Goal: Communication & Community: Answer question/provide support

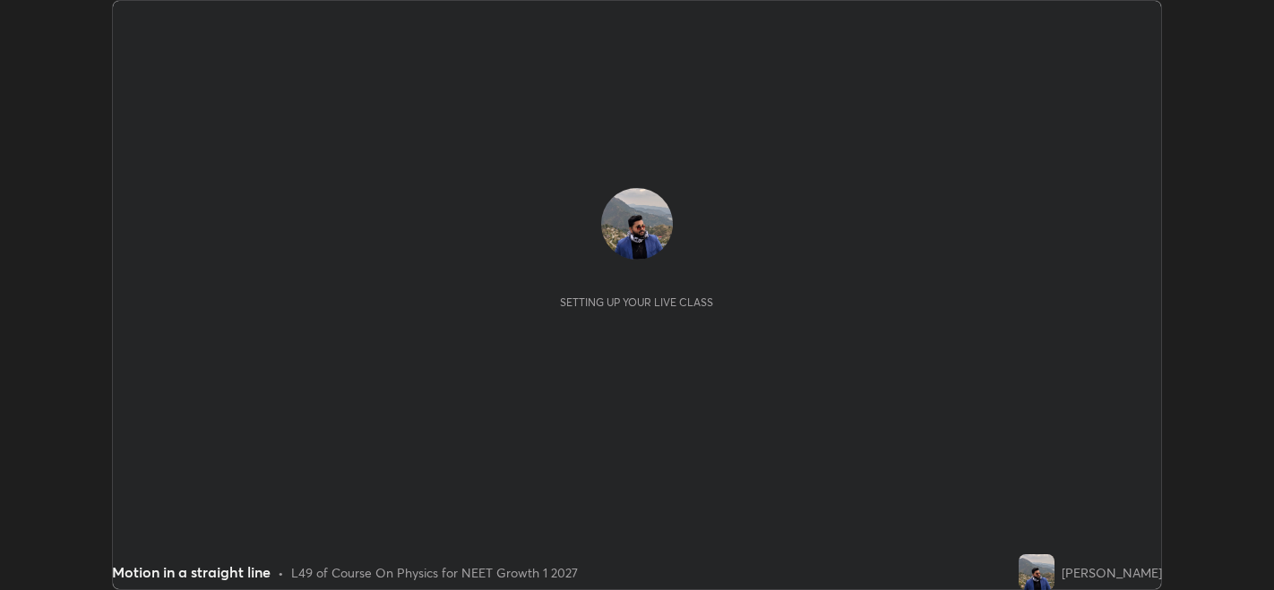
scroll to position [590, 1273]
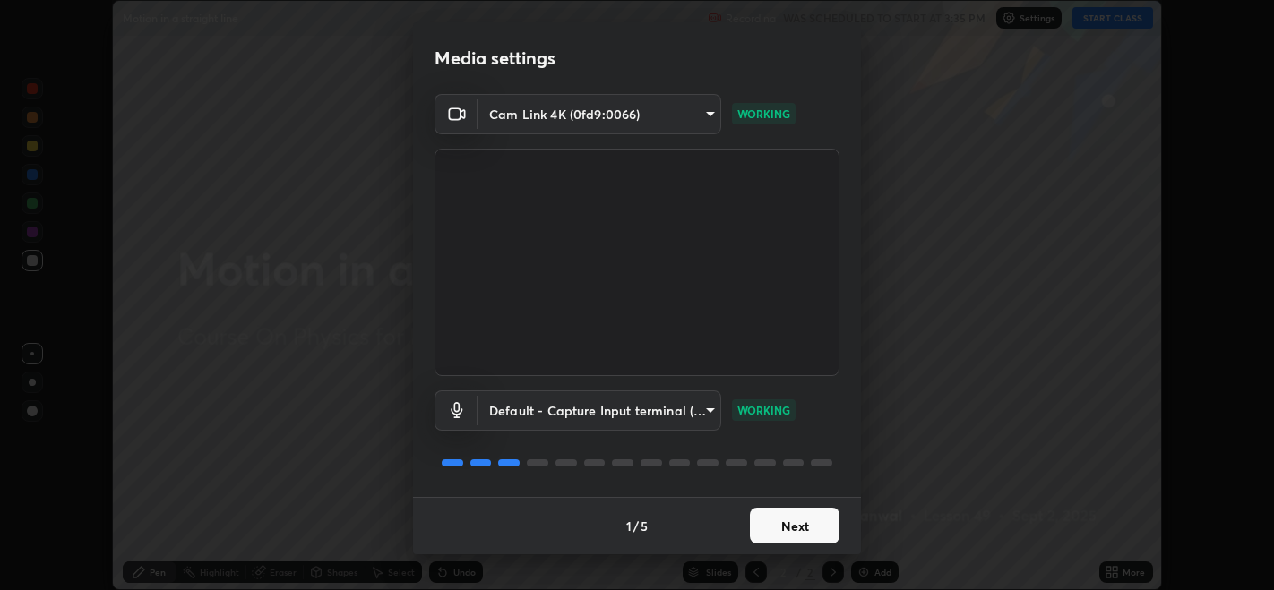
click at [802, 530] on button "Next" at bounding box center [795, 526] width 90 height 36
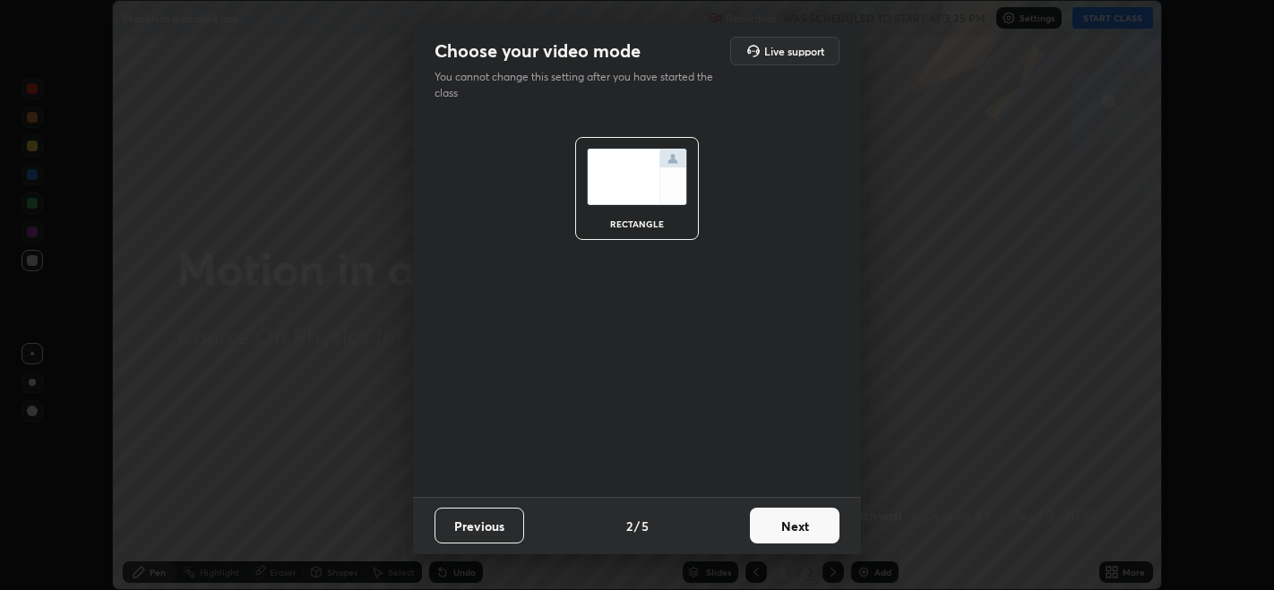
click at [804, 524] on button "Next" at bounding box center [795, 526] width 90 height 36
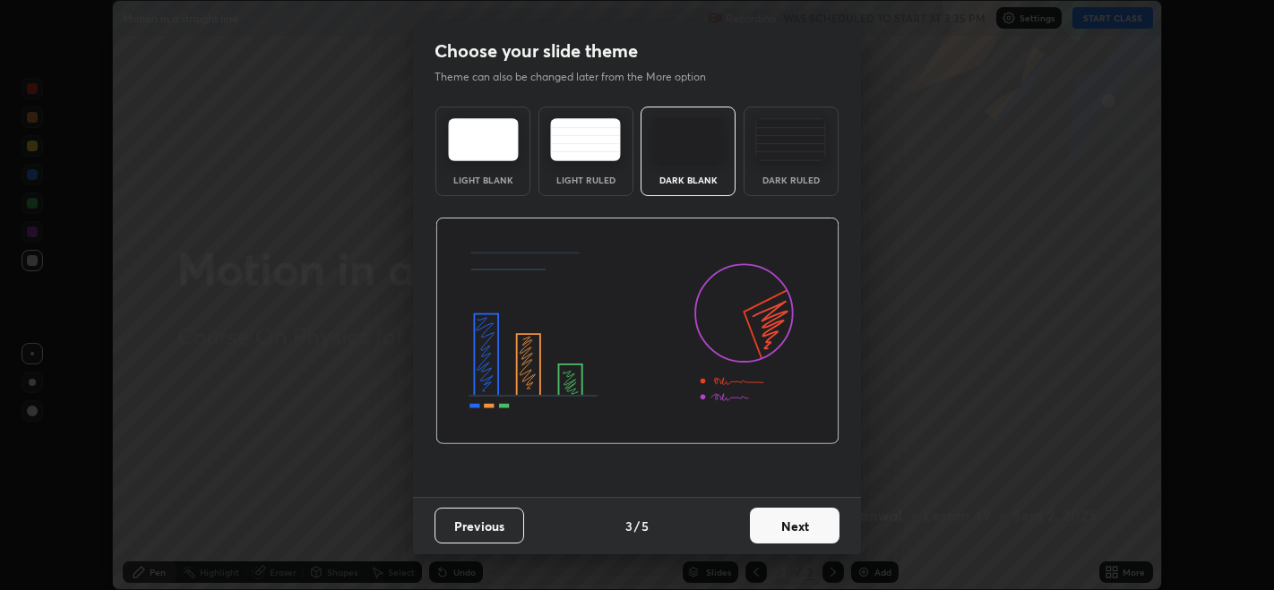
click at [809, 532] on button "Next" at bounding box center [795, 526] width 90 height 36
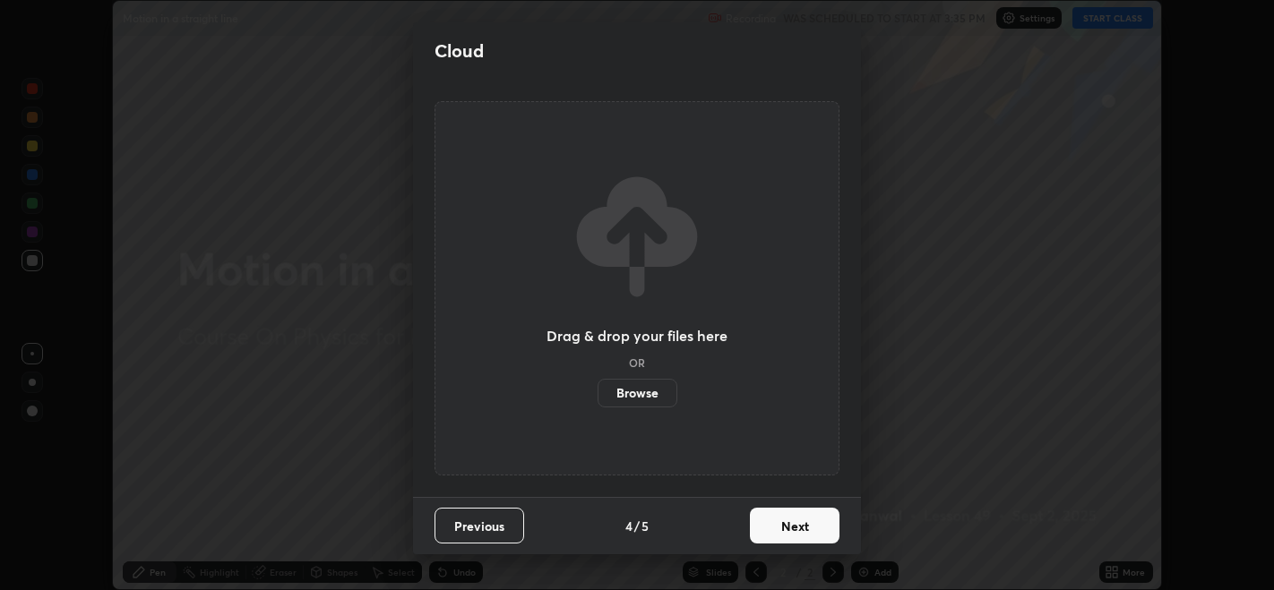
click at [809, 528] on button "Next" at bounding box center [795, 526] width 90 height 36
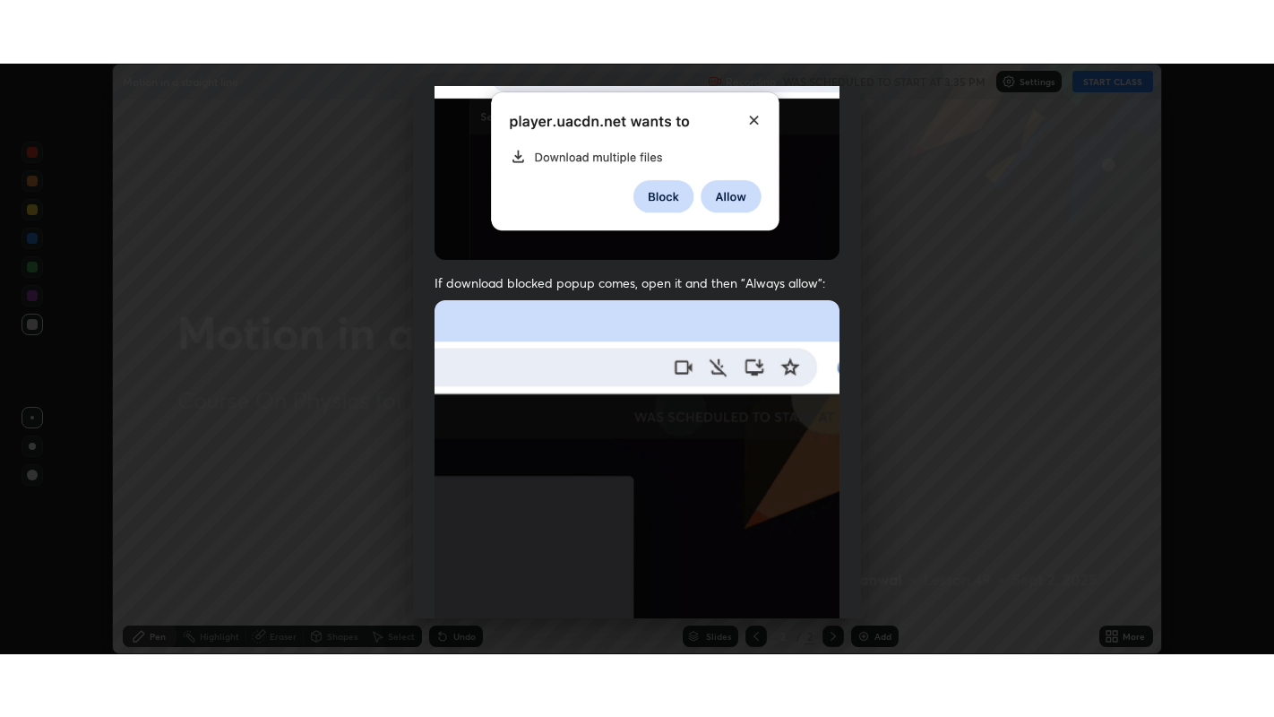
scroll to position [363, 0]
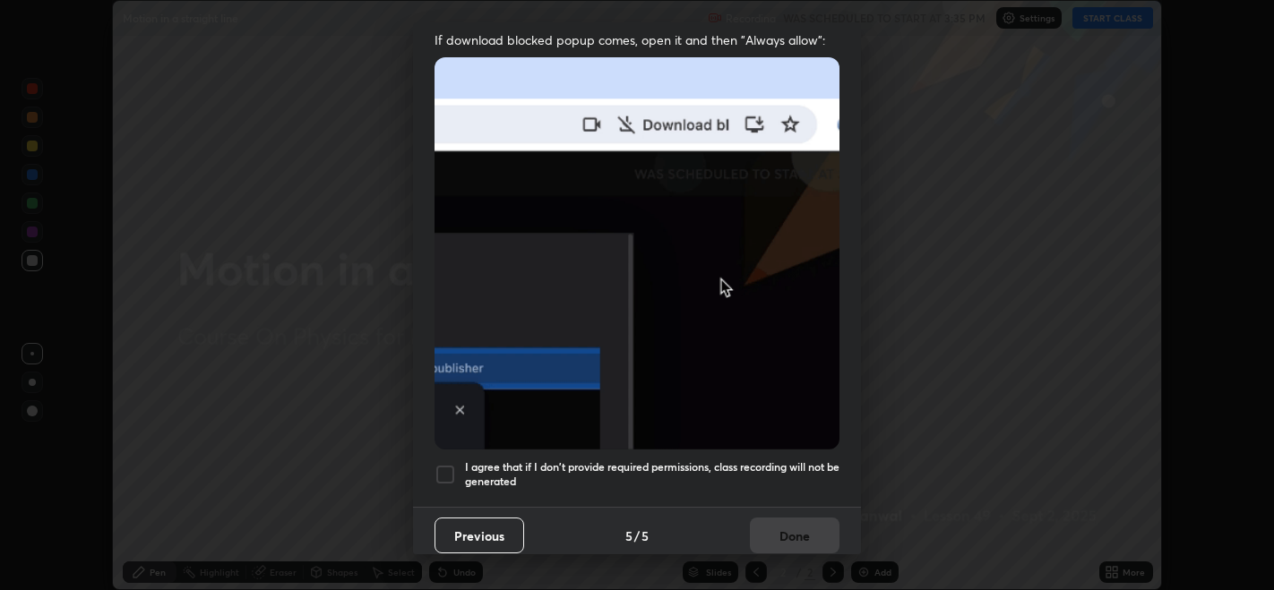
click at [438, 464] on div at bounding box center [446, 475] width 22 height 22
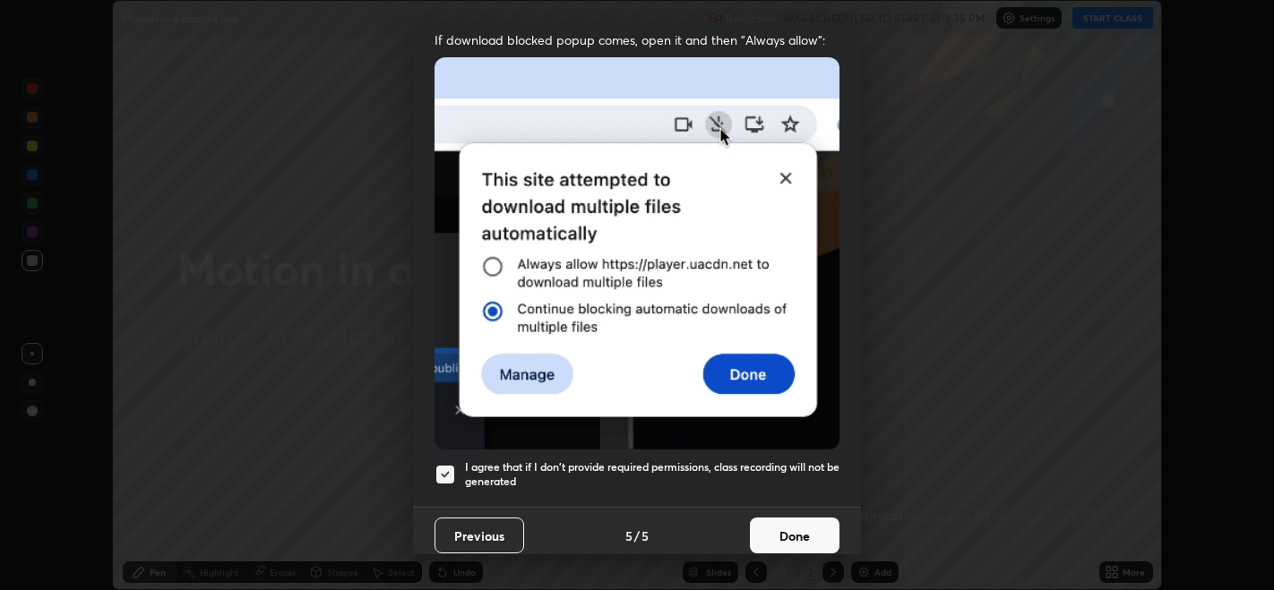
click at [797, 522] on button "Done" at bounding box center [795, 536] width 90 height 36
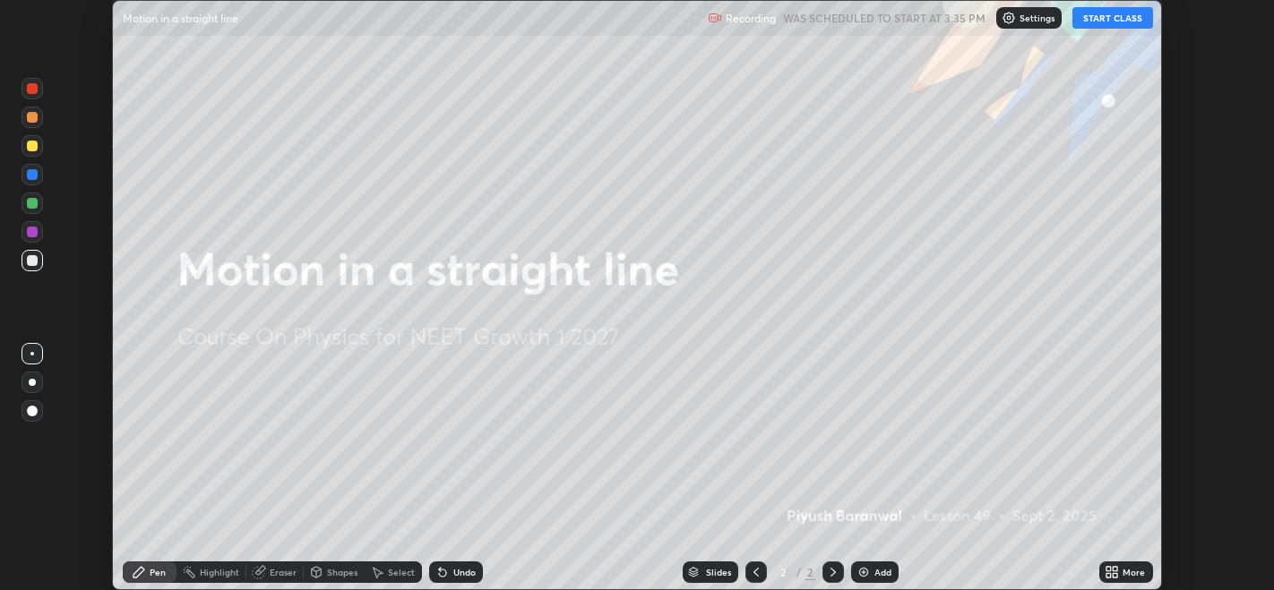
click at [141, 571] on icon at bounding box center [139, 572] width 11 height 11
click at [1115, 18] on button "START CLASS" at bounding box center [1113, 18] width 81 height 22
click at [1117, 568] on icon at bounding box center [1116, 569] width 4 height 4
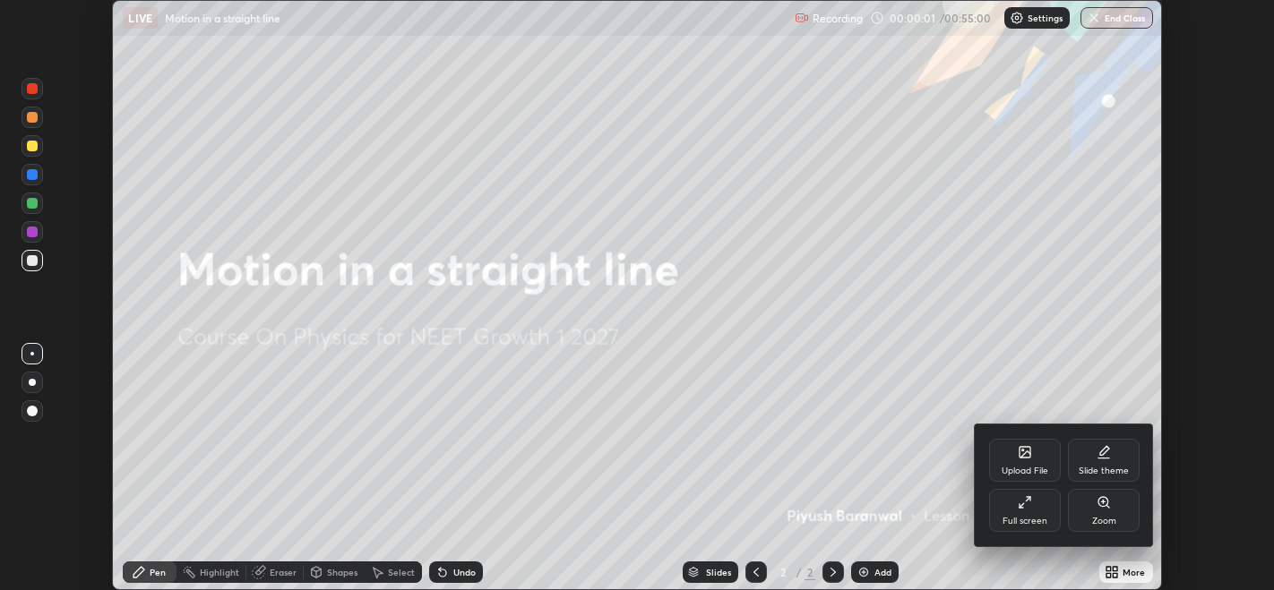
click at [1022, 501] on icon at bounding box center [1025, 503] width 14 height 14
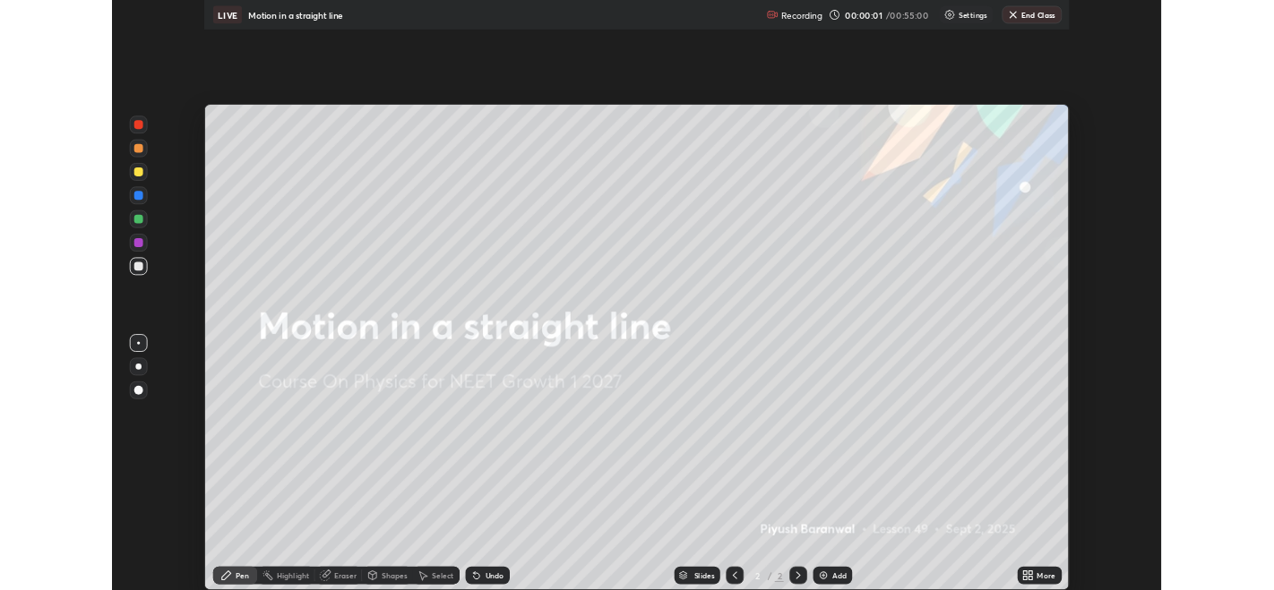
scroll to position [717, 1274]
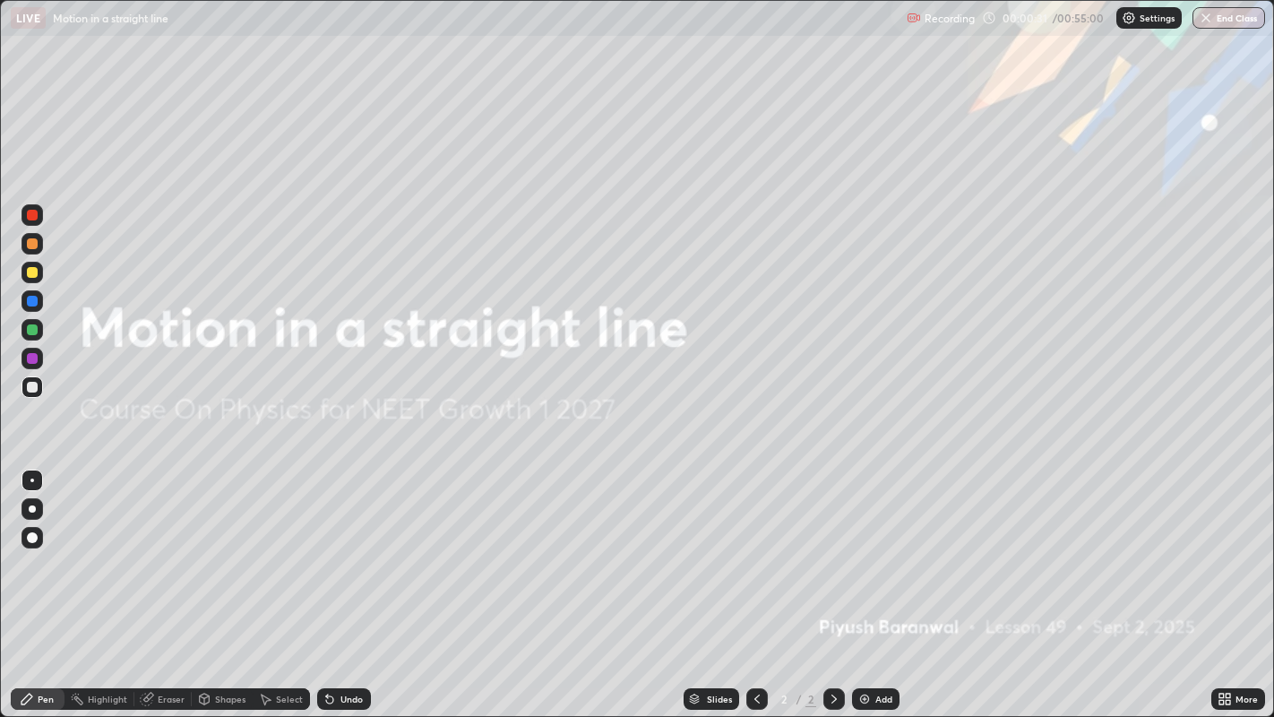
click at [879, 590] on div "Add" at bounding box center [883, 698] width 17 height 9
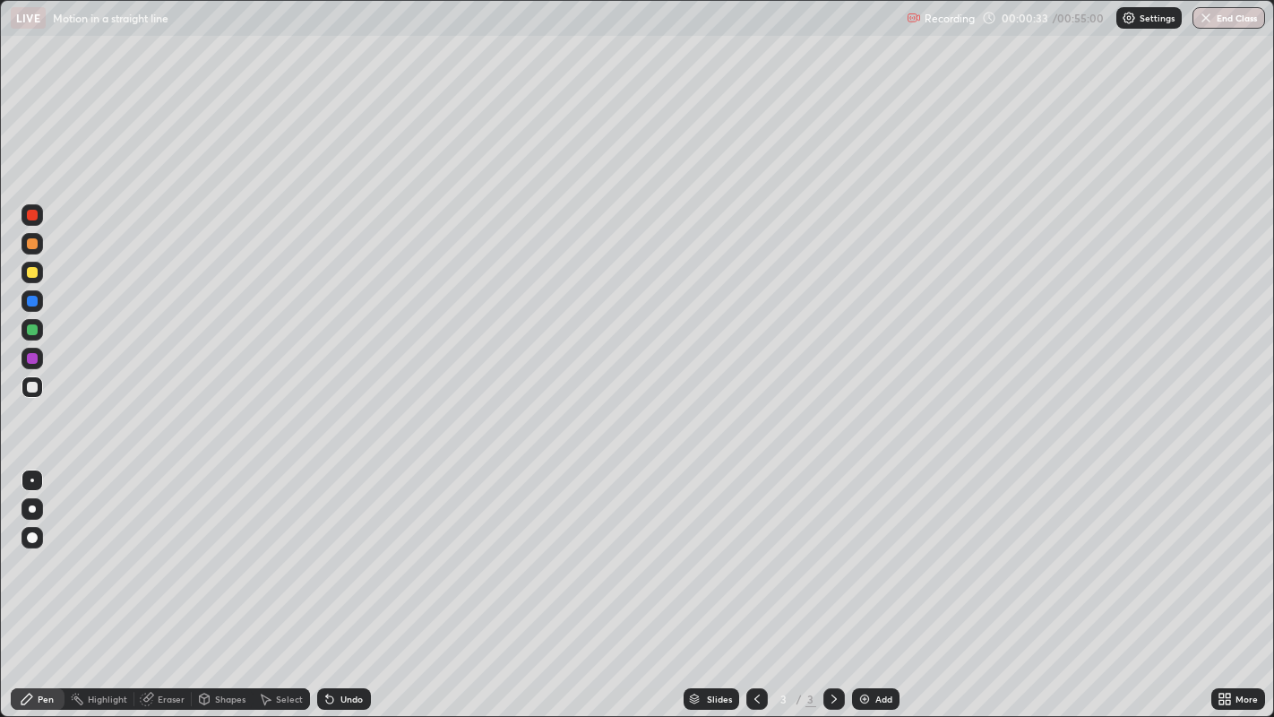
click at [33, 247] on div at bounding box center [32, 243] width 11 height 11
click at [37, 274] on div at bounding box center [32, 272] width 11 height 11
click at [282, 590] on div "Select" at bounding box center [289, 698] width 27 height 9
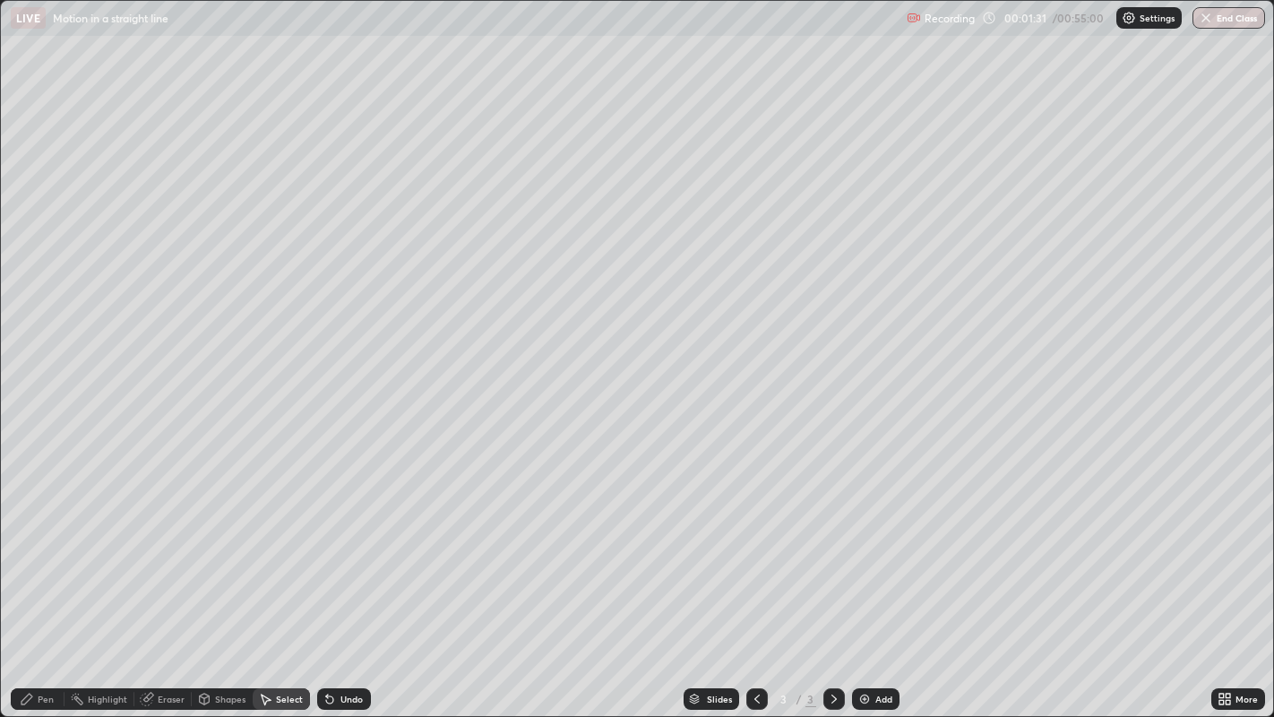
click at [220, 590] on div "Shapes" at bounding box center [230, 698] width 30 height 9
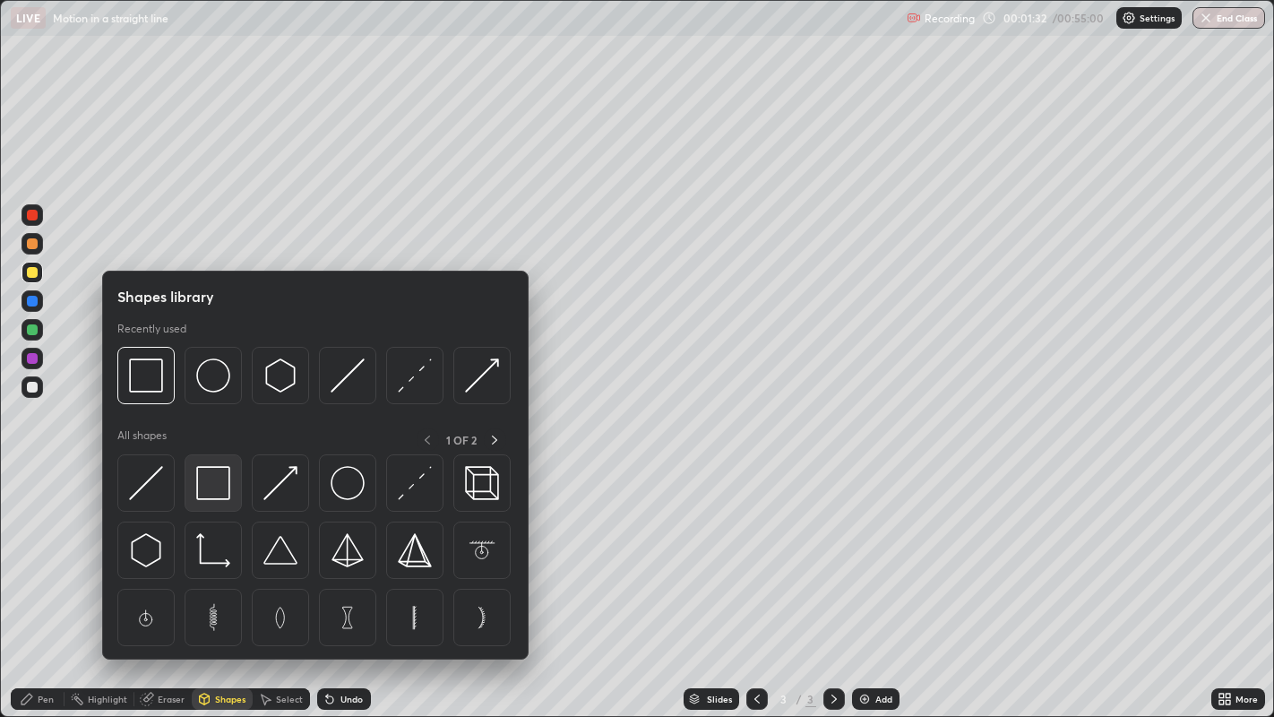
click at [215, 490] on img at bounding box center [213, 483] width 34 height 34
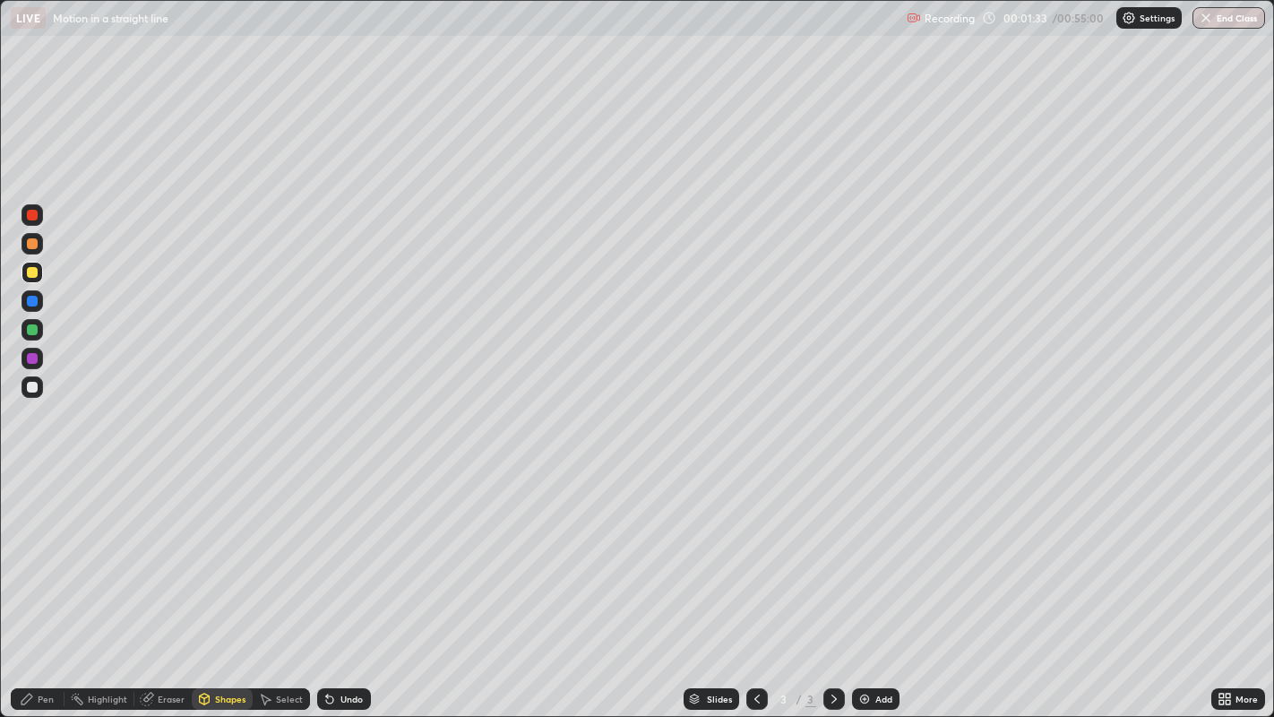
click at [36, 385] on div at bounding box center [32, 387] width 11 height 11
click at [287, 590] on div "Select" at bounding box center [281, 699] width 57 height 22
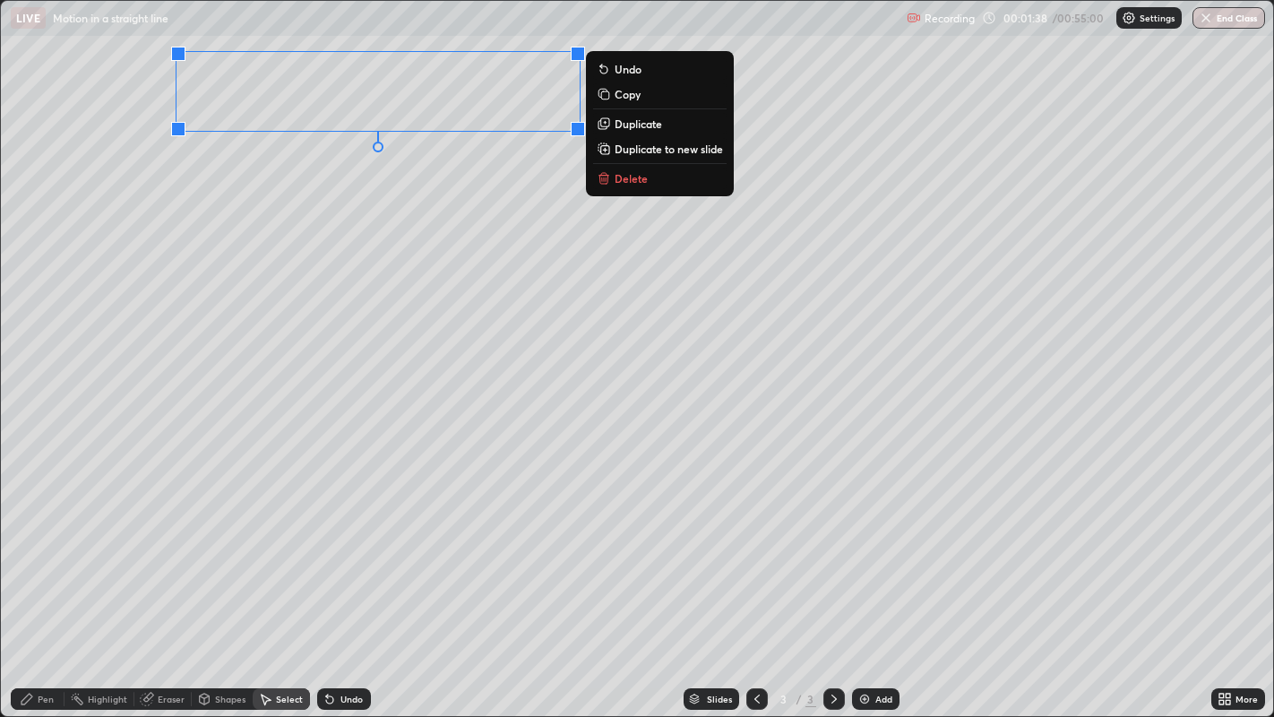
click at [446, 223] on div "0 ° Undo Copy Duplicate Duplicate to new slide Delete" at bounding box center [637, 359] width 1273 height 716
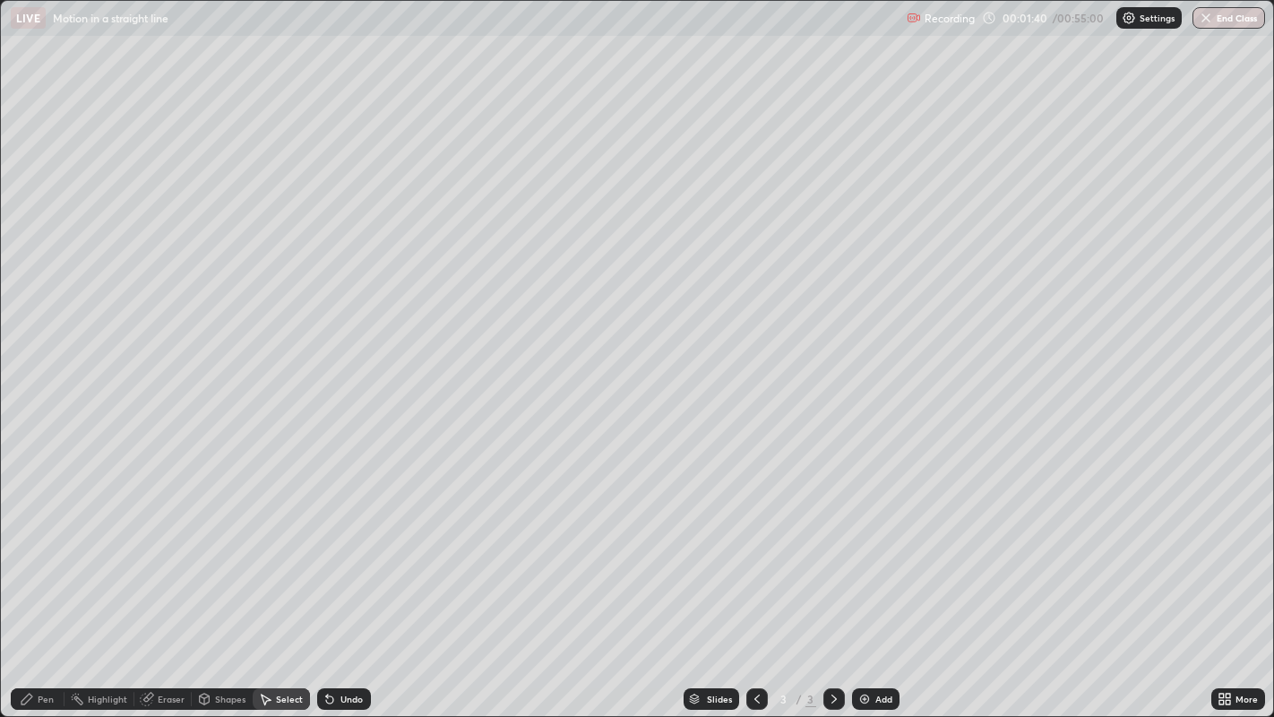
click at [31, 590] on icon at bounding box center [27, 699] width 11 height 11
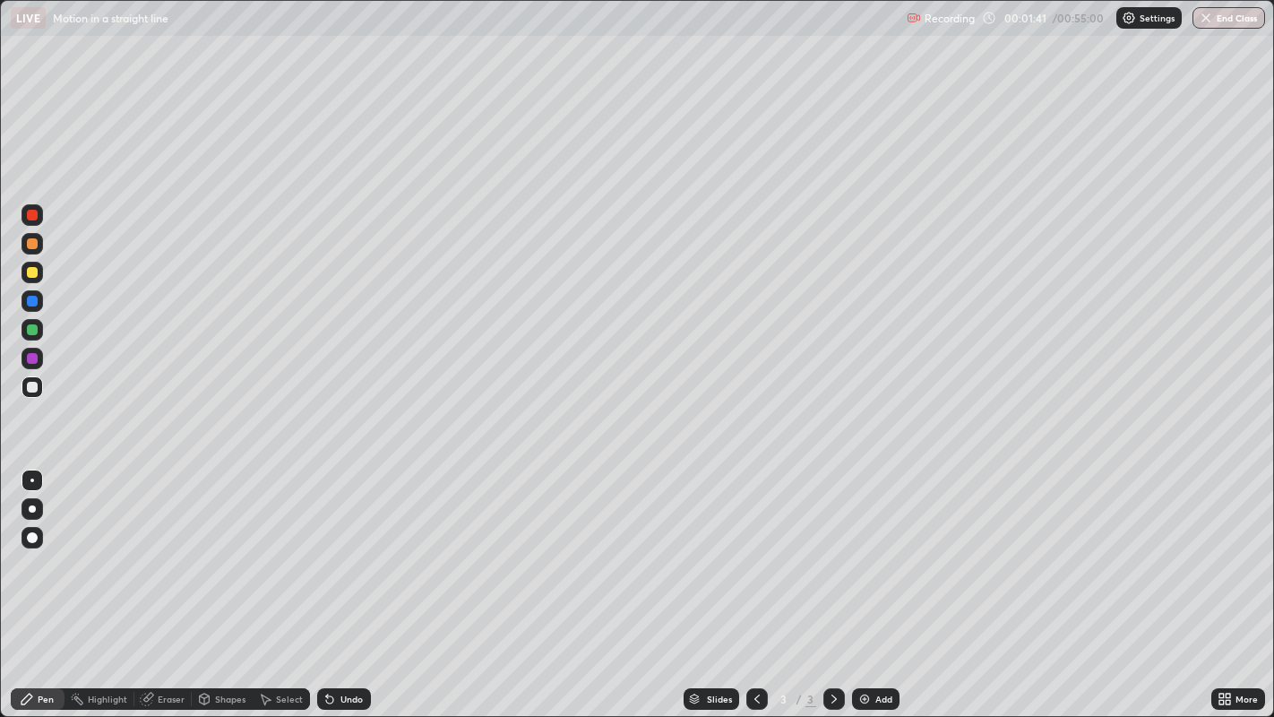
click at [33, 386] on div at bounding box center [32, 387] width 11 height 11
click at [31, 355] on div at bounding box center [32, 358] width 11 height 11
click at [30, 327] on div at bounding box center [32, 329] width 11 height 11
click at [34, 272] on div at bounding box center [32, 272] width 11 height 11
click at [340, 590] on div "Undo" at bounding box center [344, 699] width 54 height 22
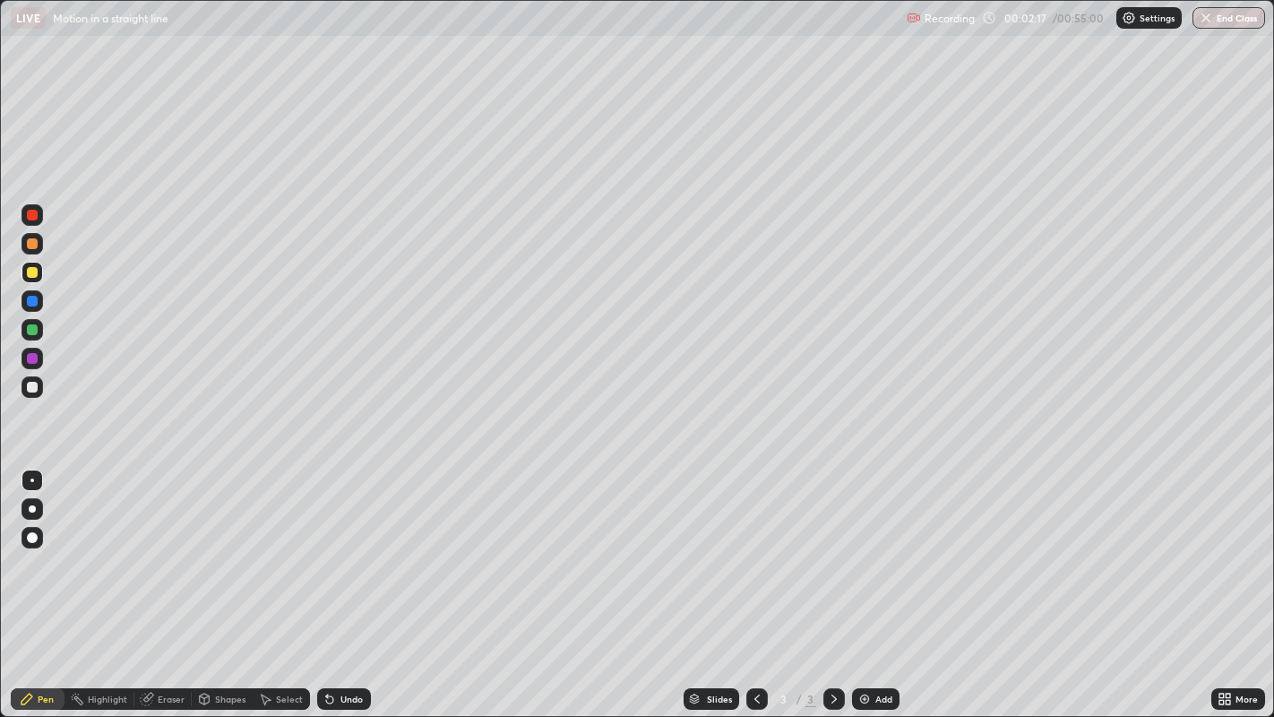
click at [340, 590] on div "Undo" at bounding box center [351, 698] width 22 height 9
click at [280, 590] on div "Select" at bounding box center [289, 698] width 27 height 9
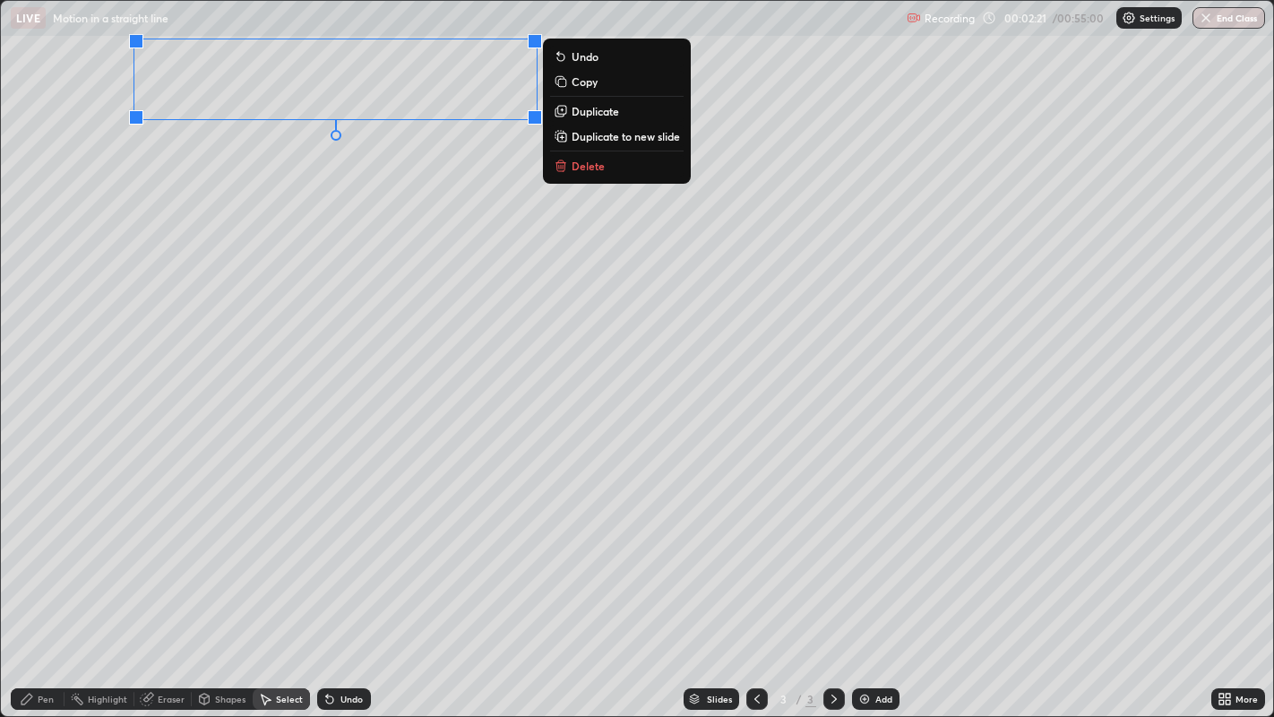
click at [365, 255] on div "0 ° Undo Copy Duplicate Duplicate to new slide Delete" at bounding box center [637, 359] width 1273 height 716
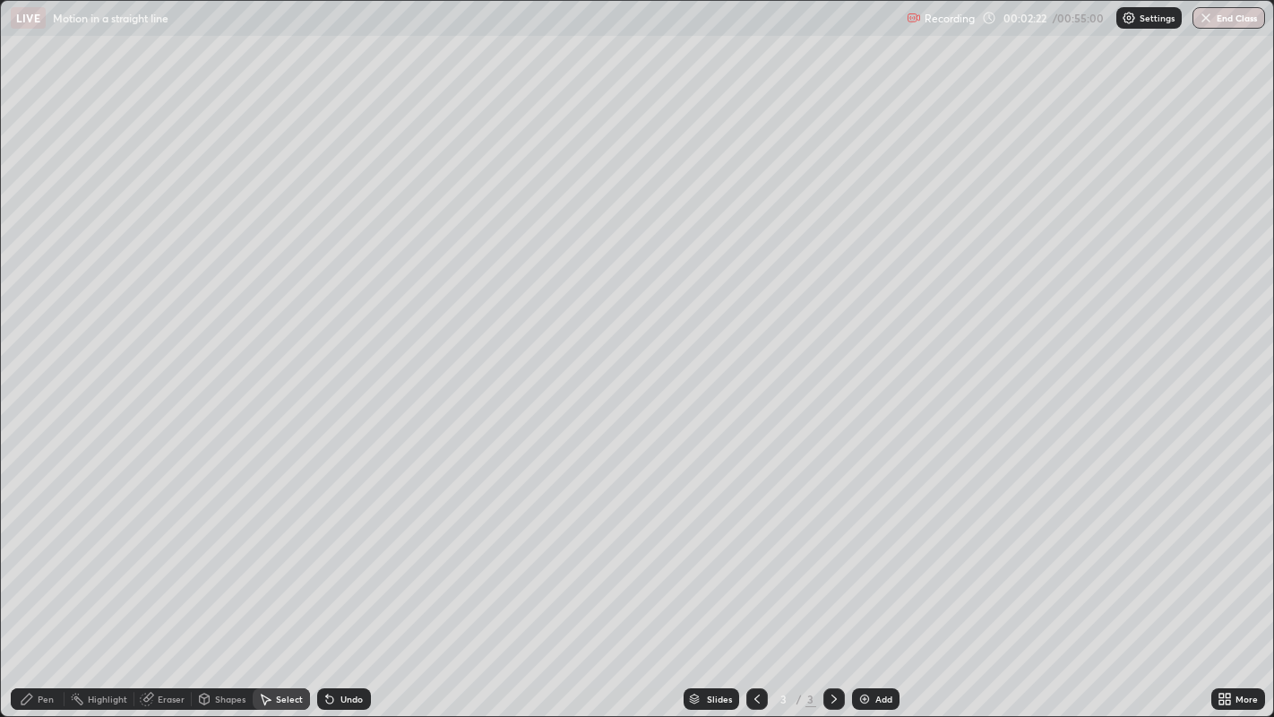
click at [45, 590] on div "Pen" at bounding box center [46, 698] width 16 height 9
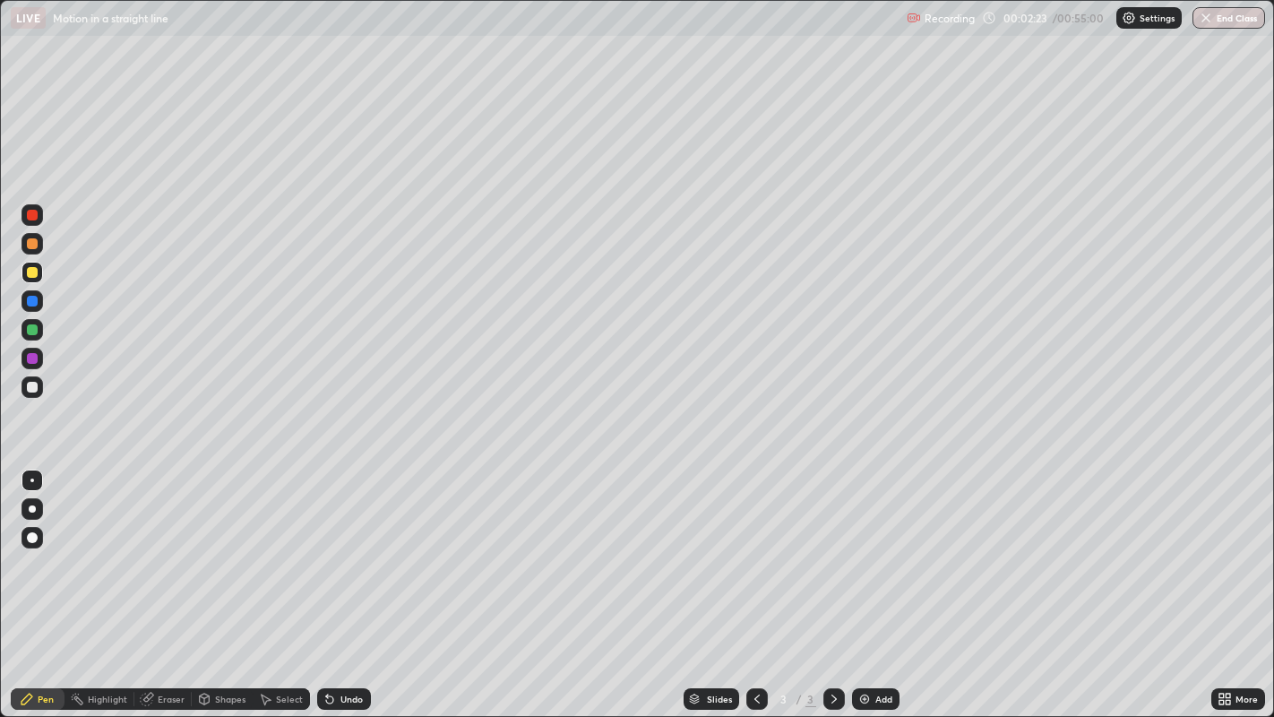
click at [33, 332] on div at bounding box center [32, 329] width 11 height 11
click at [36, 275] on div at bounding box center [32, 272] width 11 height 11
click at [281, 590] on div "Select" at bounding box center [289, 698] width 27 height 9
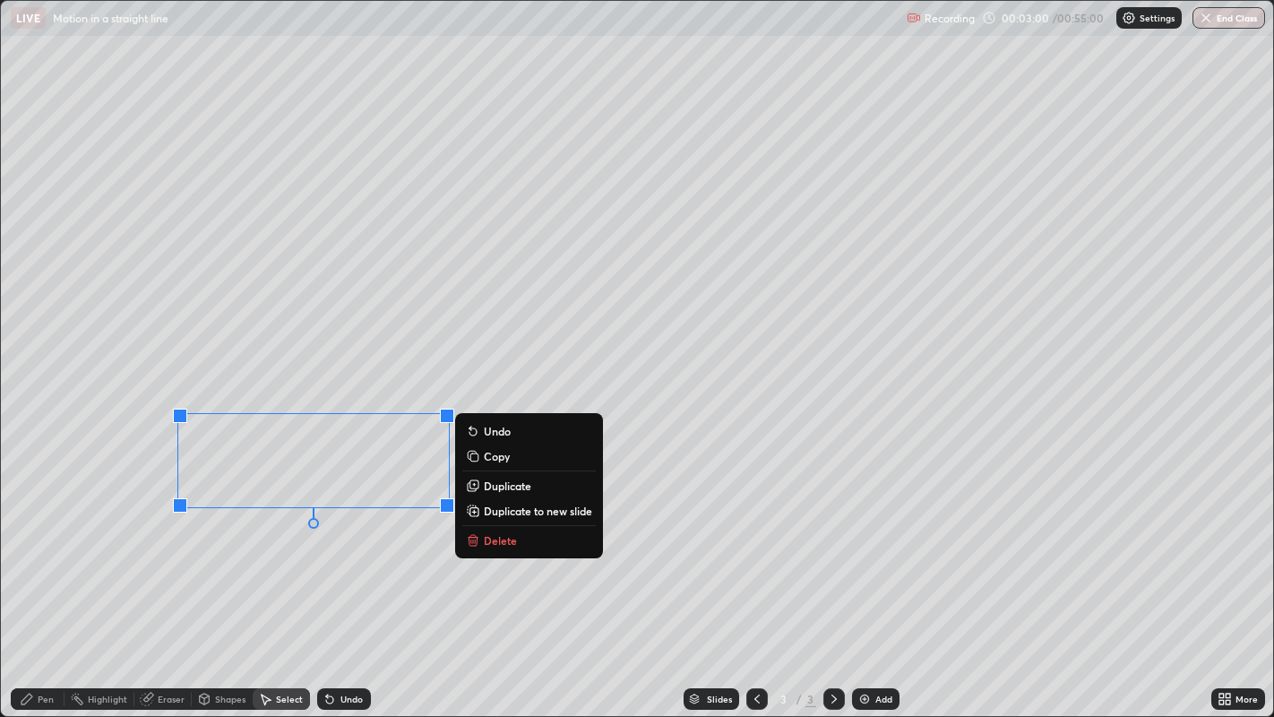
click at [275, 589] on div "0 ° Undo Copy Duplicate Duplicate to new slide Delete" at bounding box center [637, 359] width 1273 height 716
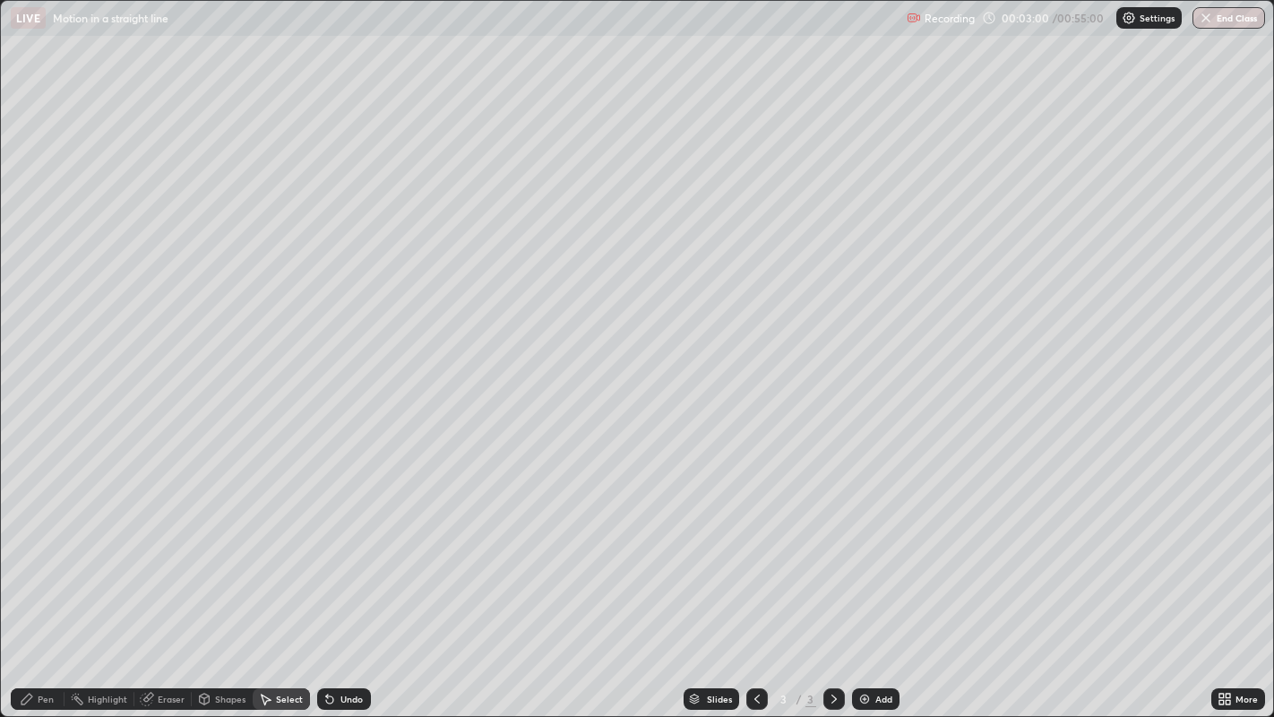
click at [41, 590] on div "Pen" at bounding box center [46, 698] width 16 height 9
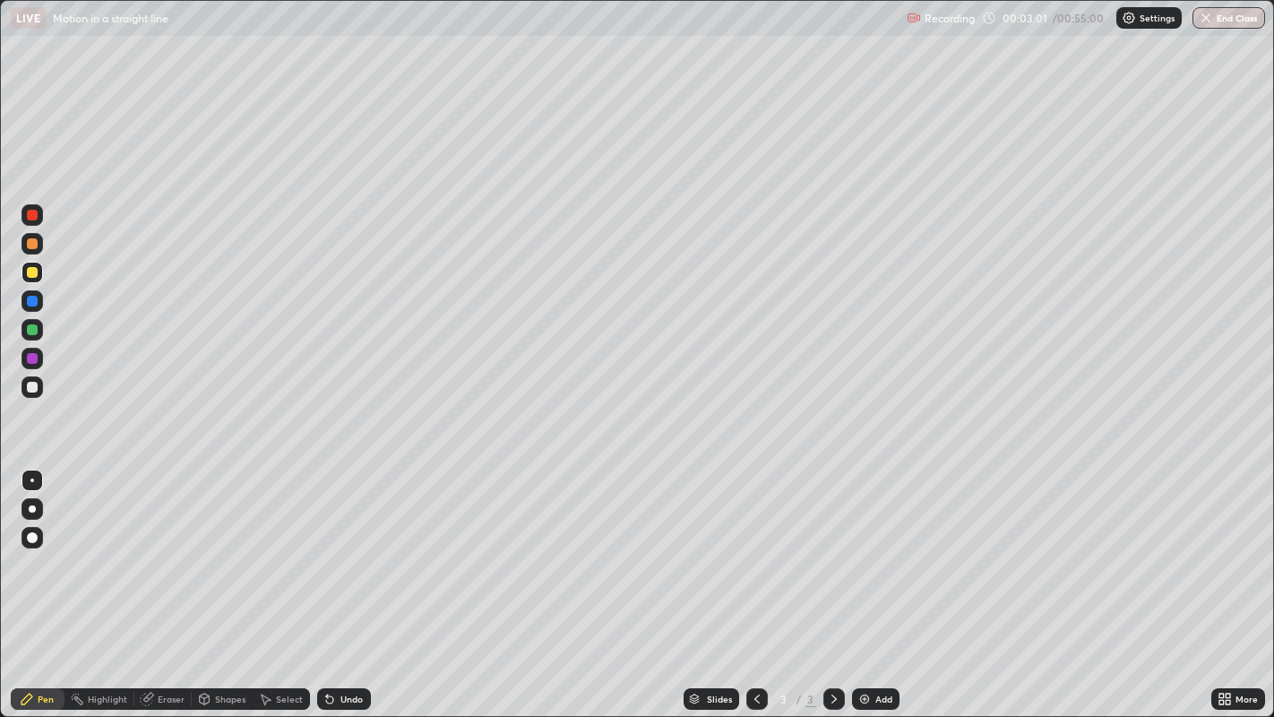
click at [29, 387] on div at bounding box center [32, 387] width 11 height 11
click at [32, 244] on div at bounding box center [32, 243] width 11 height 11
click at [338, 590] on div "Undo" at bounding box center [344, 699] width 54 height 22
click at [282, 590] on div "Select" at bounding box center [289, 698] width 27 height 9
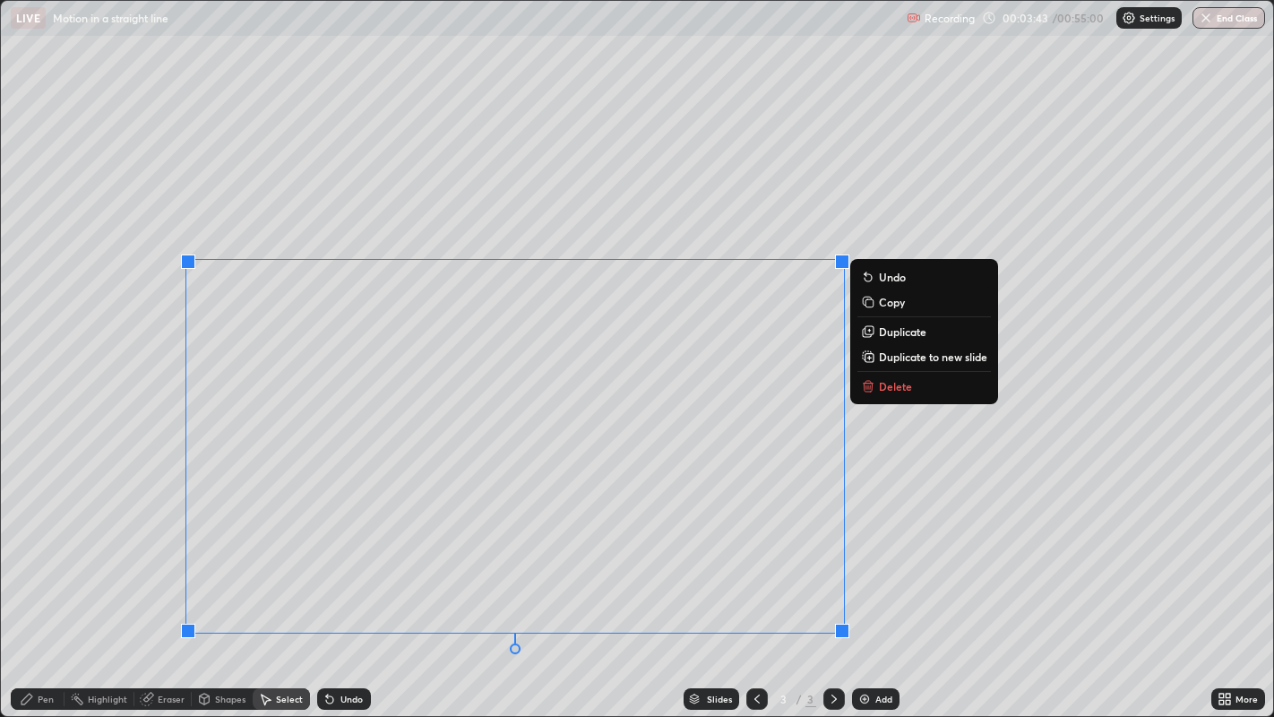
click at [162, 399] on div "0 ° Undo Copy Duplicate Duplicate to new slide Delete" at bounding box center [637, 359] width 1273 height 716
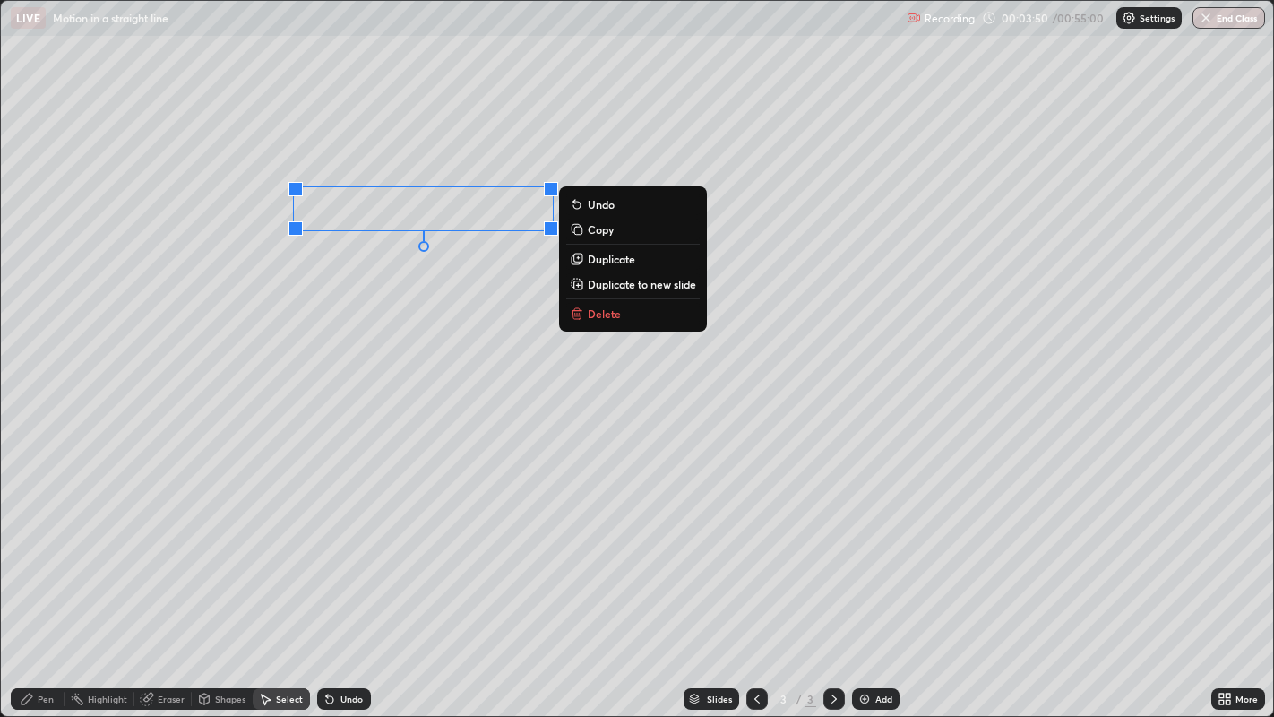
click at [382, 267] on div "0 ° Undo Copy Duplicate Duplicate to new slide Delete" at bounding box center [637, 359] width 1273 height 716
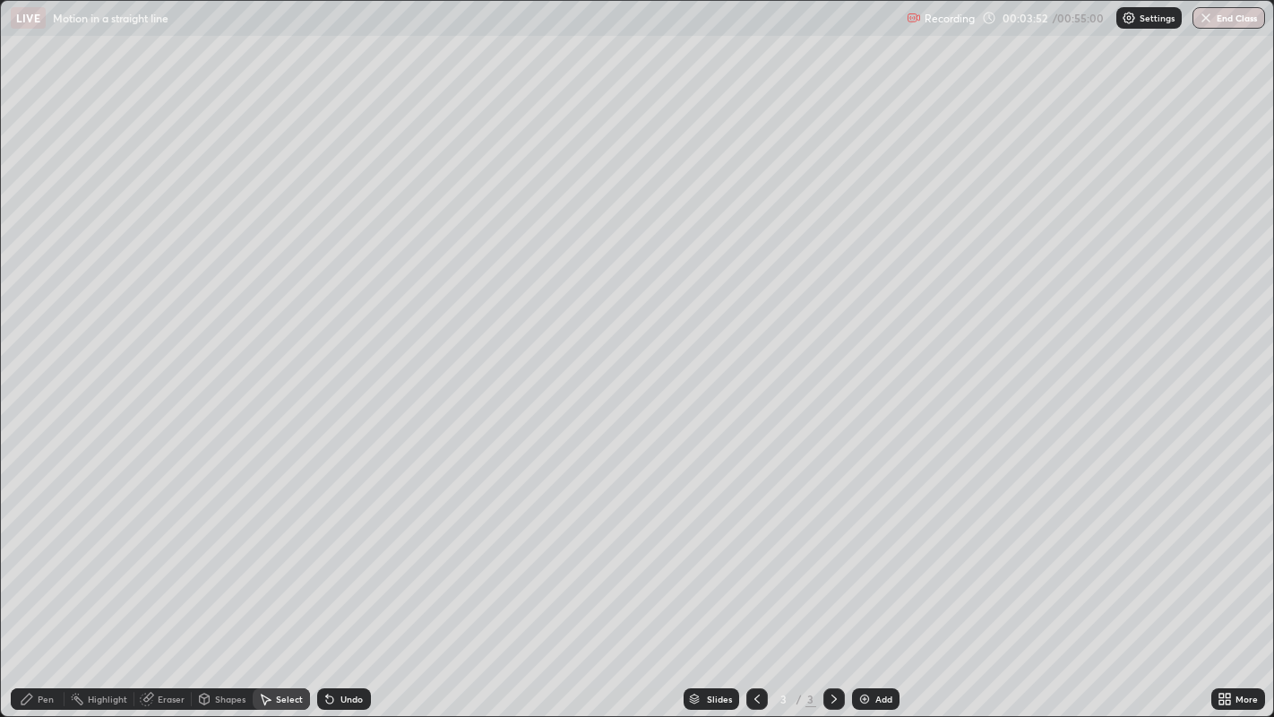
click at [34, 590] on div "Pen" at bounding box center [38, 699] width 54 height 22
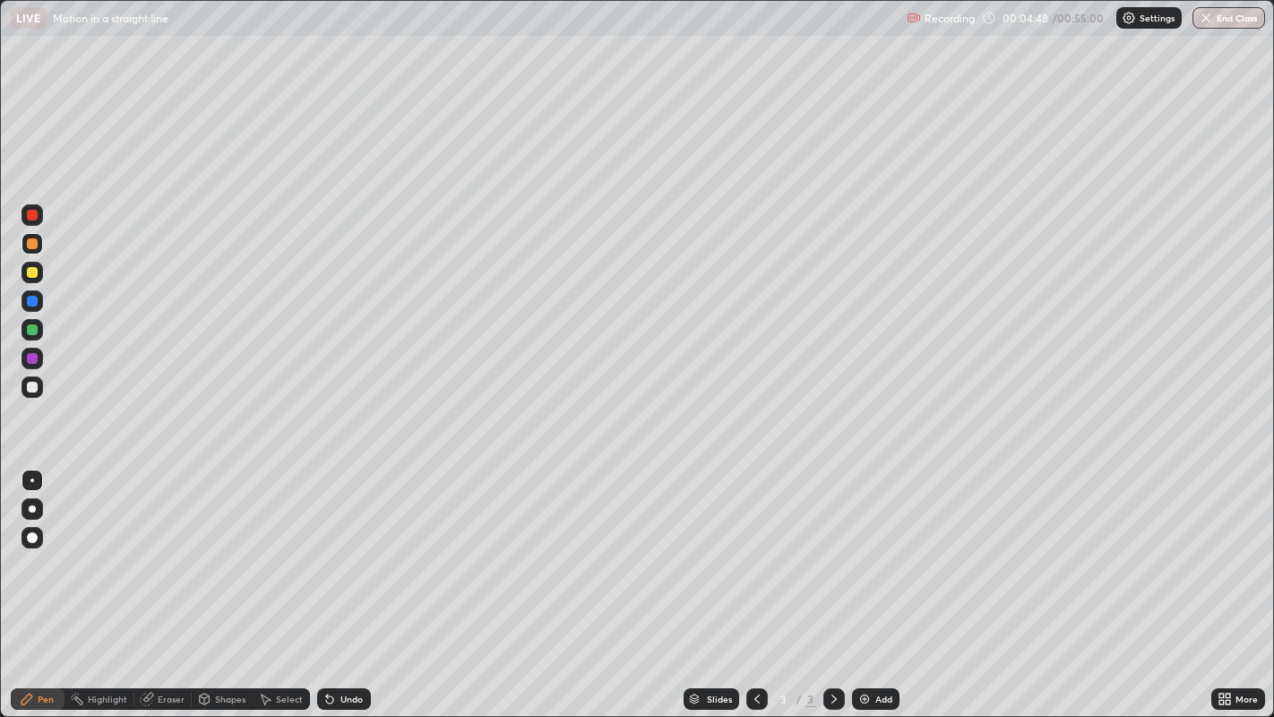
click at [25, 397] on div at bounding box center [33, 387] width 22 height 29
click at [347, 590] on div "Undo" at bounding box center [351, 698] width 22 height 9
click at [862, 590] on img at bounding box center [865, 699] width 14 height 14
click at [157, 590] on div "Eraser" at bounding box center [162, 699] width 57 height 22
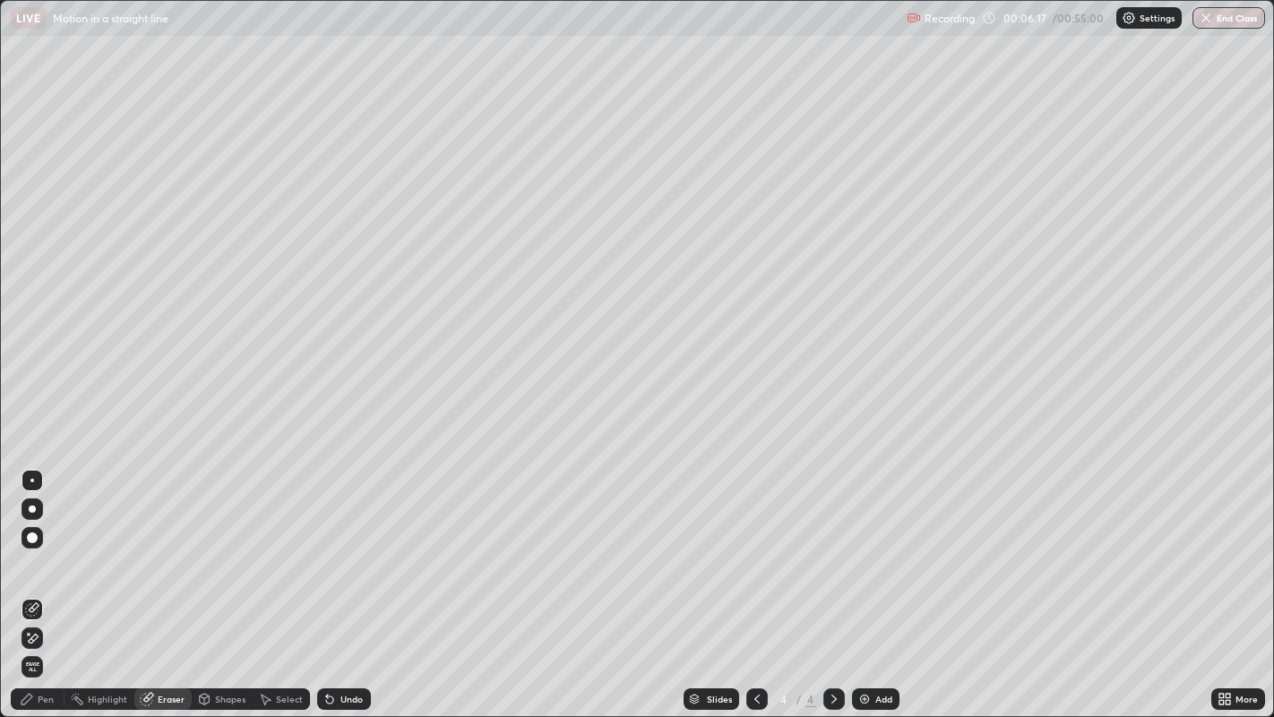
click at [43, 590] on div "Pen" at bounding box center [38, 699] width 54 height 22
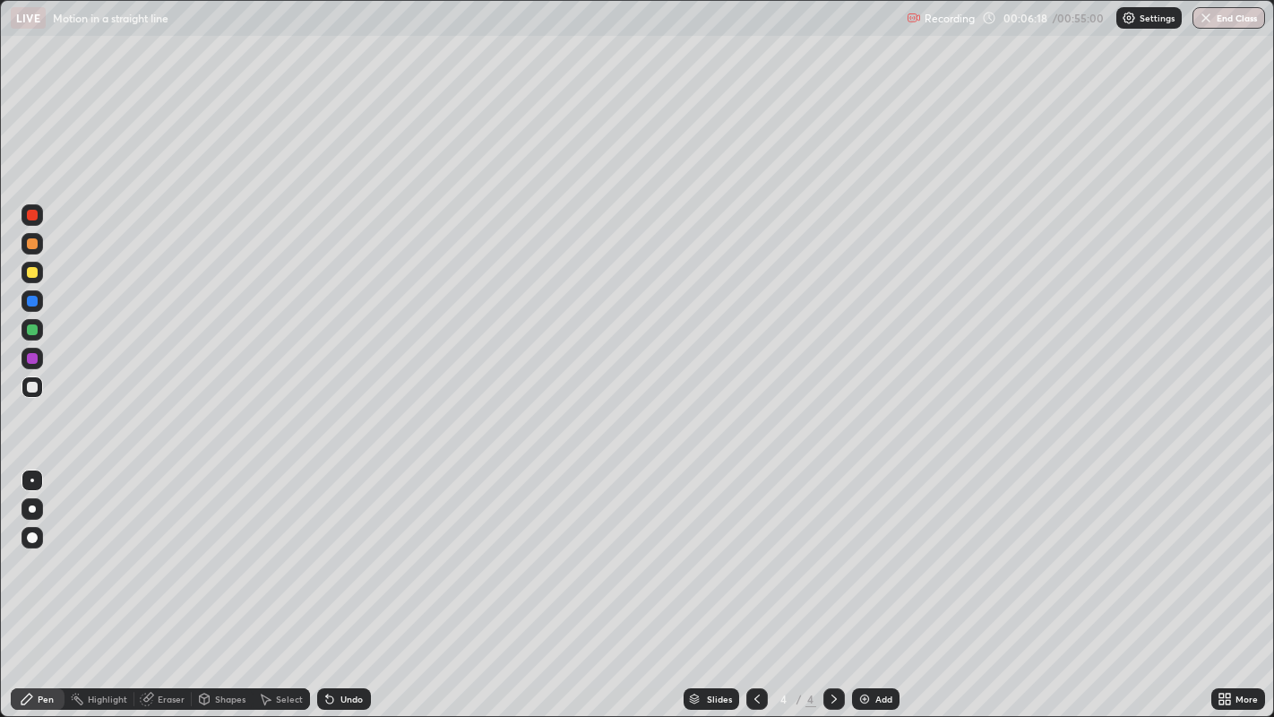
click at [32, 353] on div at bounding box center [32, 358] width 11 height 11
click at [864, 590] on img at bounding box center [865, 699] width 14 height 14
click at [30, 386] on div at bounding box center [32, 387] width 11 height 11
click at [278, 590] on div "Select" at bounding box center [289, 698] width 27 height 9
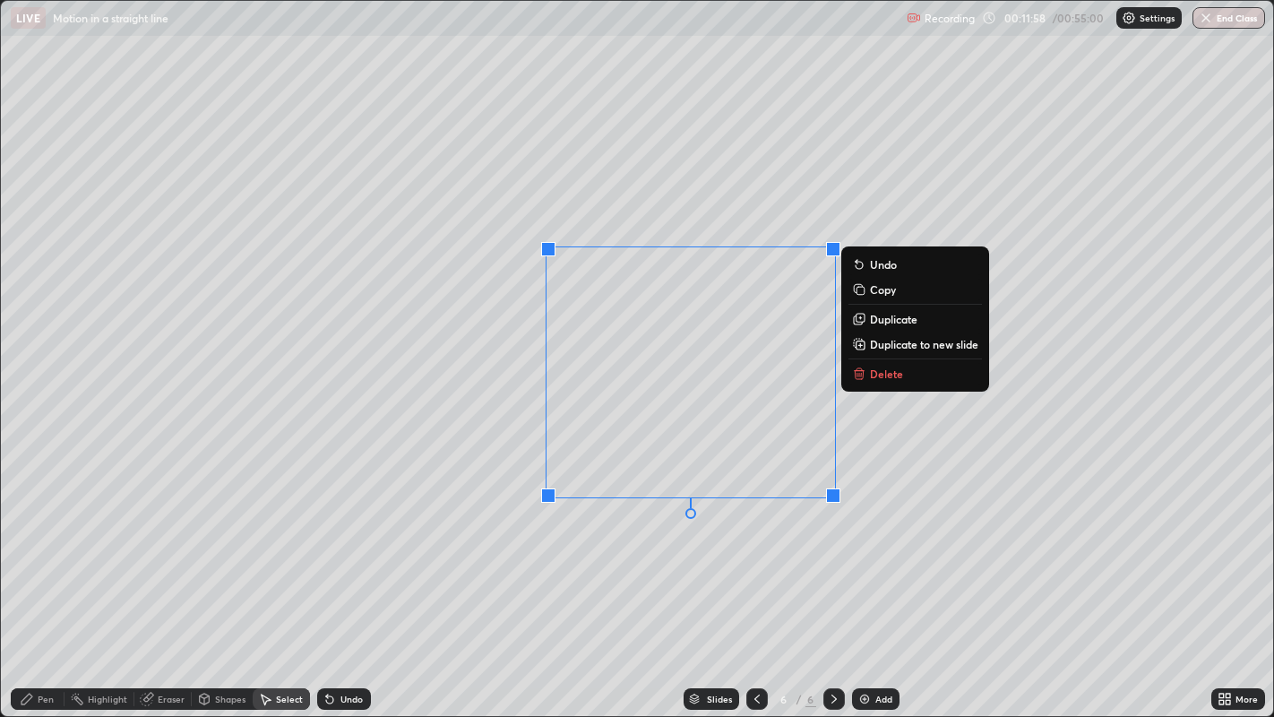
click at [882, 372] on p "Delete" at bounding box center [886, 373] width 33 height 14
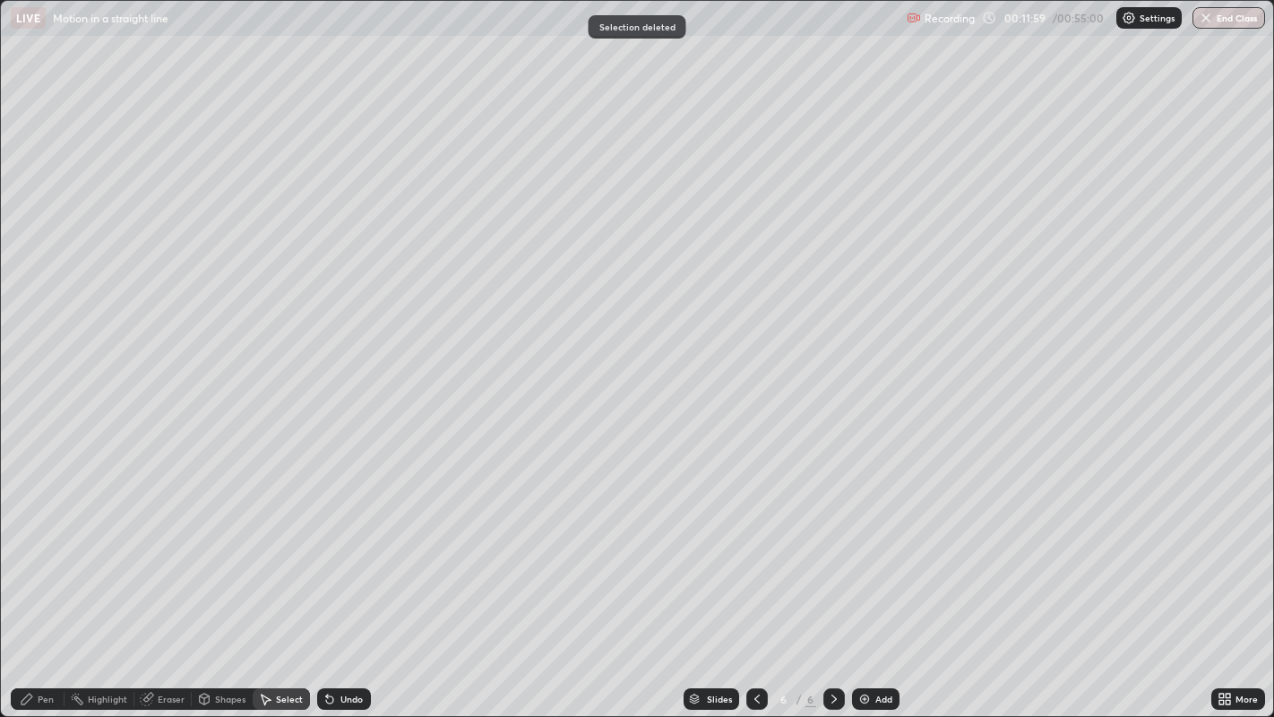
click at [47, 590] on div "Pen" at bounding box center [46, 698] width 16 height 9
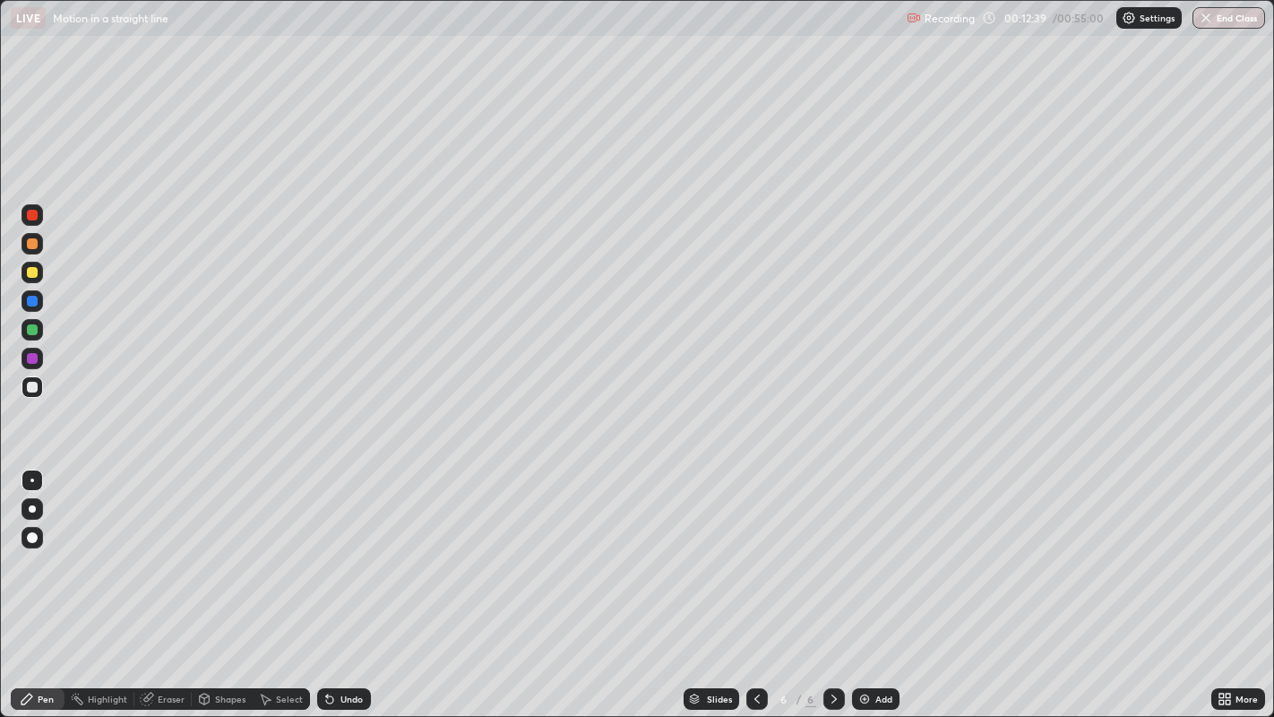
click at [289, 590] on div "Select" at bounding box center [289, 698] width 27 height 9
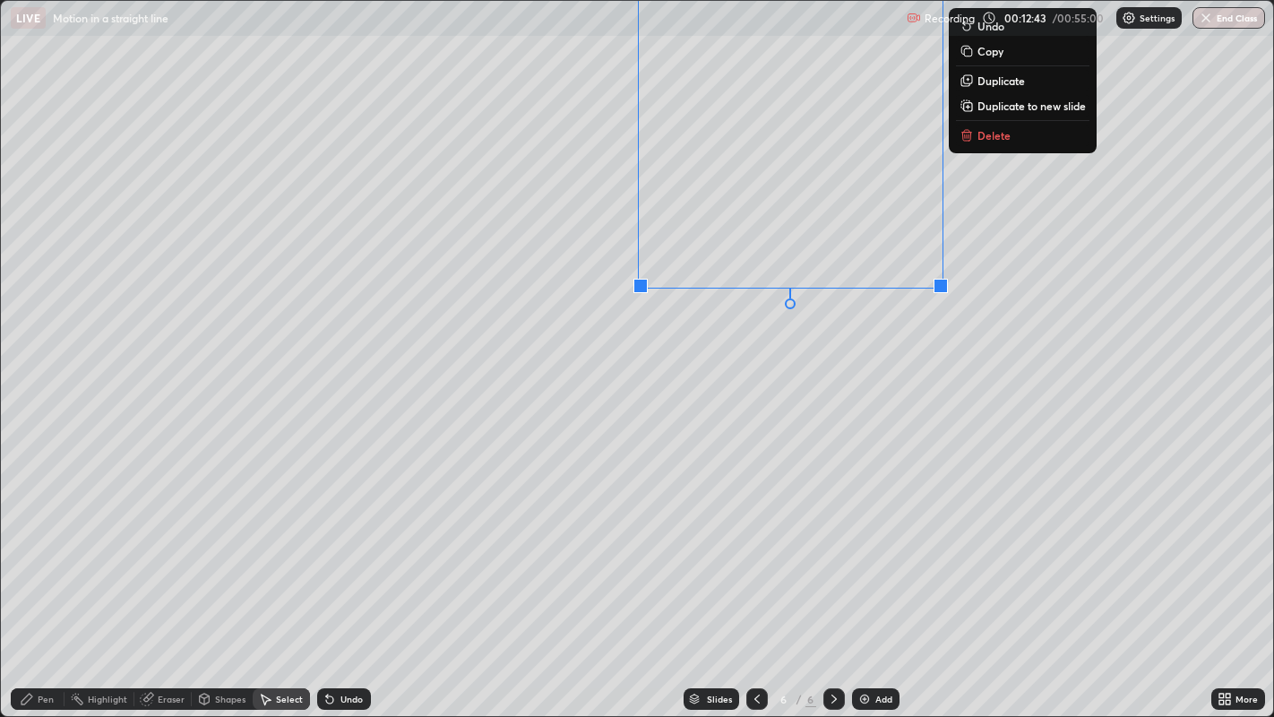
click at [748, 476] on div "0 ° Undo Copy Duplicate Duplicate to new slide Delete" at bounding box center [637, 359] width 1273 height 716
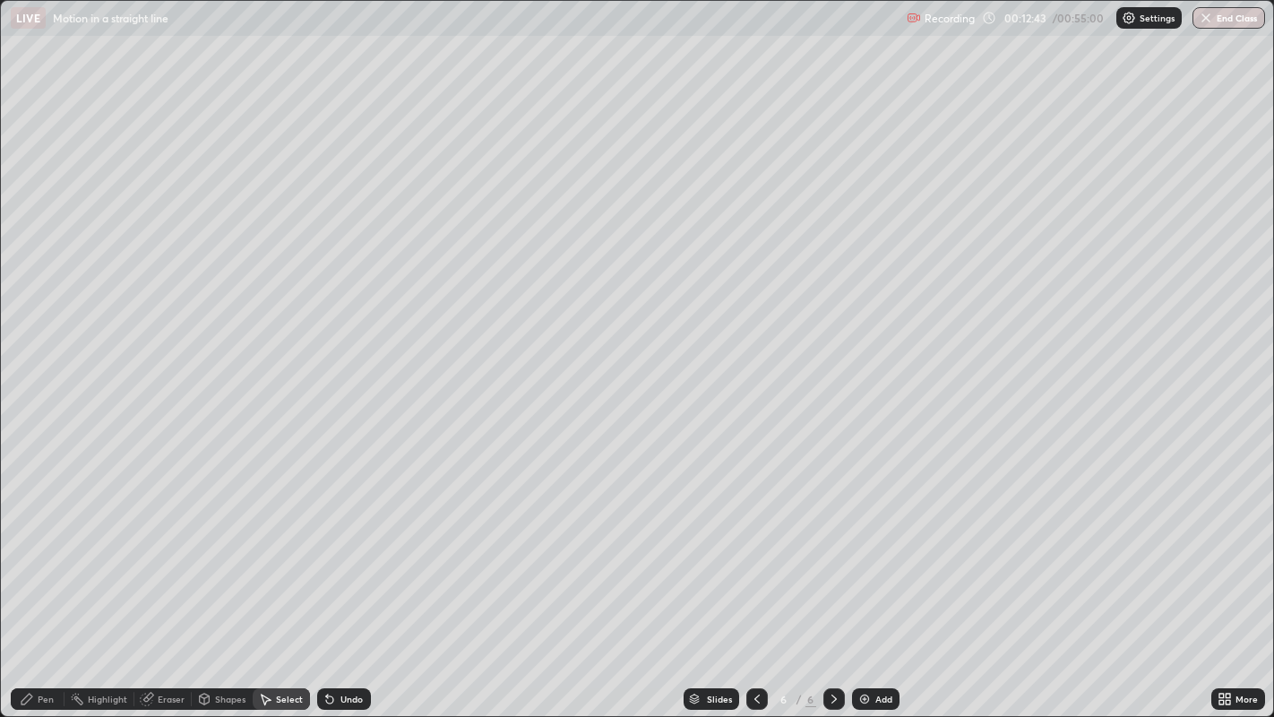
click at [39, 590] on div "Pen" at bounding box center [46, 698] width 16 height 9
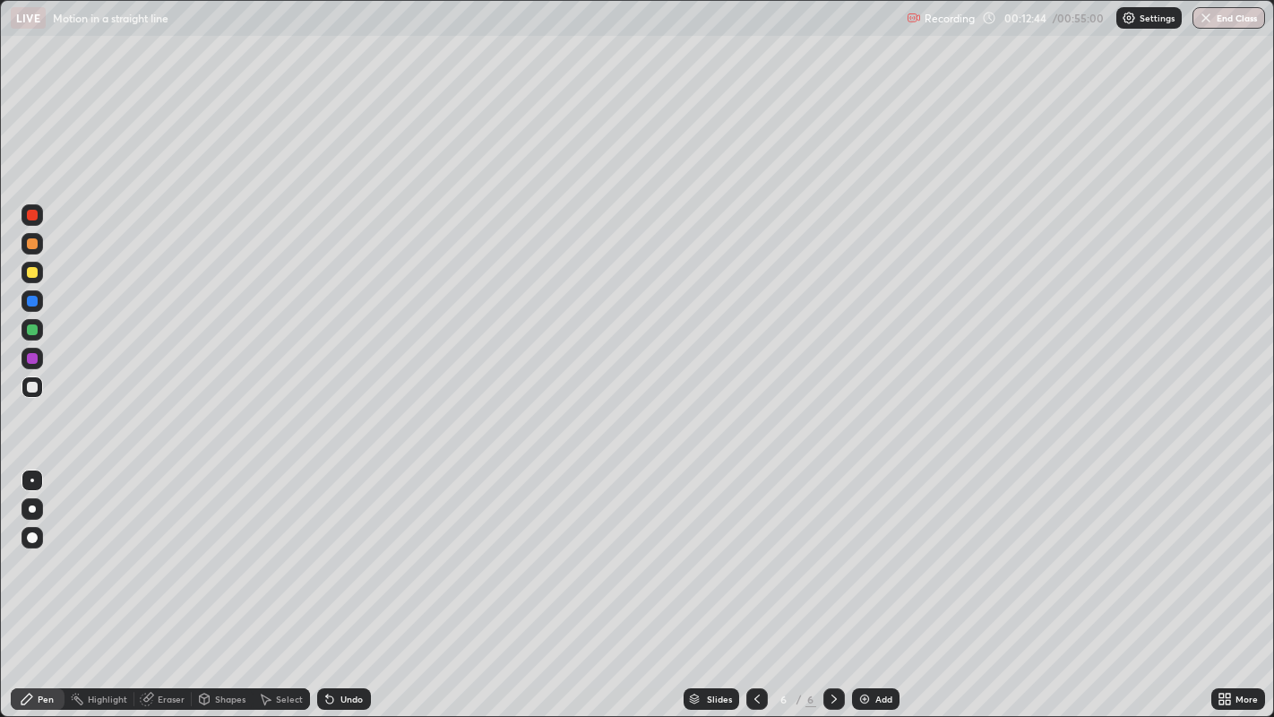
click at [30, 272] on div at bounding box center [32, 272] width 11 height 11
click at [347, 590] on div "Undo" at bounding box center [351, 698] width 22 height 9
click at [762, 590] on icon at bounding box center [757, 699] width 14 height 14
click at [830, 590] on icon at bounding box center [834, 699] width 14 height 14
click at [279, 590] on div "Select" at bounding box center [281, 699] width 57 height 22
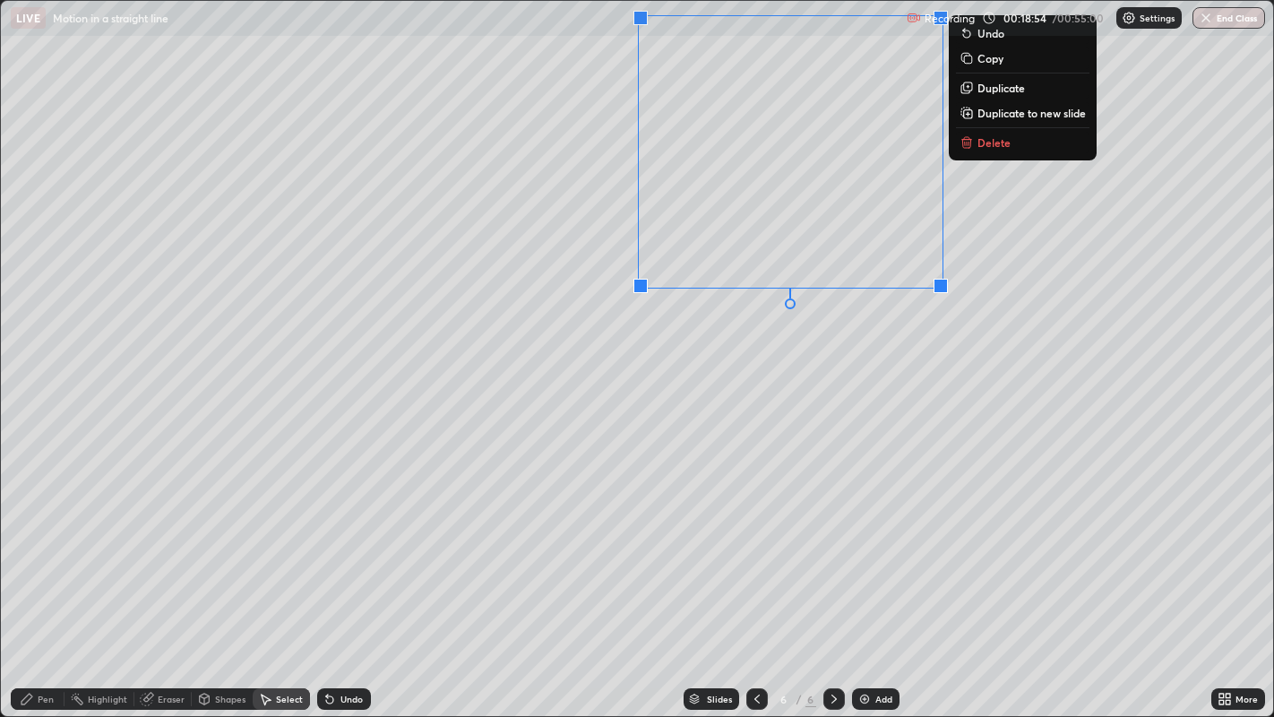
click at [982, 145] on p "Delete" at bounding box center [994, 142] width 33 height 14
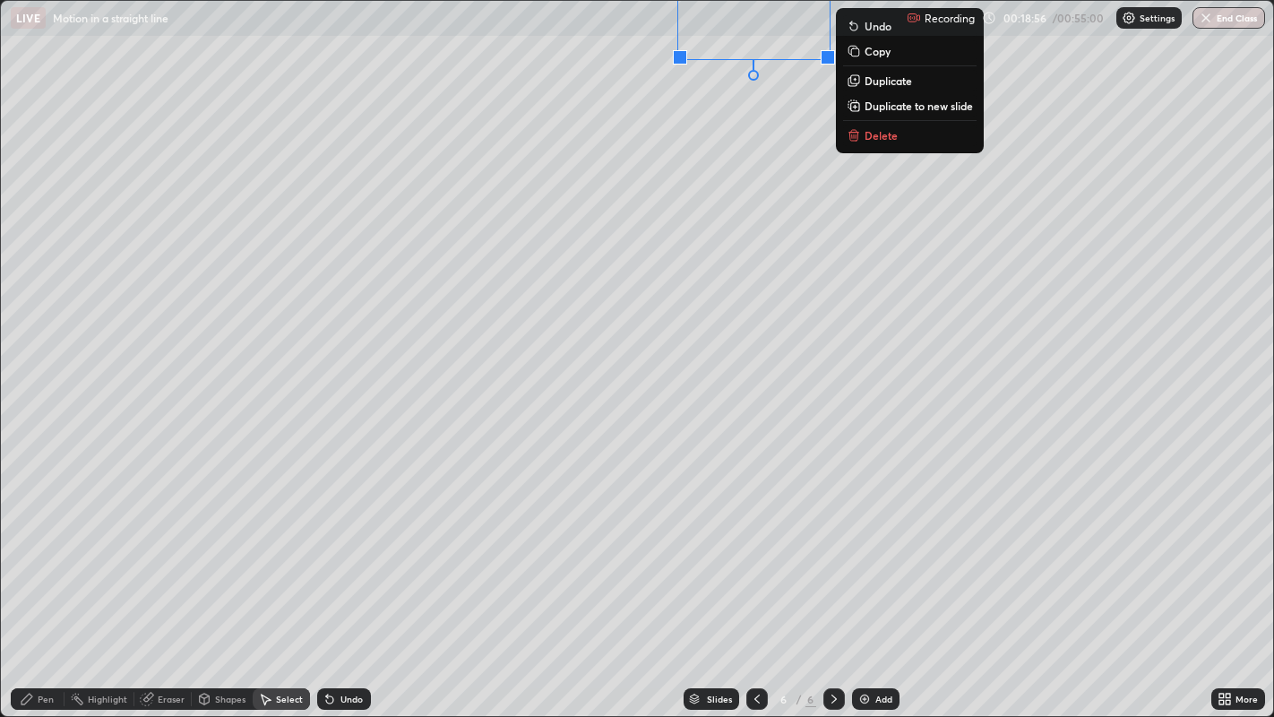
click at [904, 142] on button "Delete" at bounding box center [910, 136] width 134 height 22
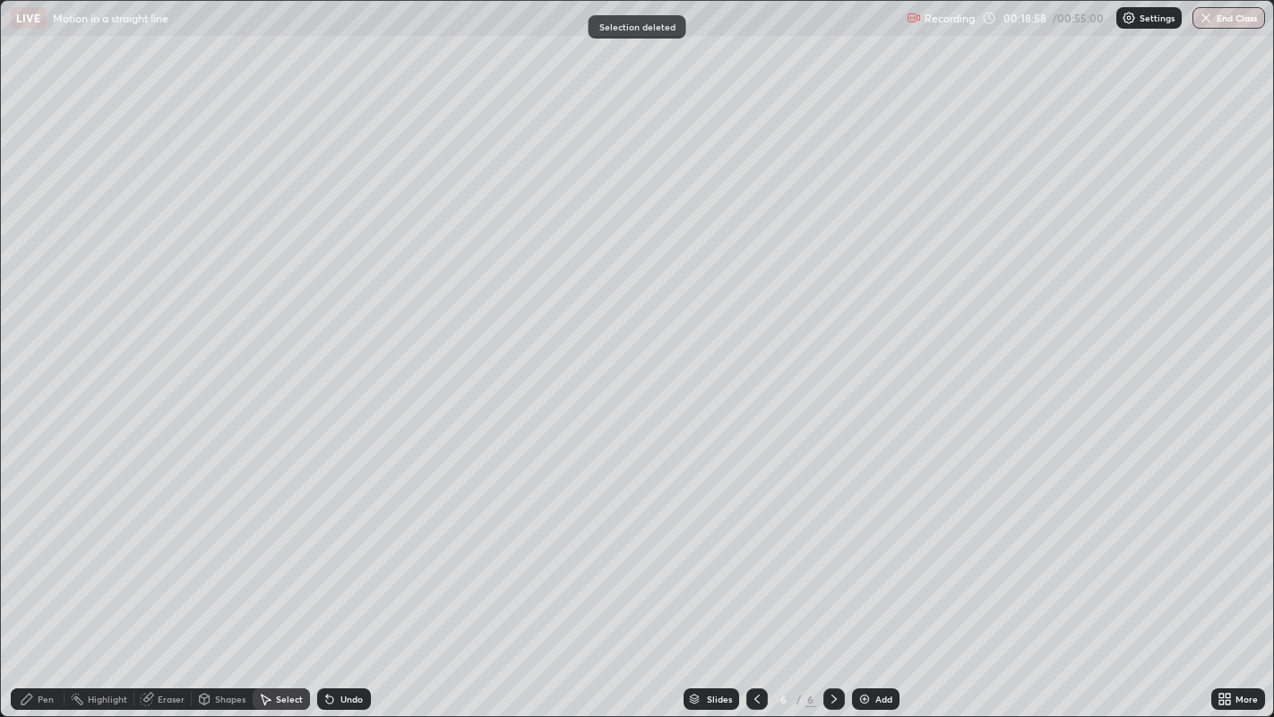
click at [746, 590] on div at bounding box center [757, 699] width 22 height 22
click at [754, 590] on icon at bounding box center [757, 699] width 14 height 14
click at [32, 590] on icon at bounding box center [27, 699] width 14 height 14
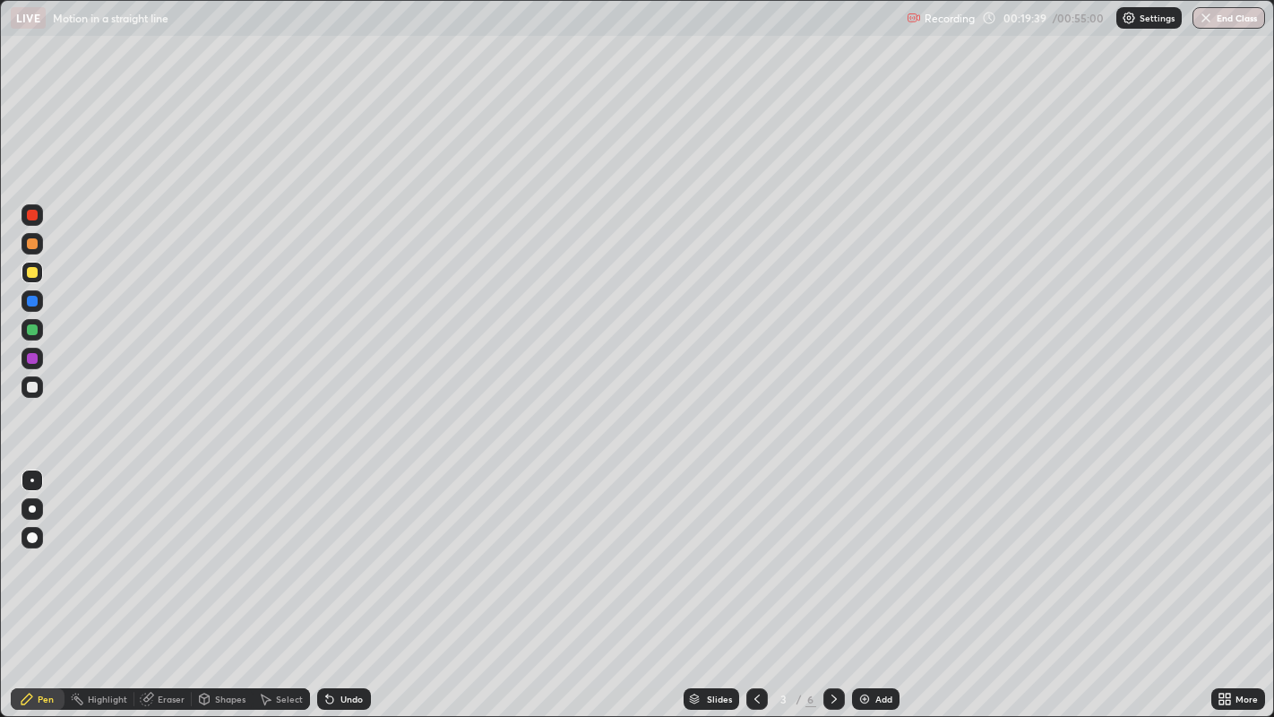
click at [30, 390] on div at bounding box center [32, 387] width 11 height 11
click at [30, 358] on div at bounding box center [32, 358] width 11 height 11
click at [38, 273] on div at bounding box center [33, 273] width 22 height 22
click at [281, 590] on div "Select" at bounding box center [289, 698] width 27 height 9
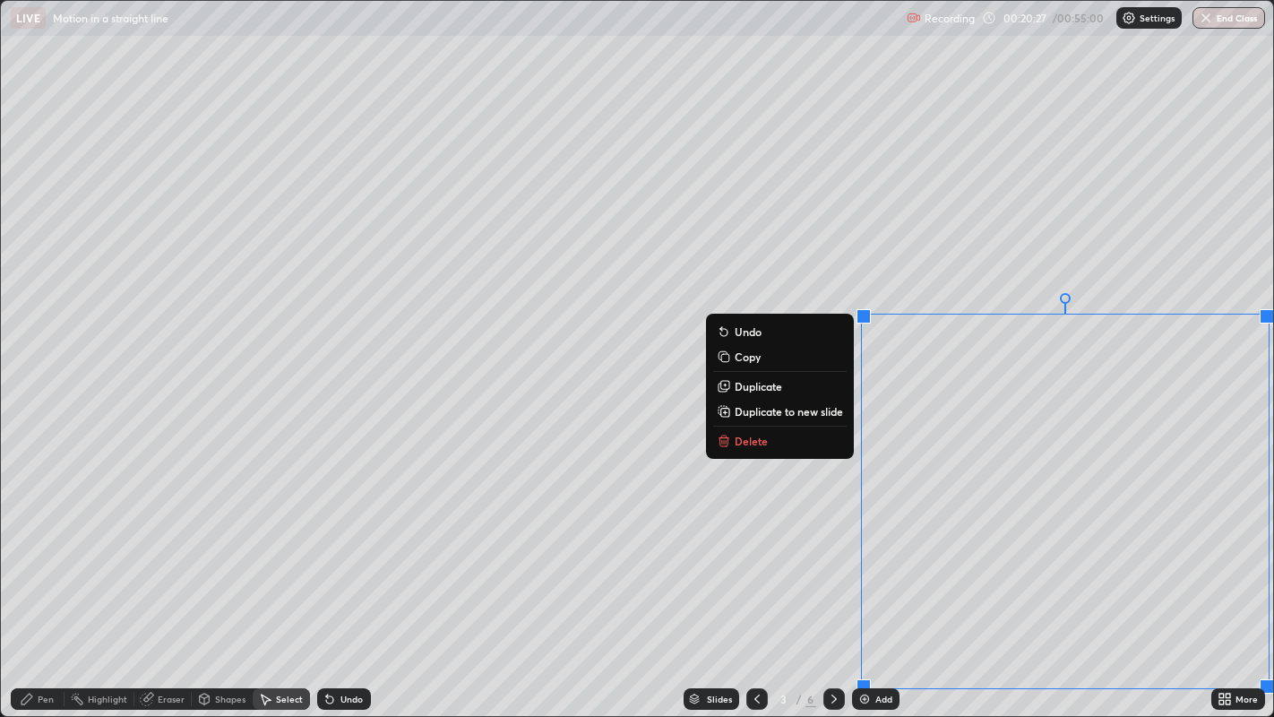
click at [813, 412] on p "Duplicate to new slide" at bounding box center [789, 411] width 108 height 14
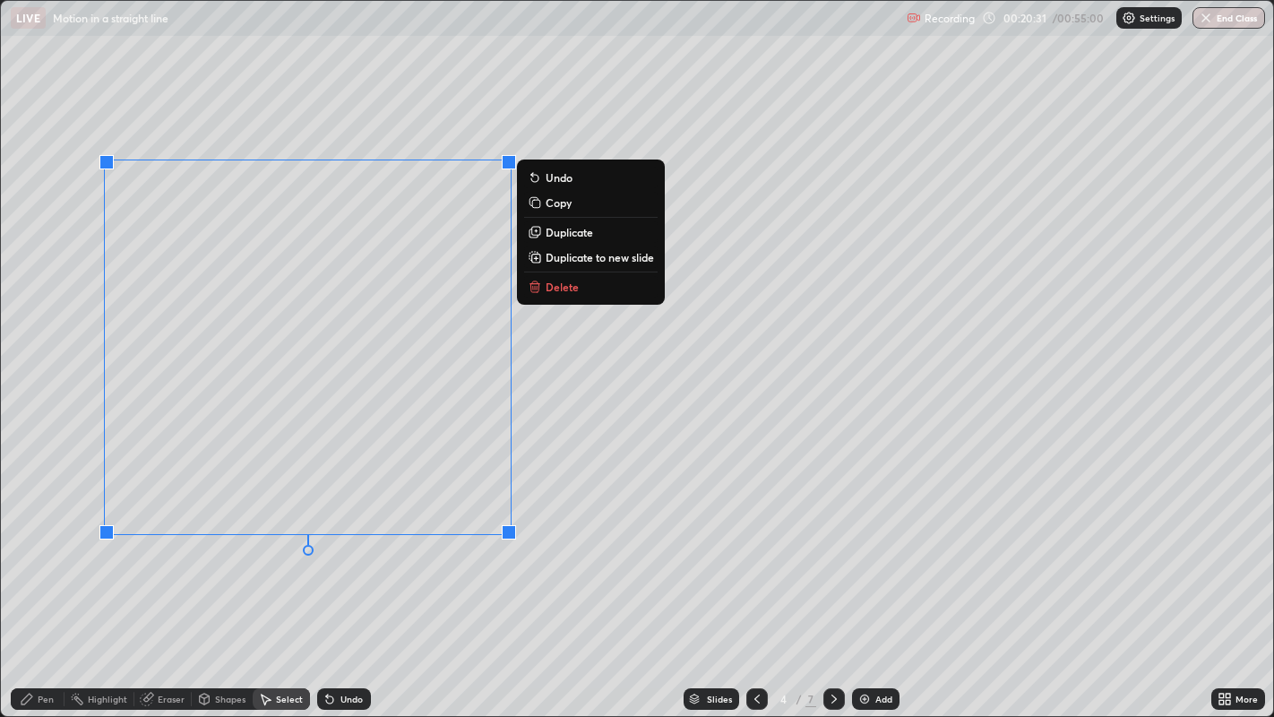
click at [228, 590] on div "0 ° Undo Copy Duplicate Duplicate to new slide Delete" at bounding box center [637, 359] width 1273 height 716
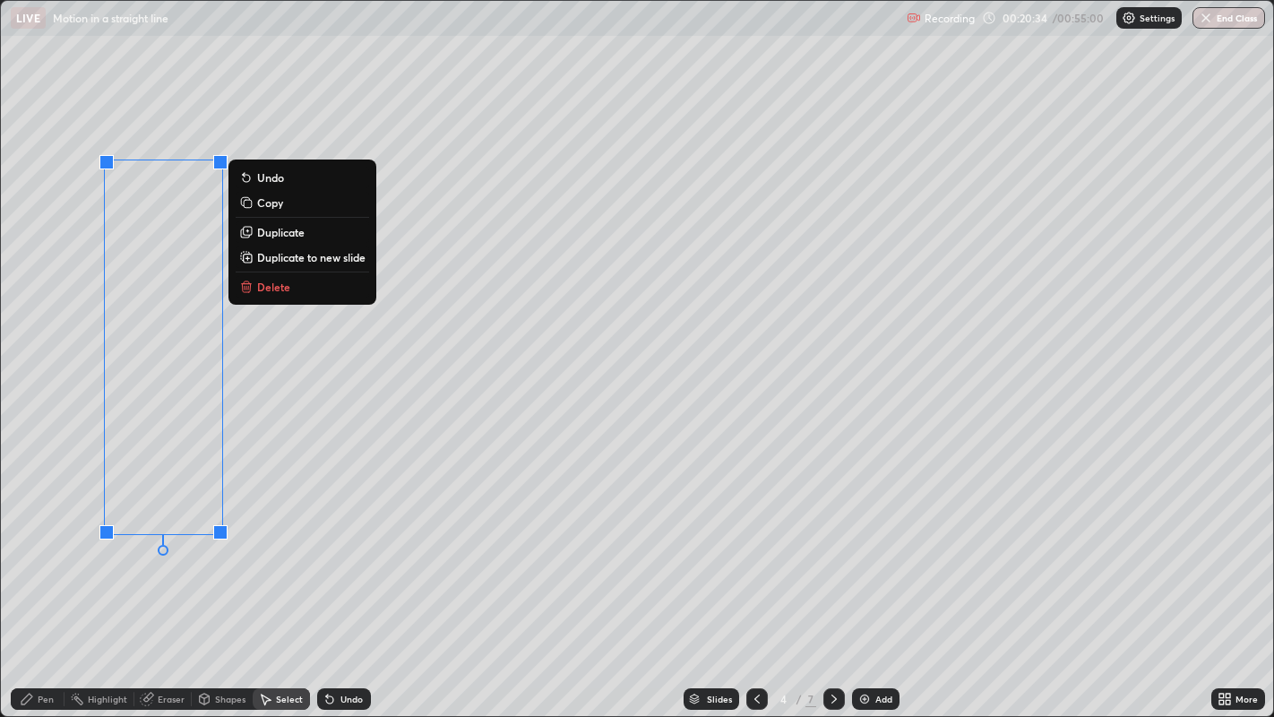
click at [295, 231] on p "Duplicate" at bounding box center [280, 232] width 47 height 14
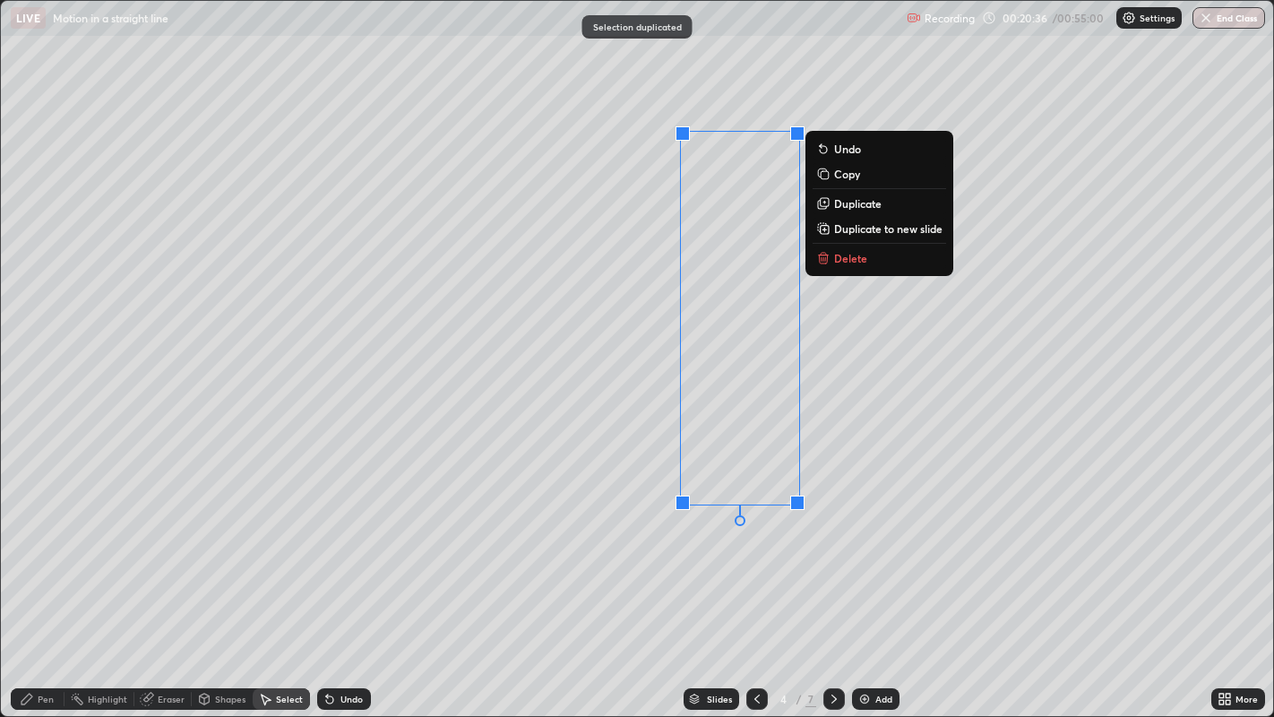
click at [601, 574] on div "0 ° Undo Copy Duplicate Duplicate to new slide Delete" at bounding box center [637, 359] width 1273 height 716
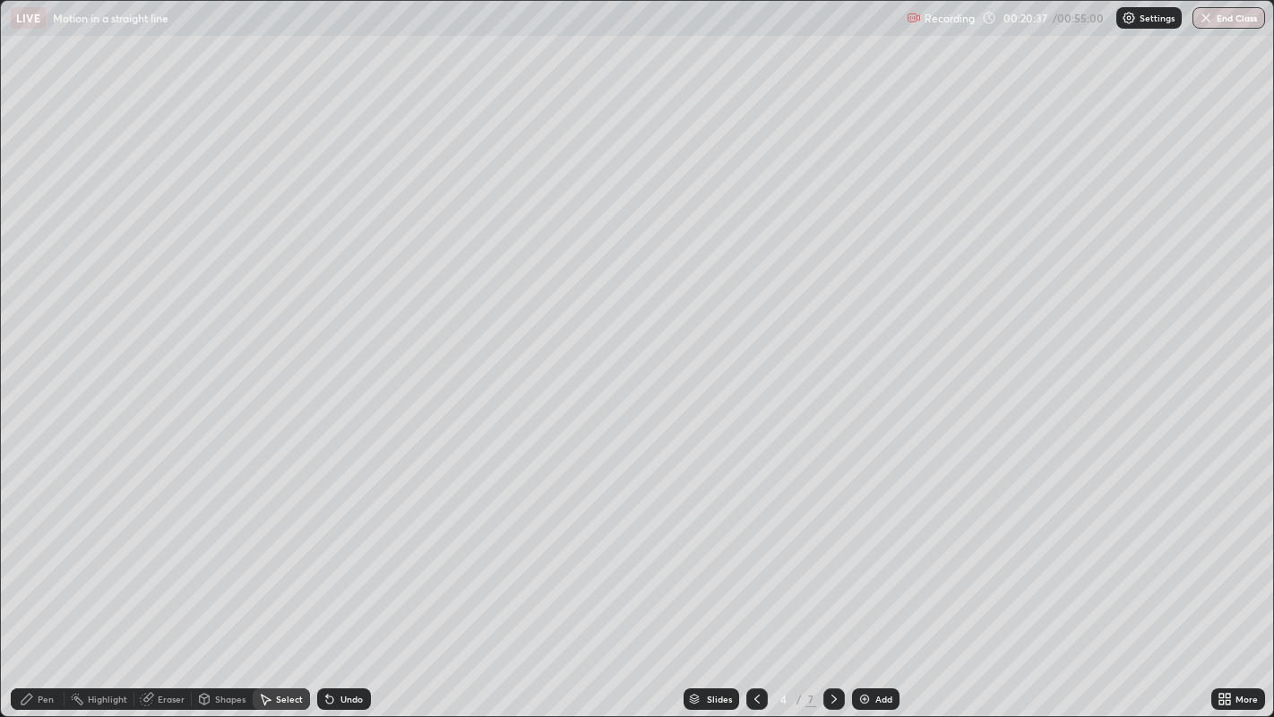
click at [39, 590] on div "Pen" at bounding box center [38, 699] width 54 height 22
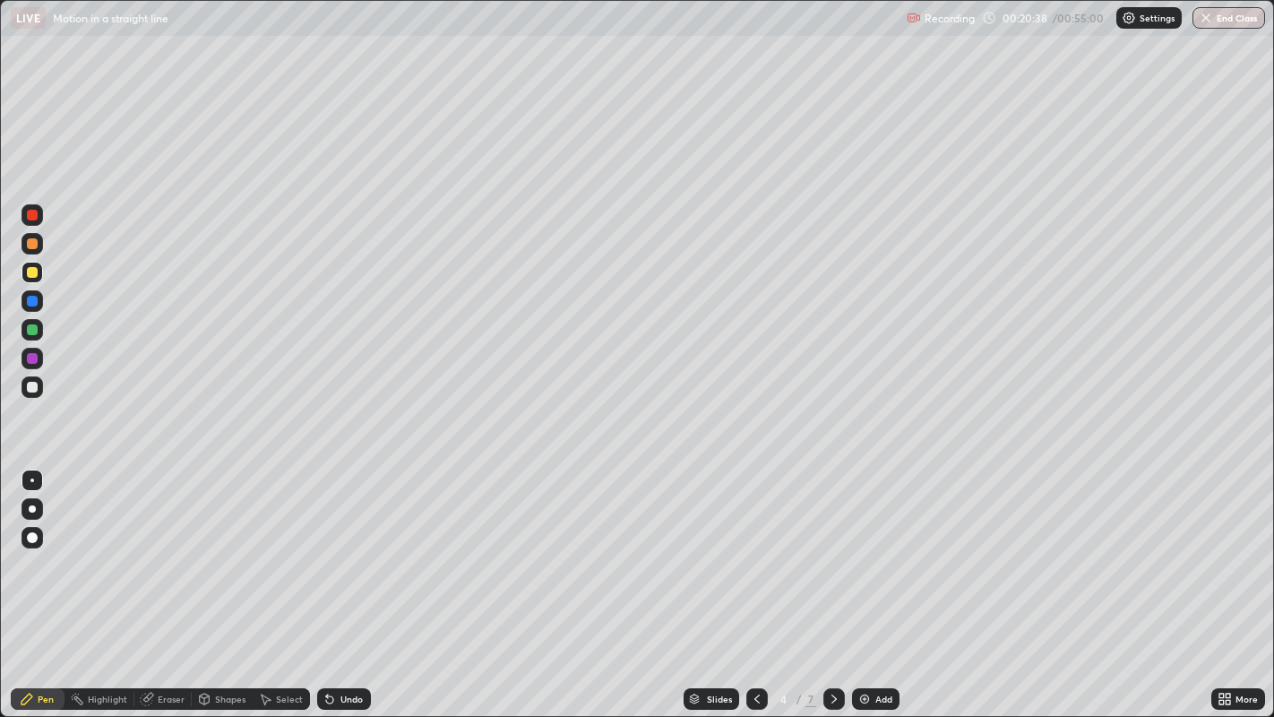
click at [35, 272] on div at bounding box center [32, 272] width 11 height 11
click at [281, 590] on div "Select" at bounding box center [281, 699] width 57 height 22
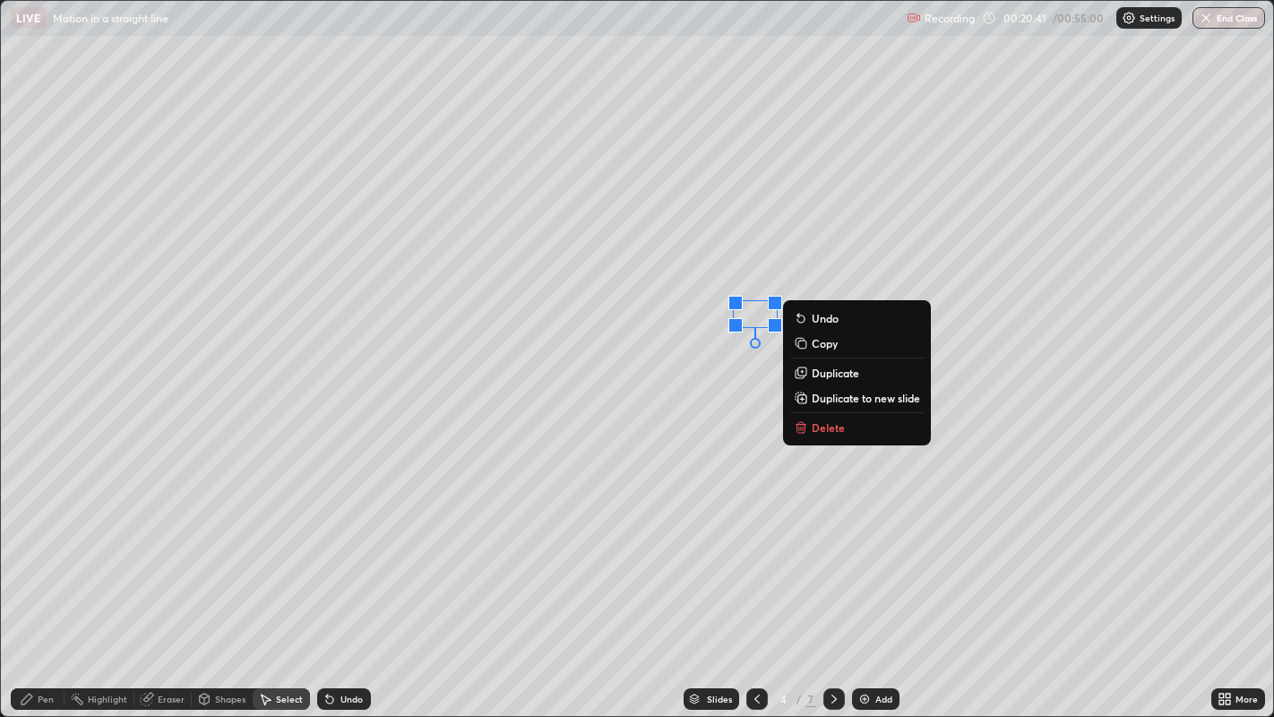
click at [817, 424] on p "Delete" at bounding box center [828, 427] width 33 height 14
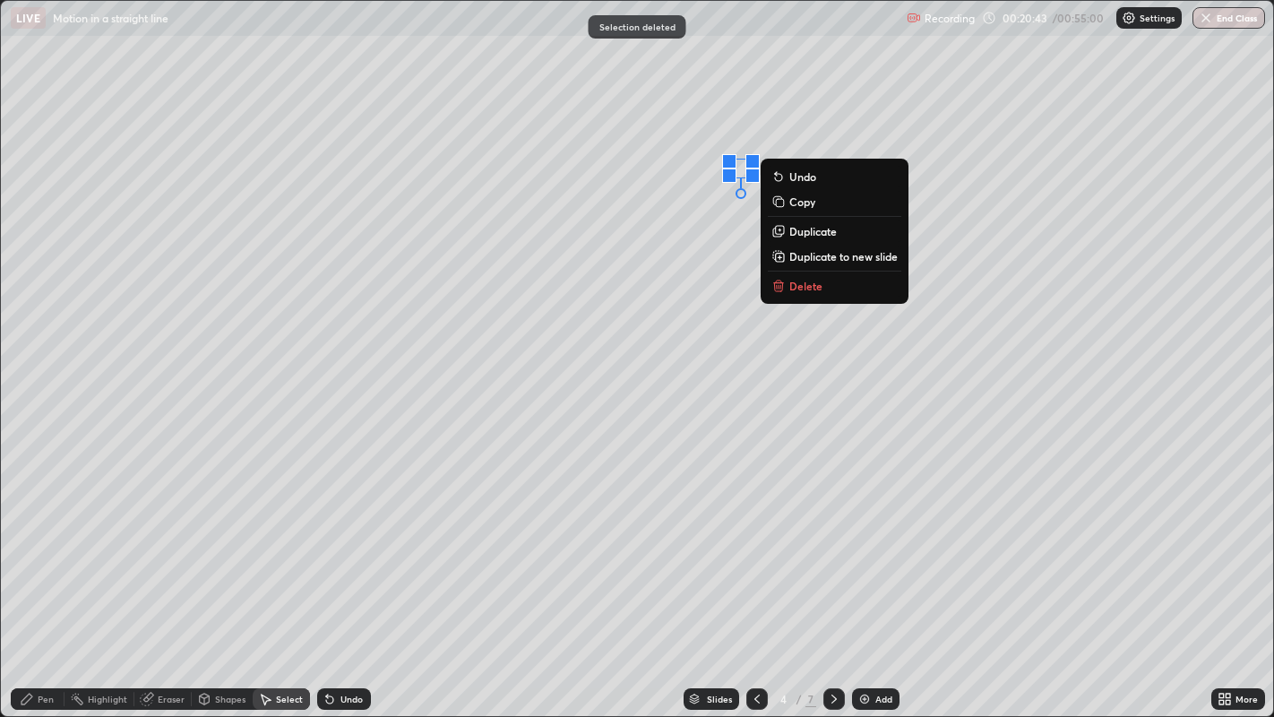
click at [804, 281] on p "Delete" at bounding box center [805, 286] width 33 height 14
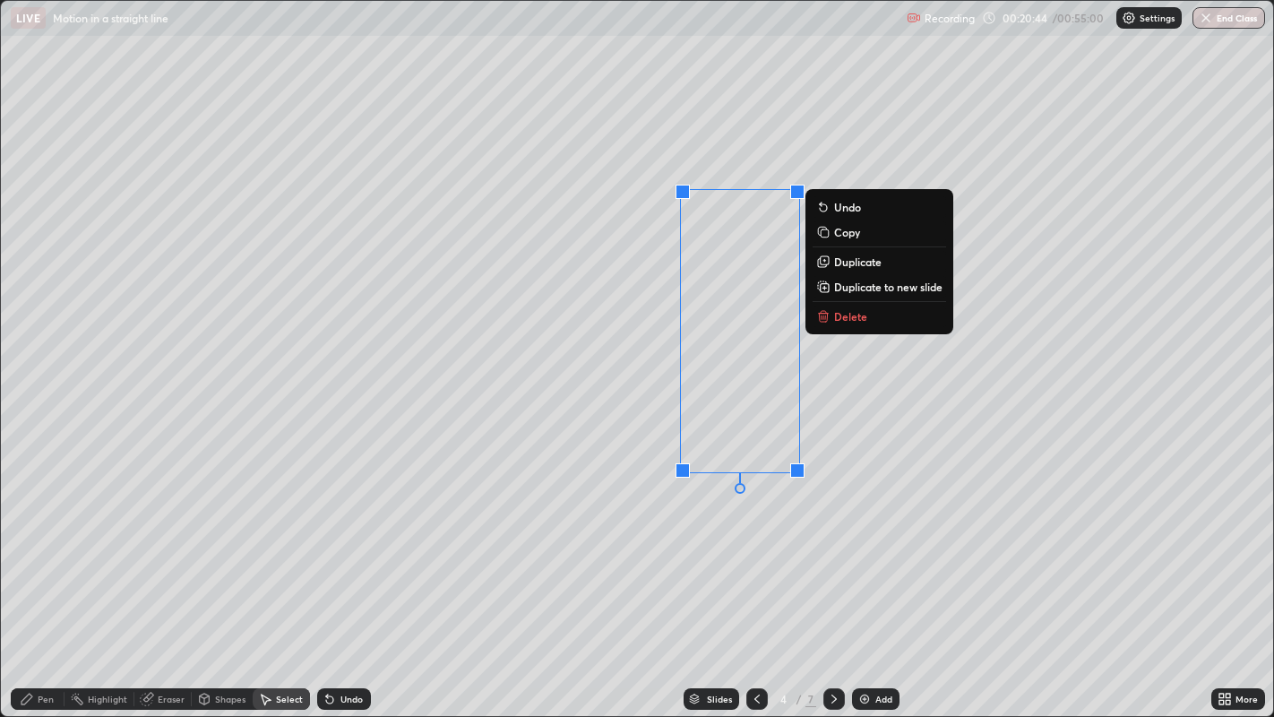
click at [846, 316] on p "Delete" at bounding box center [850, 316] width 33 height 14
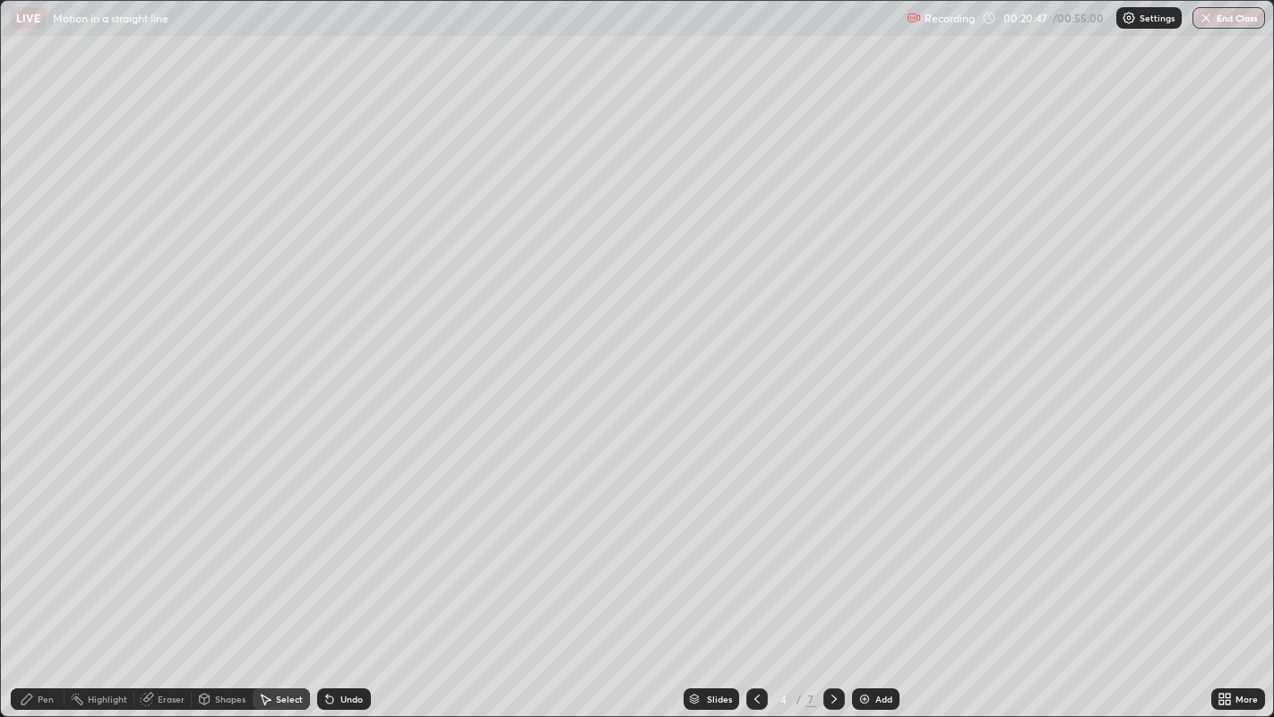
click at [38, 590] on div "Pen" at bounding box center [46, 698] width 16 height 9
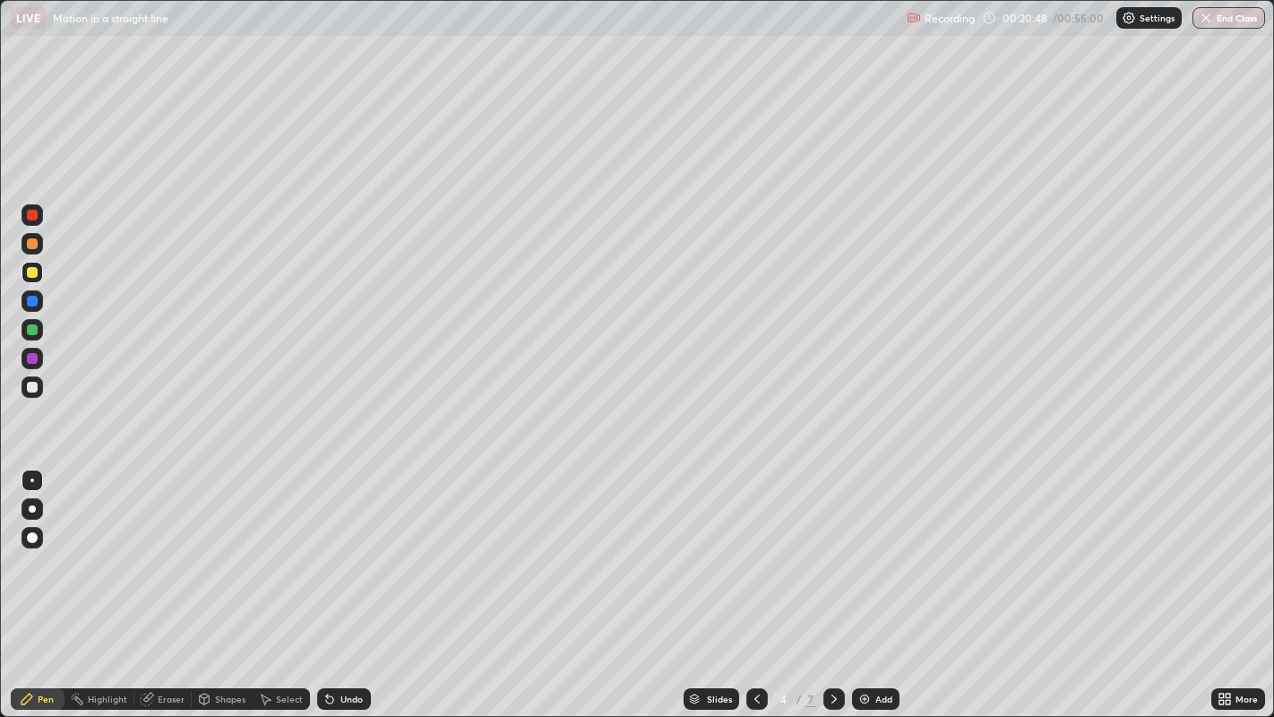
click at [33, 332] on div at bounding box center [32, 329] width 11 height 11
click at [35, 384] on div at bounding box center [32, 387] width 11 height 11
click at [348, 590] on div "Undo" at bounding box center [351, 698] width 22 height 9
click at [33, 358] on div at bounding box center [32, 358] width 11 height 11
click at [35, 329] on div at bounding box center [32, 329] width 11 height 11
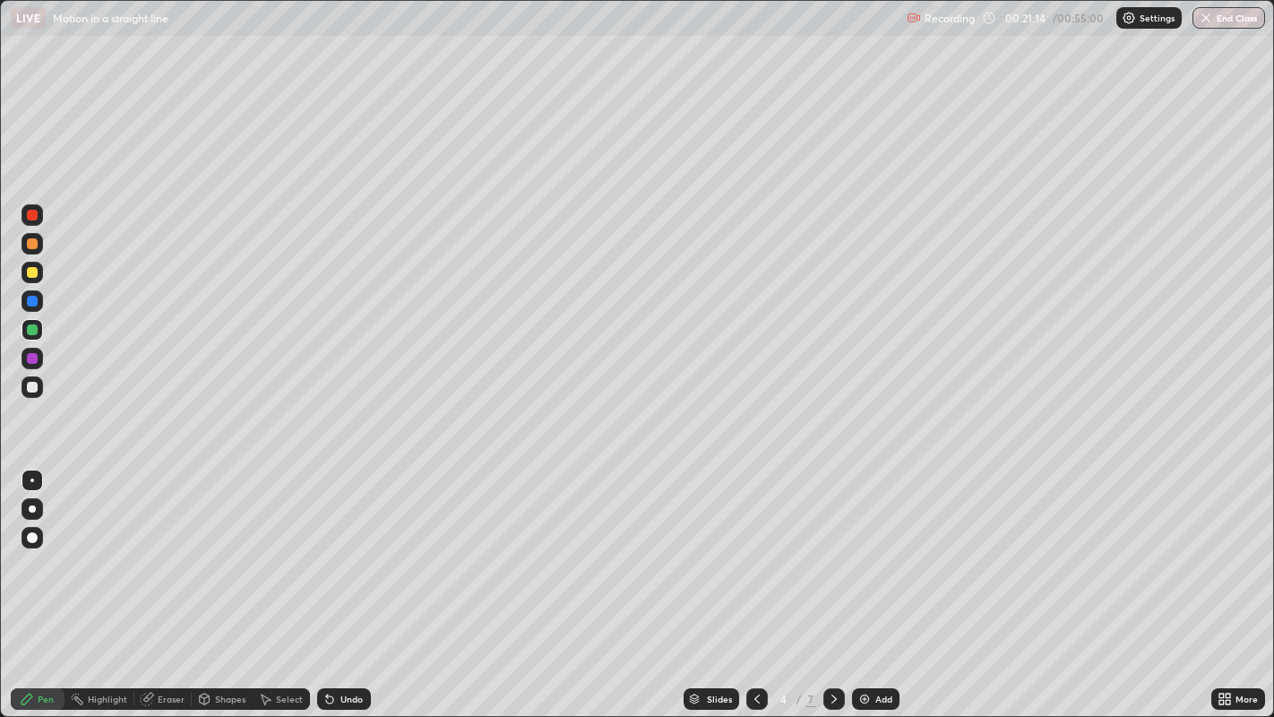
click at [285, 590] on div "Select" at bounding box center [289, 698] width 27 height 9
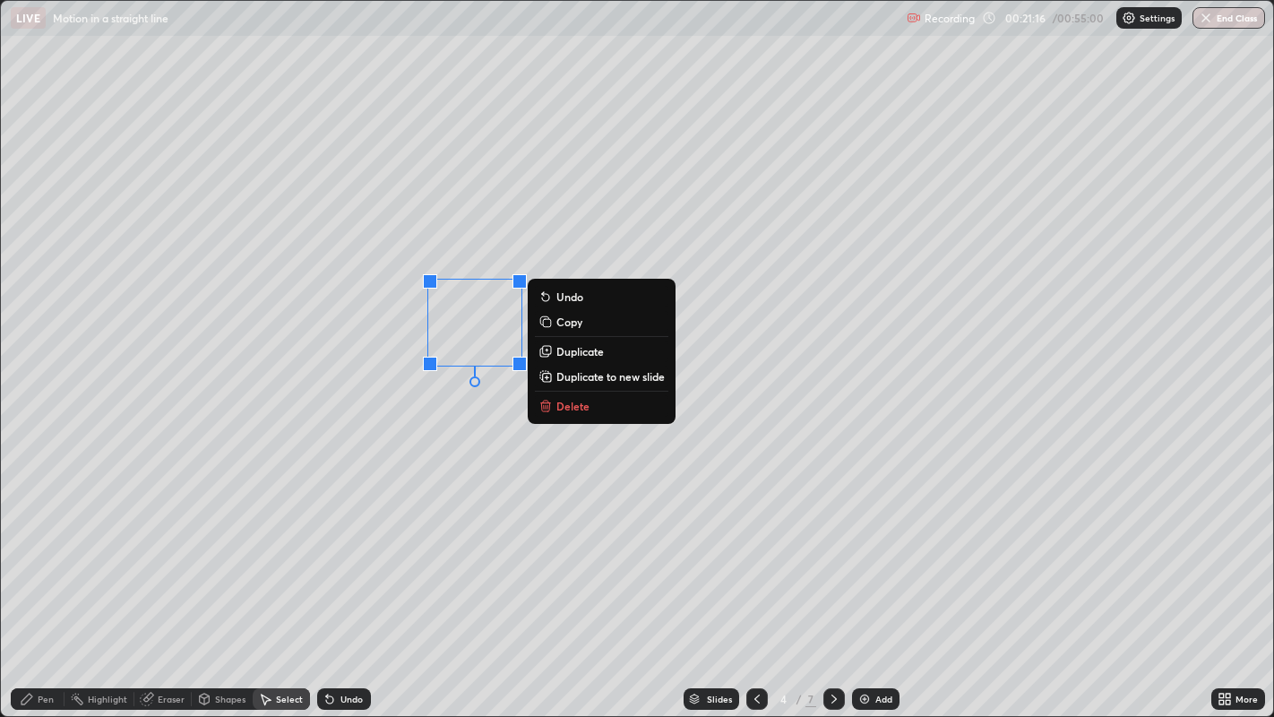
click at [506, 404] on div "0 ° Undo Copy Duplicate Duplicate to new slide Delete" at bounding box center [637, 359] width 1273 height 716
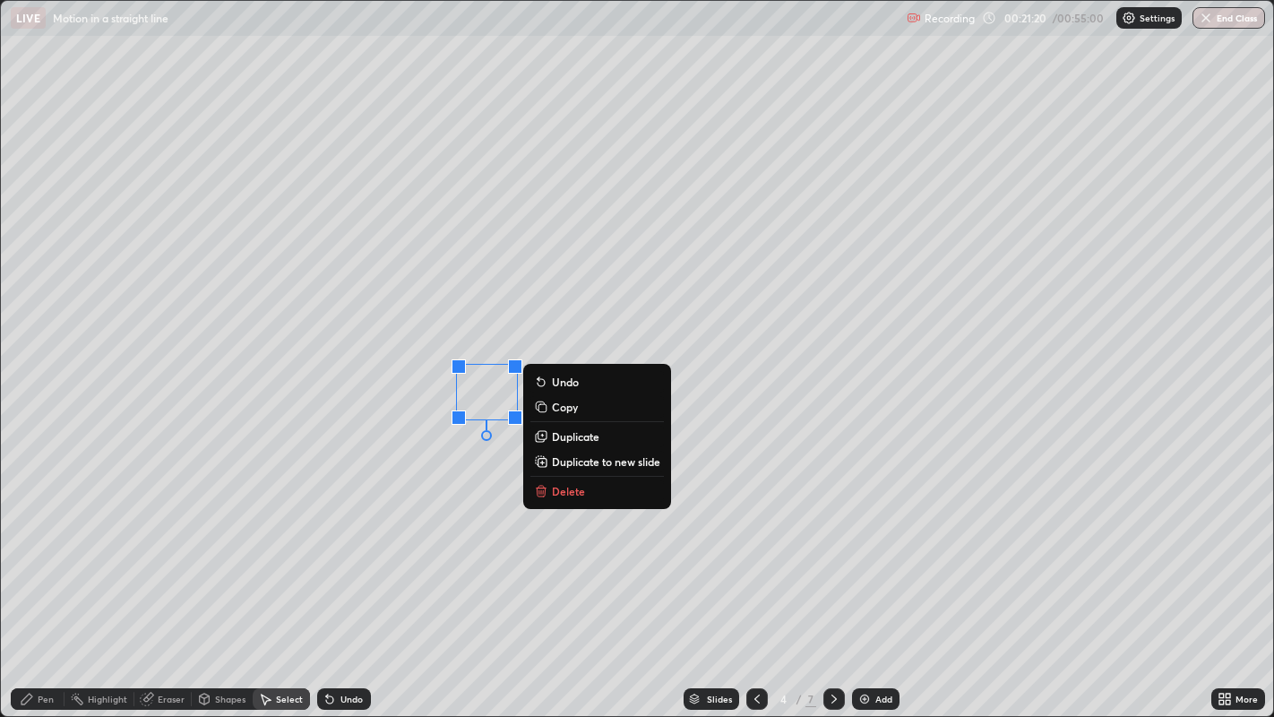
click at [453, 485] on div "0 ° Undo Copy Duplicate Duplicate to new slide Delete" at bounding box center [637, 359] width 1273 height 716
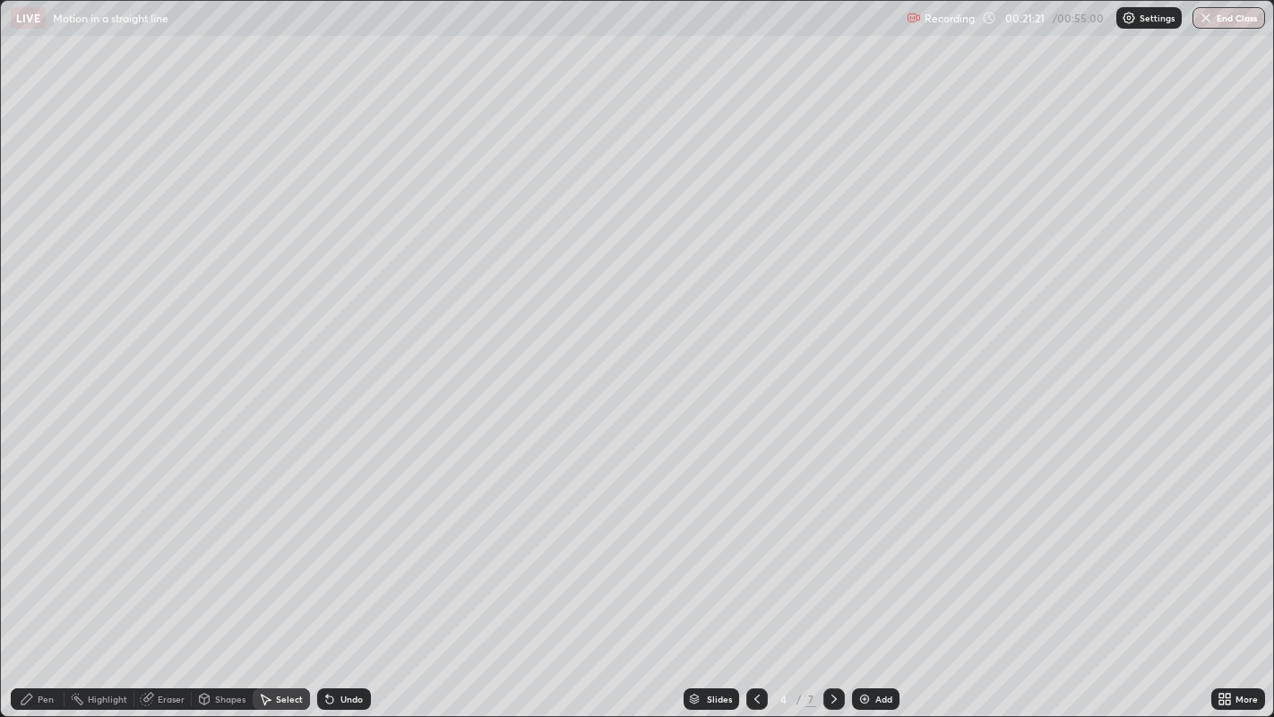
click at [39, 590] on div "Pen" at bounding box center [38, 699] width 54 height 22
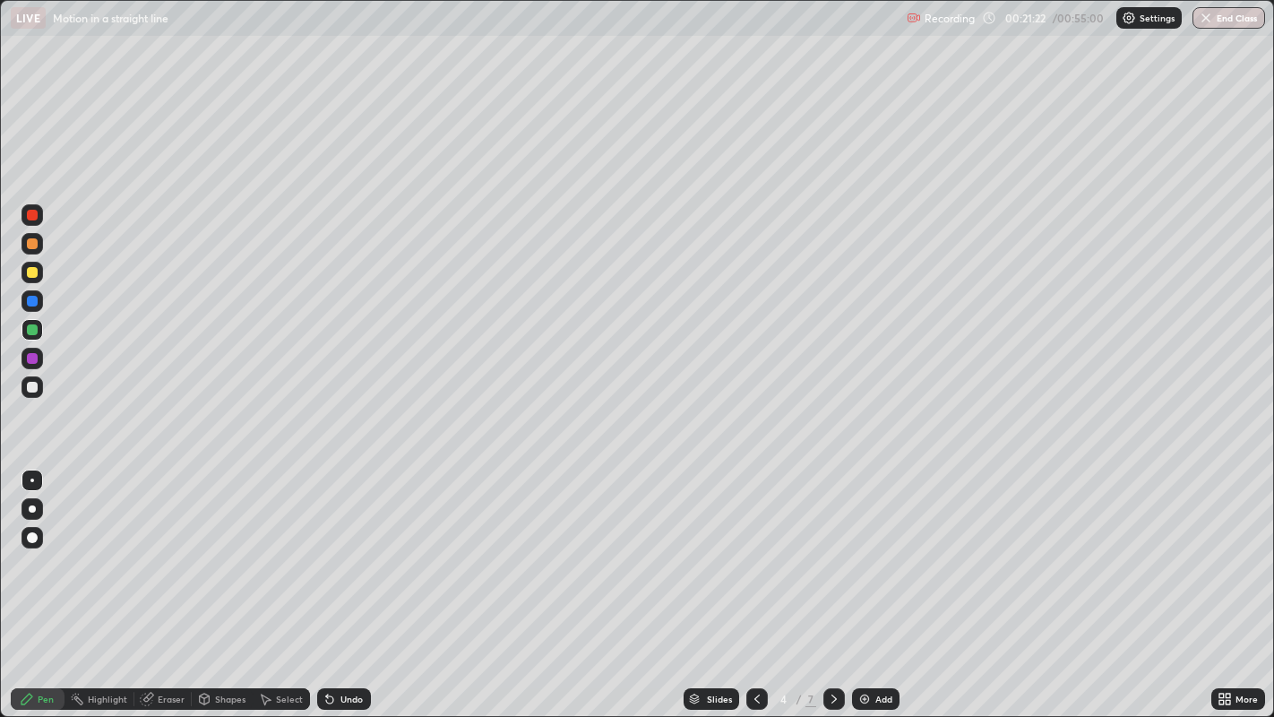
click at [30, 332] on div at bounding box center [32, 329] width 11 height 11
click at [289, 590] on div "Select" at bounding box center [289, 698] width 27 height 9
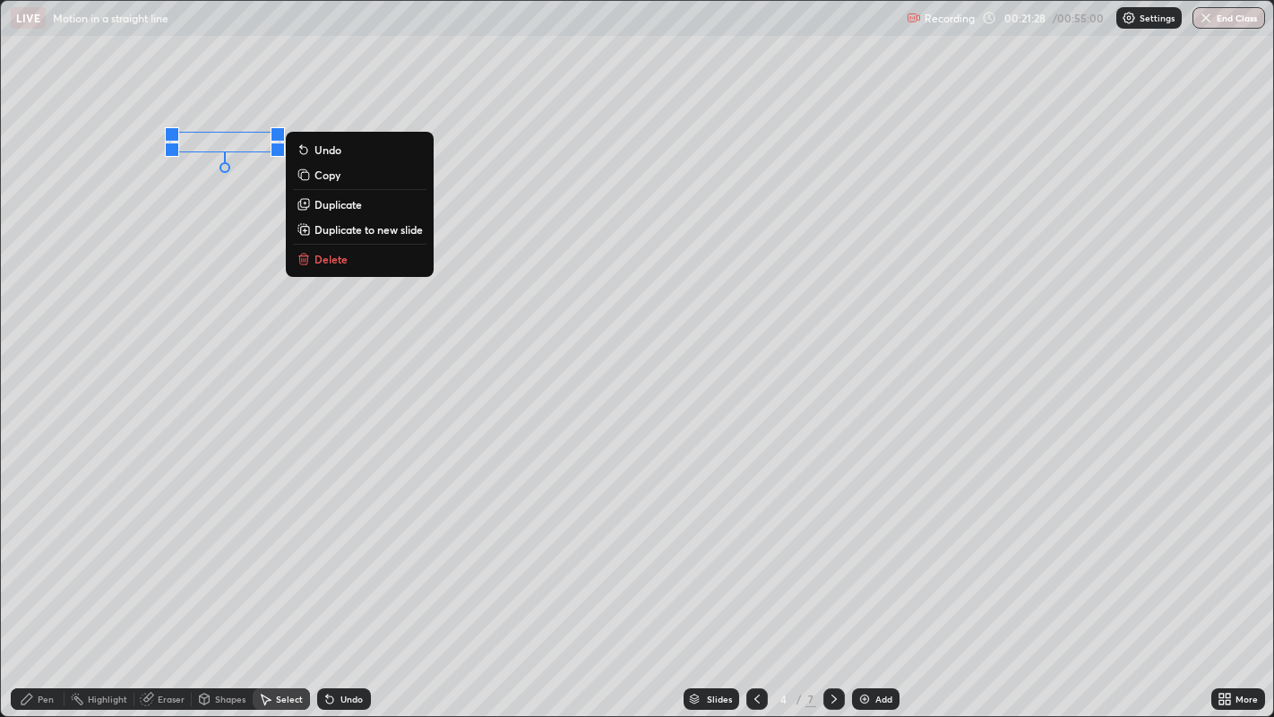
click at [322, 259] on p "Delete" at bounding box center [331, 259] width 33 height 14
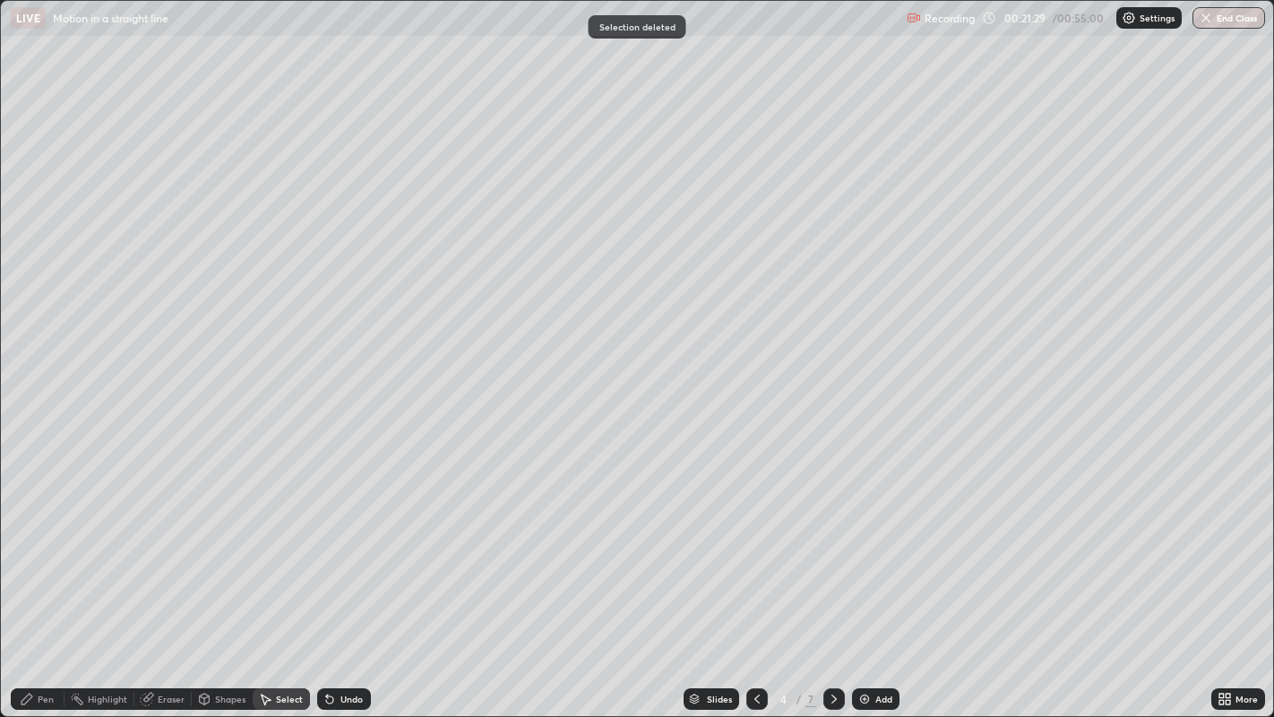
click at [49, 590] on div "Pen" at bounding box center [46, 698] width 16 height 9
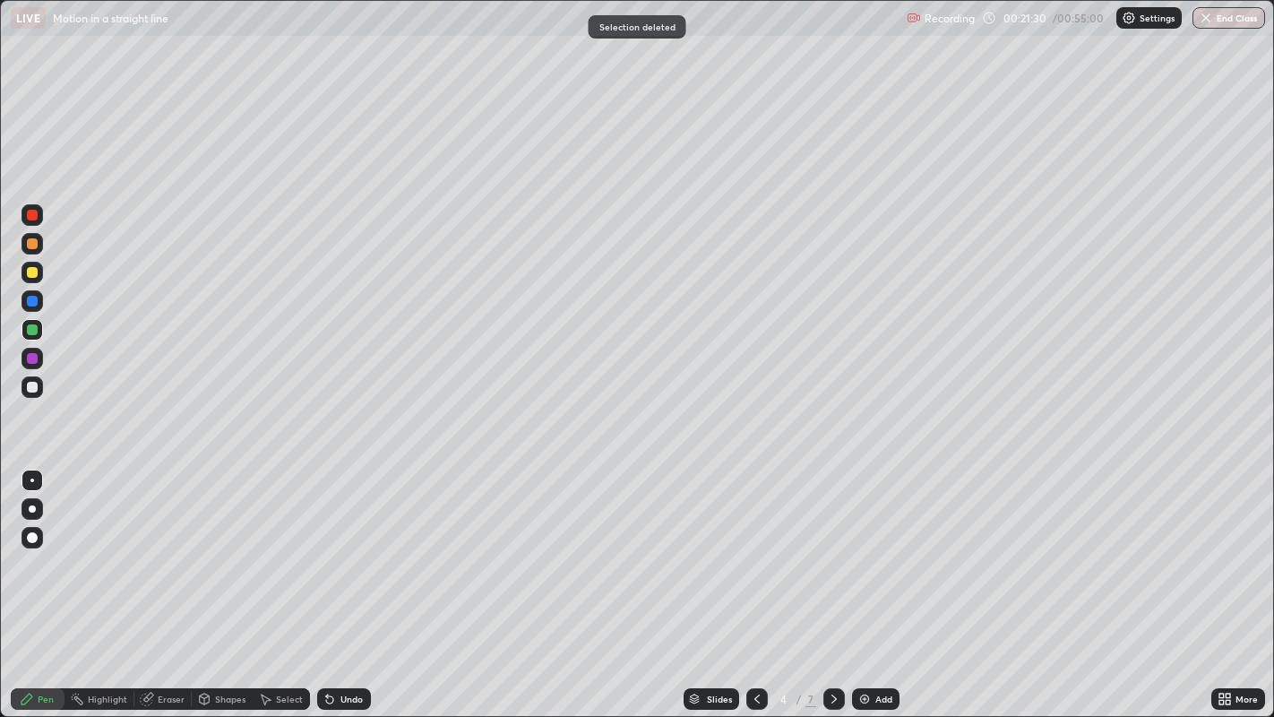
click at [33, 272] on div at bounding box center [32, 272] width 11 height 11
click at [31, 388] on div at bounding box center [32, 387] width 11 height 11
click at [342, 590] on div "Undo" at bounding box center [351, 698] width 22 height 9
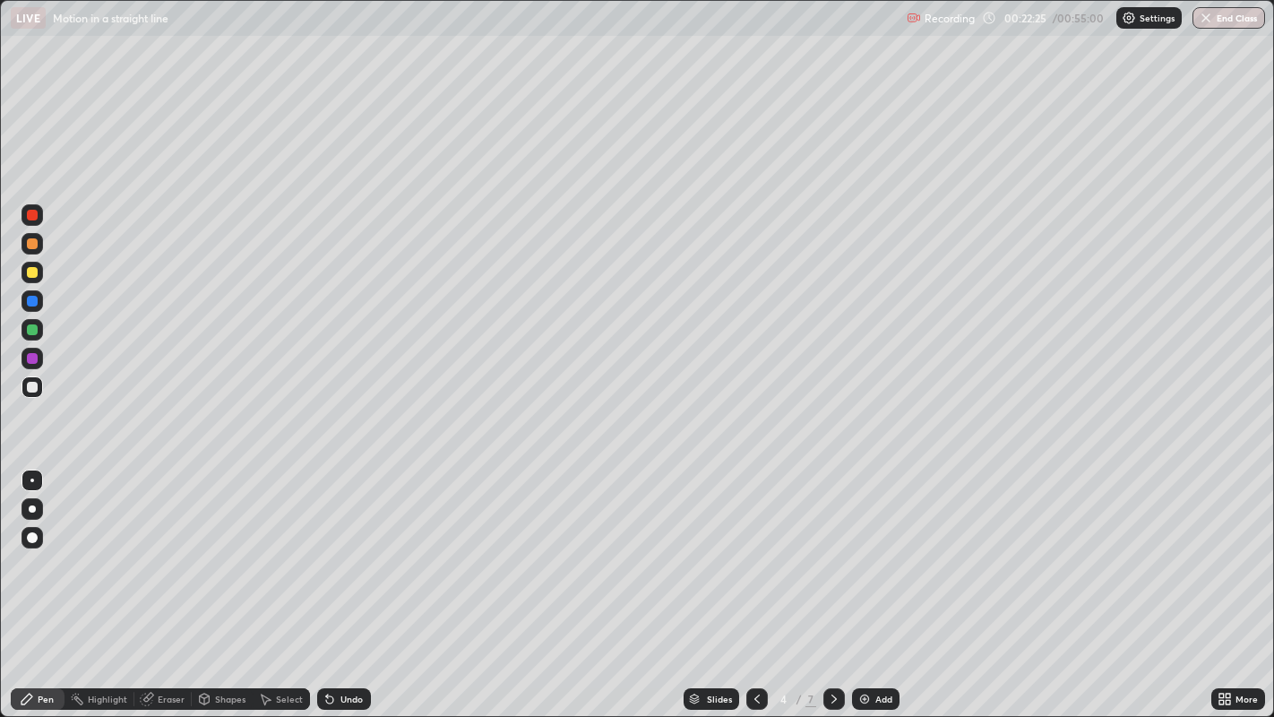
click at [341, 590] on div "Undo" at bounding box center [351, 698] width 22 height 9
click at [340, 590] on div "Undo" at bounding box center [351, 698] width 22 height 9
click at [341, 590] on div "Undo" at bounding box center [351, 698] width 22 height 9
click at [171, 590] on div "Eraser" at bounding box center [171, 698] width 27 height 9
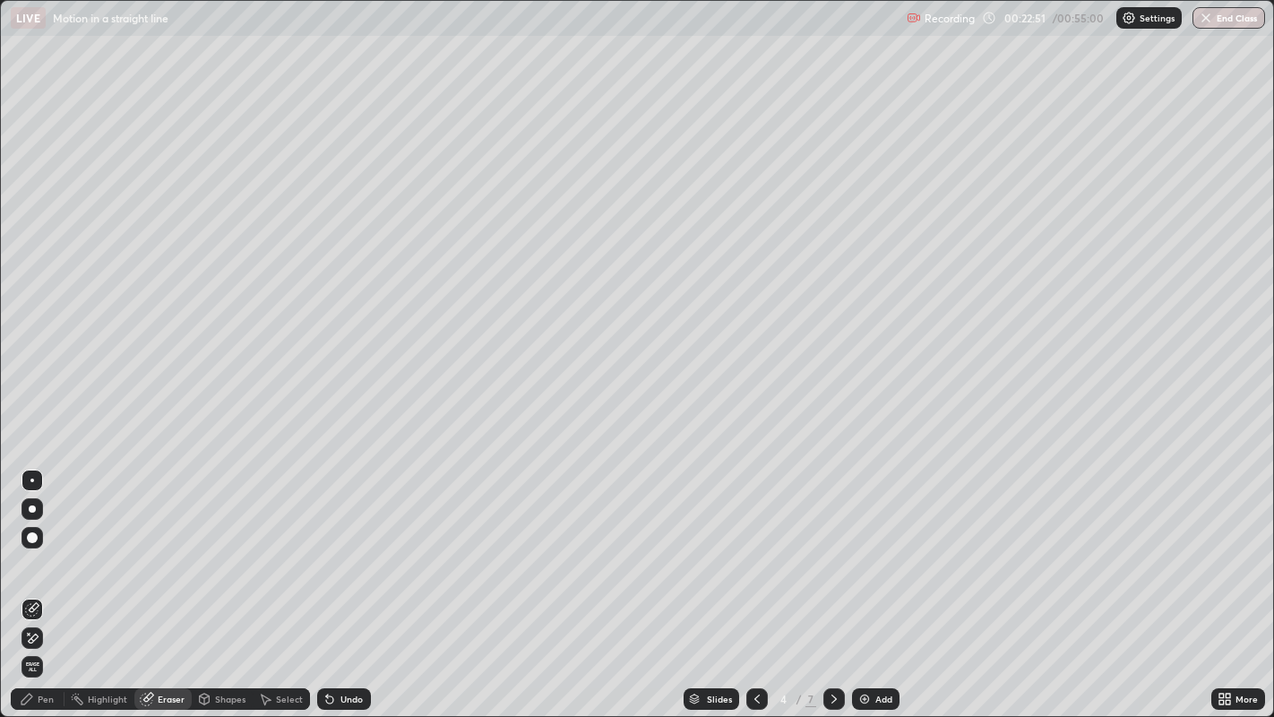
click at [45, 590] on div "Pen" at bounding box center [38, 699] width 54 height 22
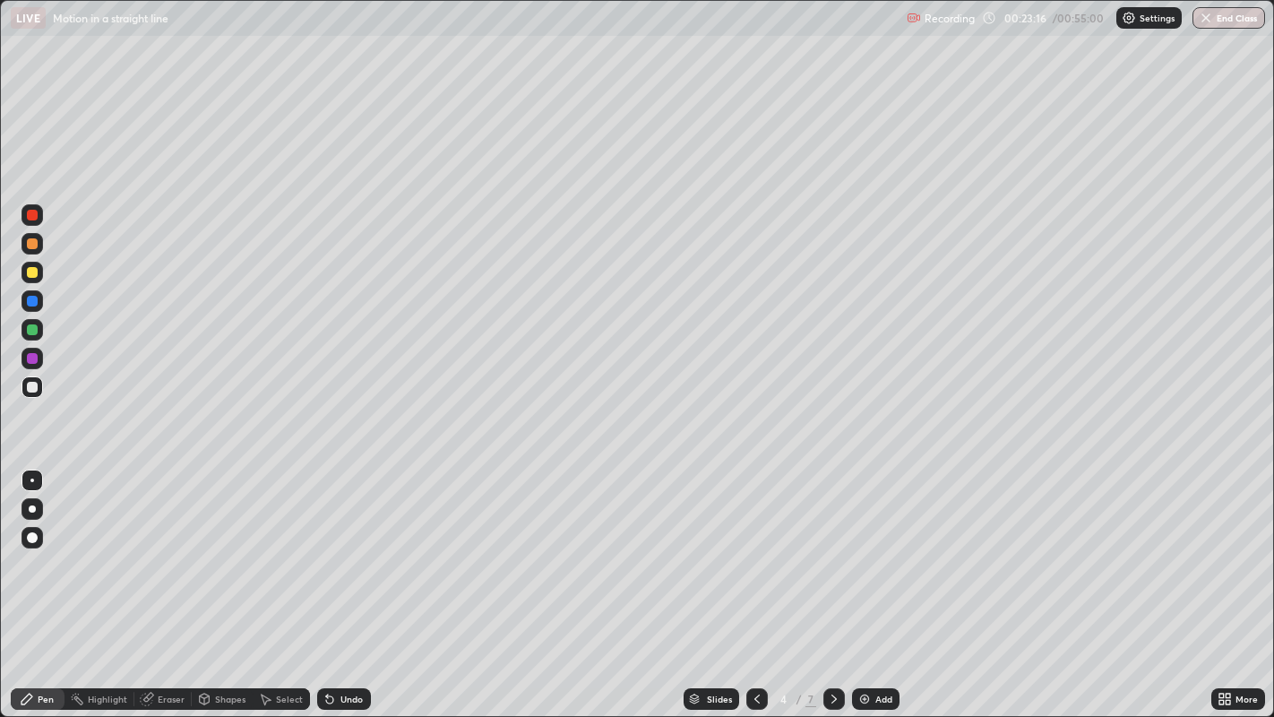
click at [754, 590] on icon at bounding box center [756, 698] width 5 height 9
click at [351, 590] on div "Undo" at bounding box center [351, 698] width 22 height 9
click at [33, 332] on div at bounding box center [32, 329] width 11 height 11
click at [283, 590] on div "Select" at bounding box center [289, 698] width 27 height 9
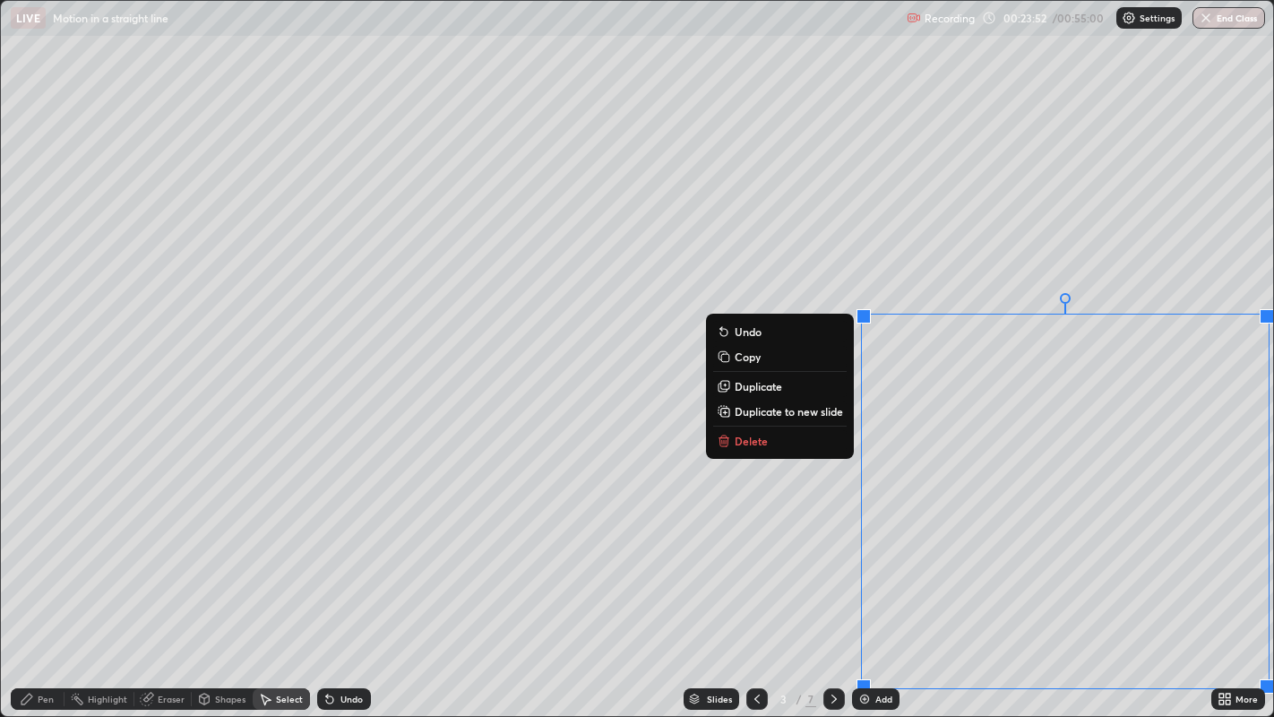
click at [815, 443] on button "Delete" at bounding box center [780, 441] width 134 height 22
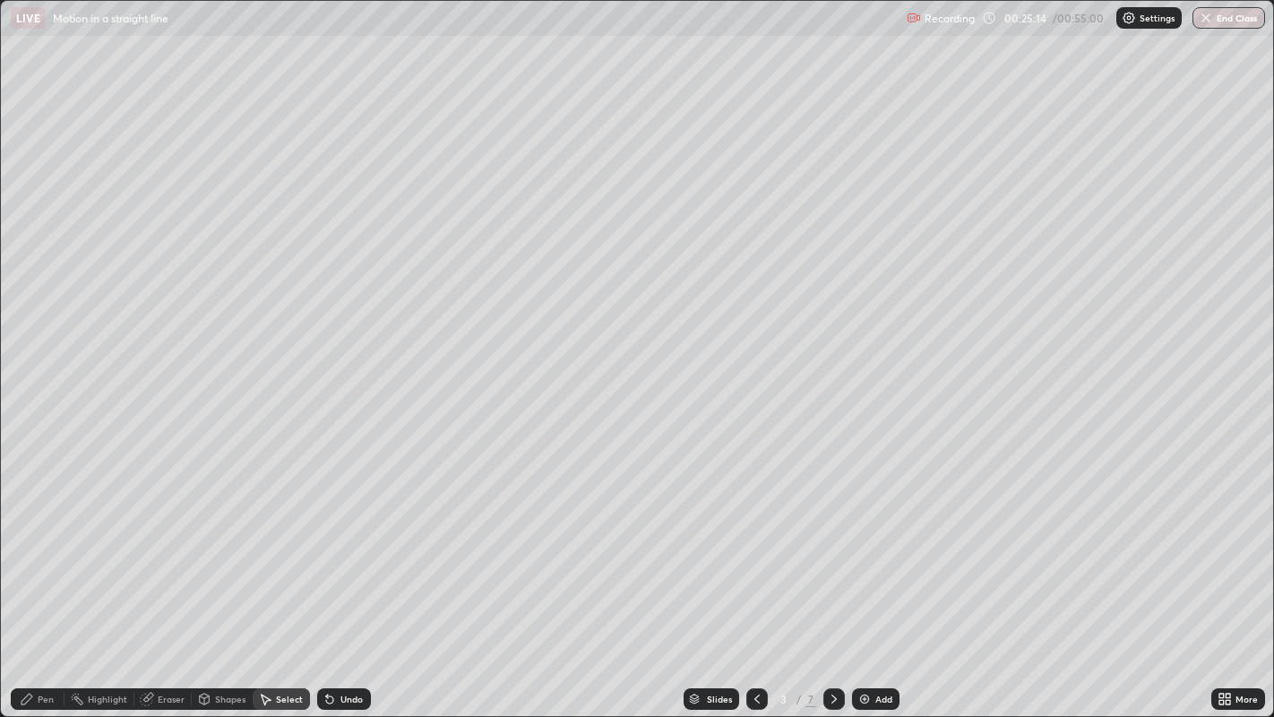
click at [832, 590] on icon at bounding box center [834, 699] width 14 height 14
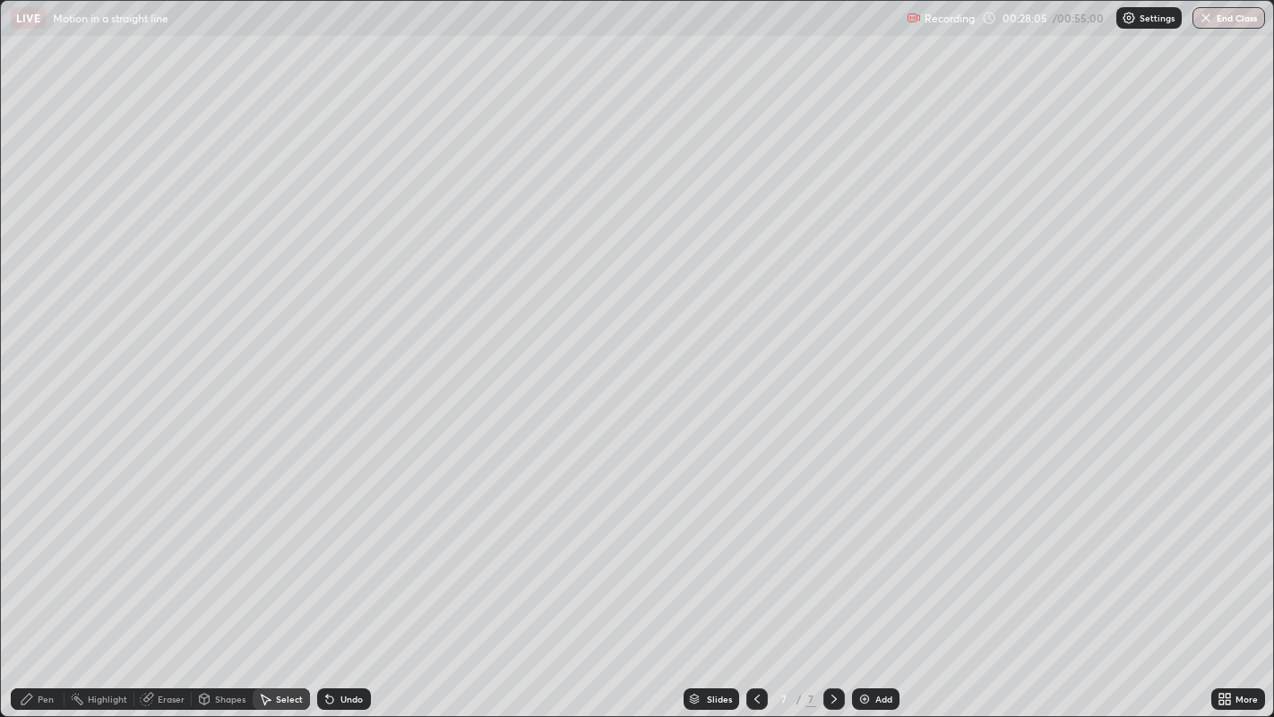
click at [869, 590] on img at bounding box center [865, 699] width 14 height 14
click at [28, 590] on div "Pen" at bounding box center [38, 699] width 54 height 22
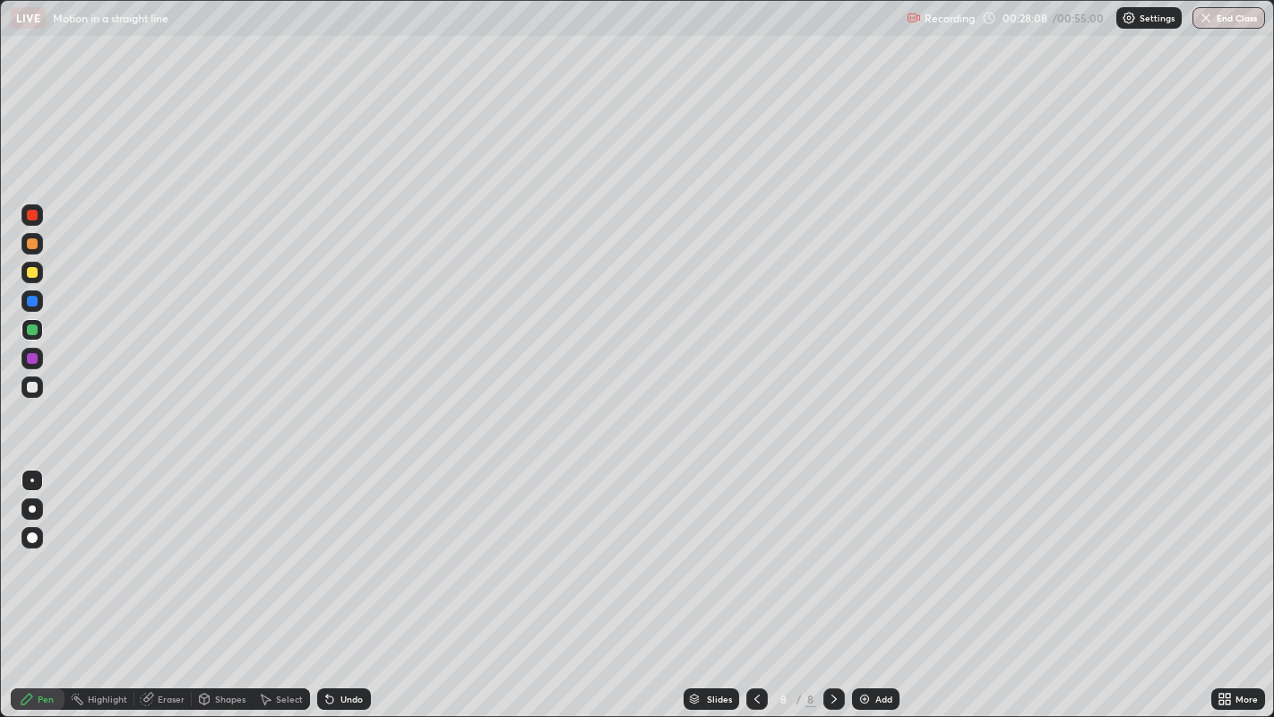
click at [29, 278] on div at bounding box center [33, 273] width 22 height 22
click at [340, 590] on div "Undo" at bounding box center [351, 698] width 22 height 9
click at [37, 304] on div at bounding box center [32, 301] width 11 height 11
click at [32, 330] on div at bounding box center [32, 329] width 11 height 11
click at [32, 302] on div at bounding box center [32, 301] width 11 height 11
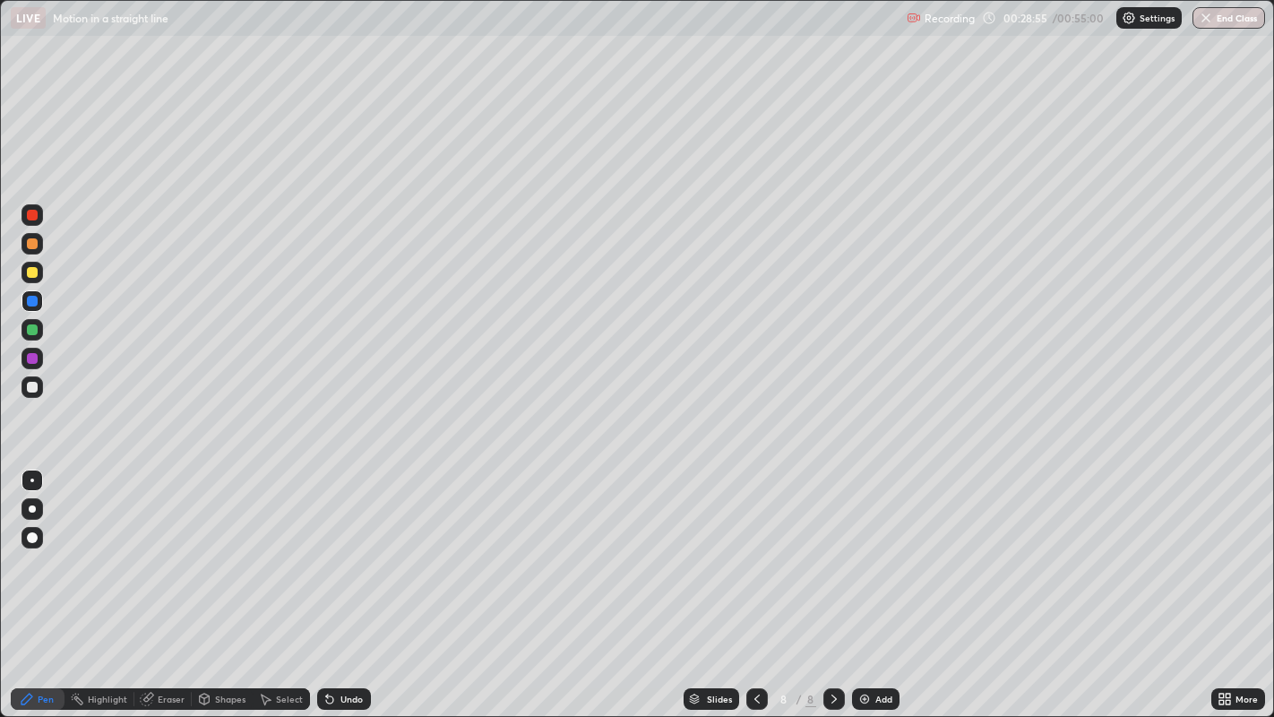
click at [32, 387] on div at bounding box center [32, 387] width 11 height 11
click at [342, 590] on div "Undo" at bounding box center [351, 698] width 22 height 9
click at [341, 590] on div "Undo" at bounding box center [351, 698] width 22 height 9
click at [33, 273] on div at bounding box center [32, 272] width 11 height 11
click at [324, 590] on icon at bounding box center [330, 699] width 14 height 14
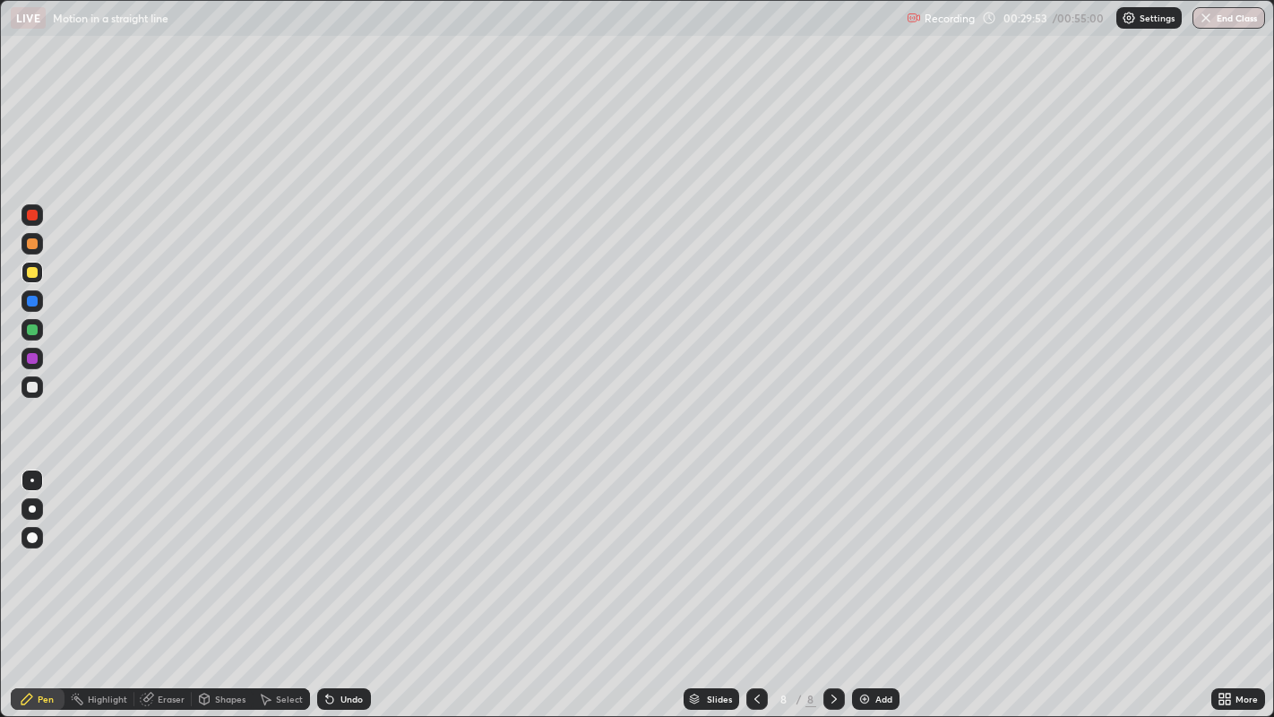
click at [342, 590] on div "Undo" at bounding box center [344, 699] width 54 height 22
click at [335, 590] on div "Undo" at bounding box center [344, 699] width 54 height 22
click at [30, 384] on div at bounding box center [32, 387] width 11 height 11
click at [31, 330] on div at bounding box center [32, 329] width 11 height 11
click at [31, 301] on div at bounding box center [32, 301] width 11 height 11
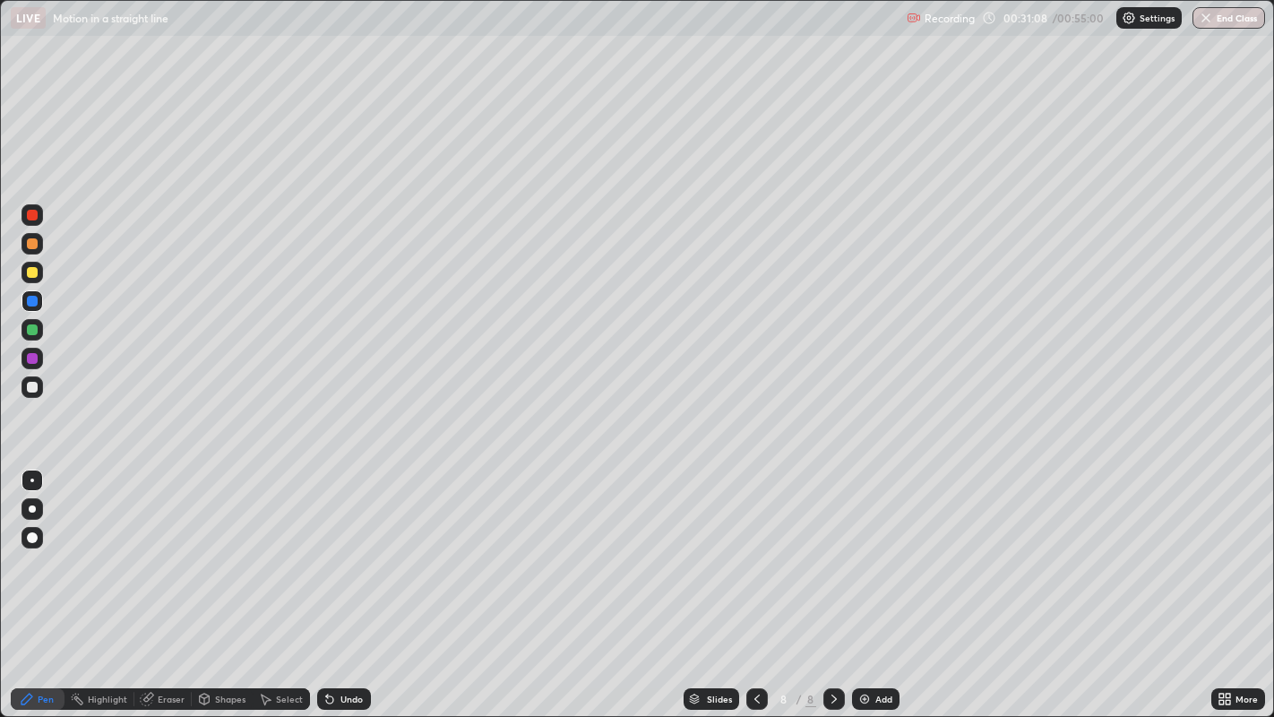
click at [36, 271] on div at bounding box center [32, 272] width 11 height 11
click at [29, 330] on div at bounding box center [32, 329] width 11 height 11
click at [340, 590] on div "Undo" at bounding box center [351, 698] width 22 height 9
click at [337, 590] on div "Undo" at bounding box center [344, 699] width 54 height 22
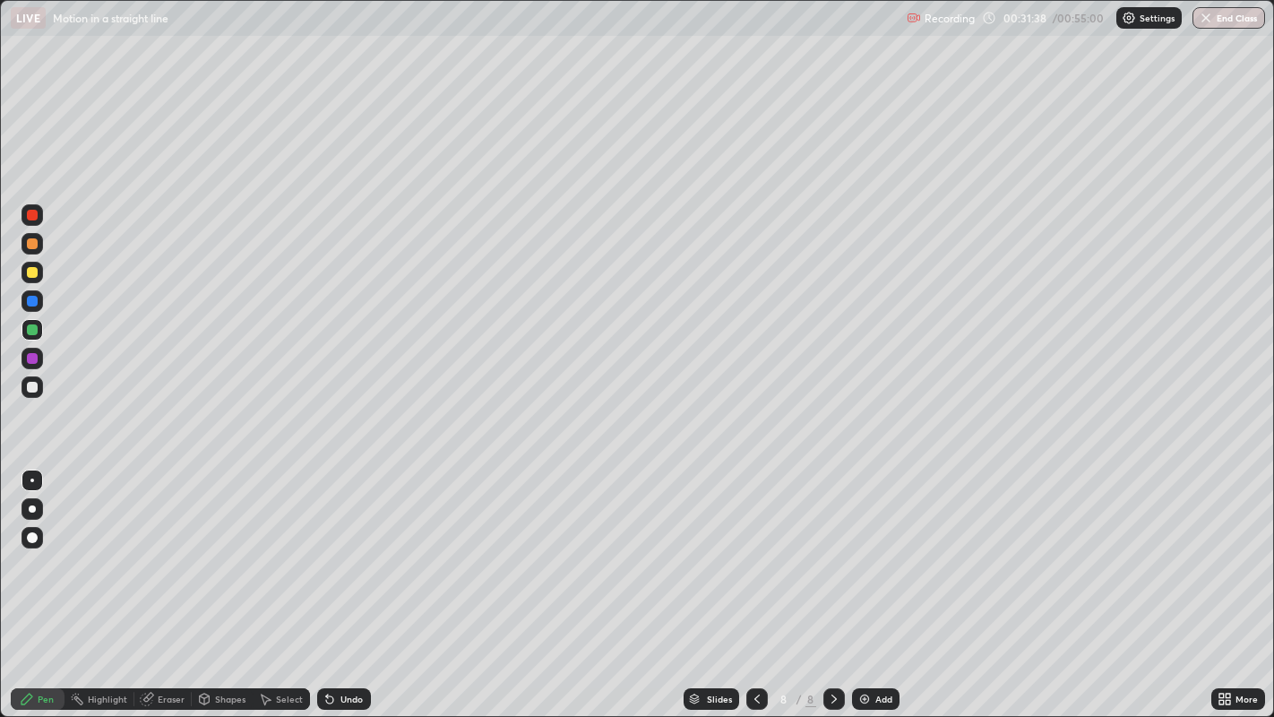
click at [28, 278] on div at bounding box center [33, 273] width 22 height 22
click at [36, 390] on div at bounding box center [32, 387] width 11 height 11
click at [33, 273] on div at bounding box center [32, 272] width 11 height 11
click at [32, 386] on div at bounding box center [32, 387] width 11 height 11
click at [32, 274] on div at bounding box center [32, 272] width 11 height 11
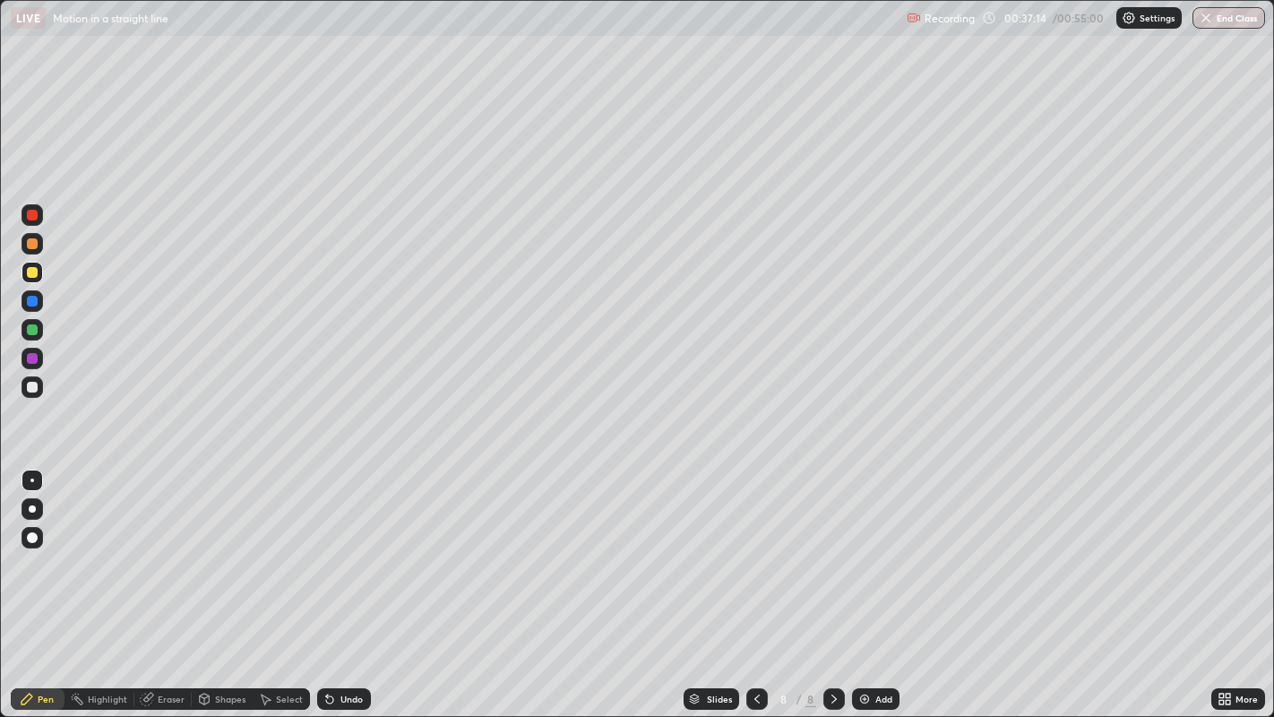
click at [1040, 22] on div "Recording 00:37:14 / 00:55:00 Settings End Class" at bounding box center [1086, 18] width 358 height 35
click at [869, 590] on img at bounding box center [865, 699] width 14 height 14
click at [31, 273] on div at bounding box center [32, 272] width 11 height 11
click at [31, 244] on div at bounding box center [32, 243] width 11 height 11
click at [282, 590] on div "Select" at bounding box center [289, 698] width 27 height 9
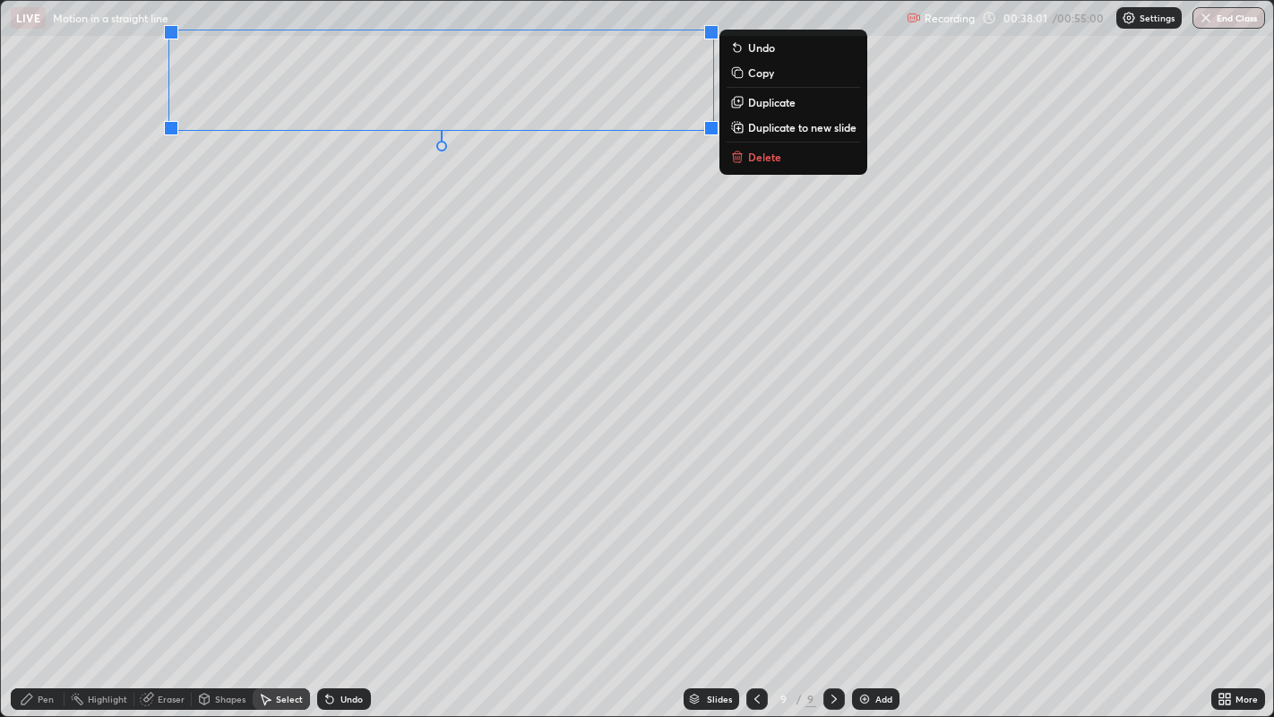
click at [519, 284] on div "0 ° Undo Copy Duplicate Duplicate to new slide Delete" at bounding box center [637, 359] width 1273 height 716
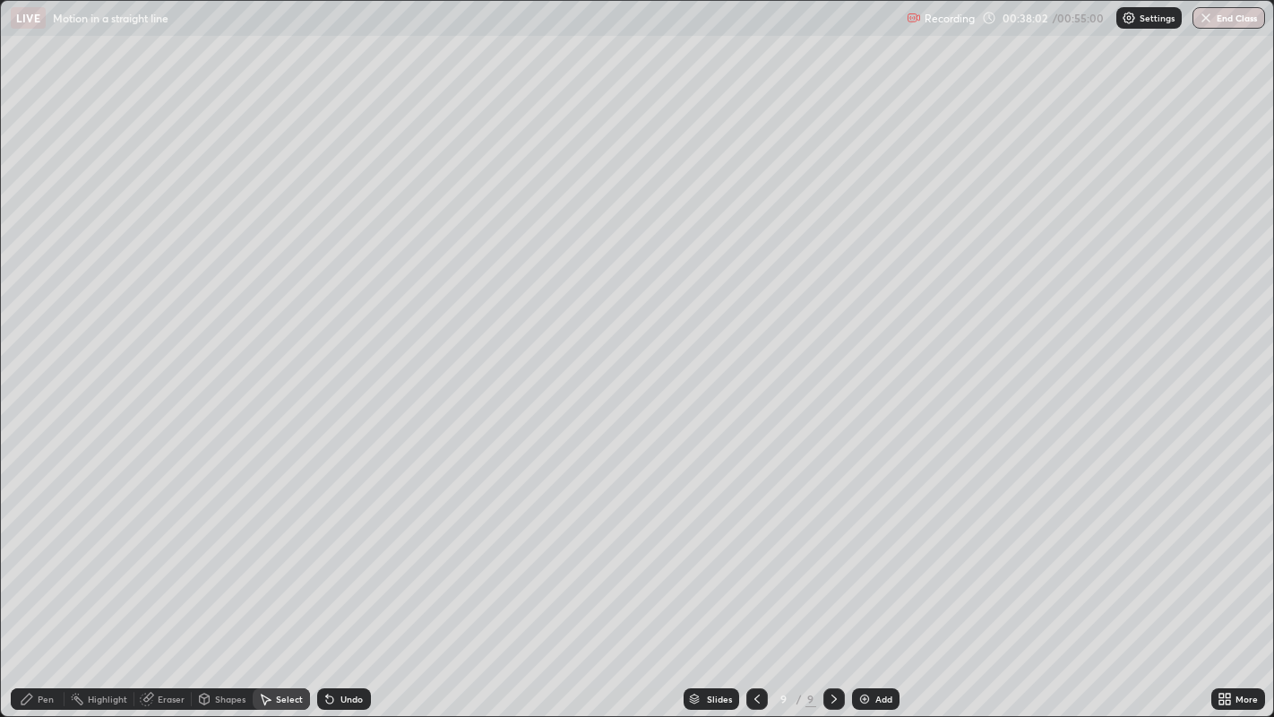
click at [45, 590] on div "Pen" at bounding box center [46, 698] width 16 height 9
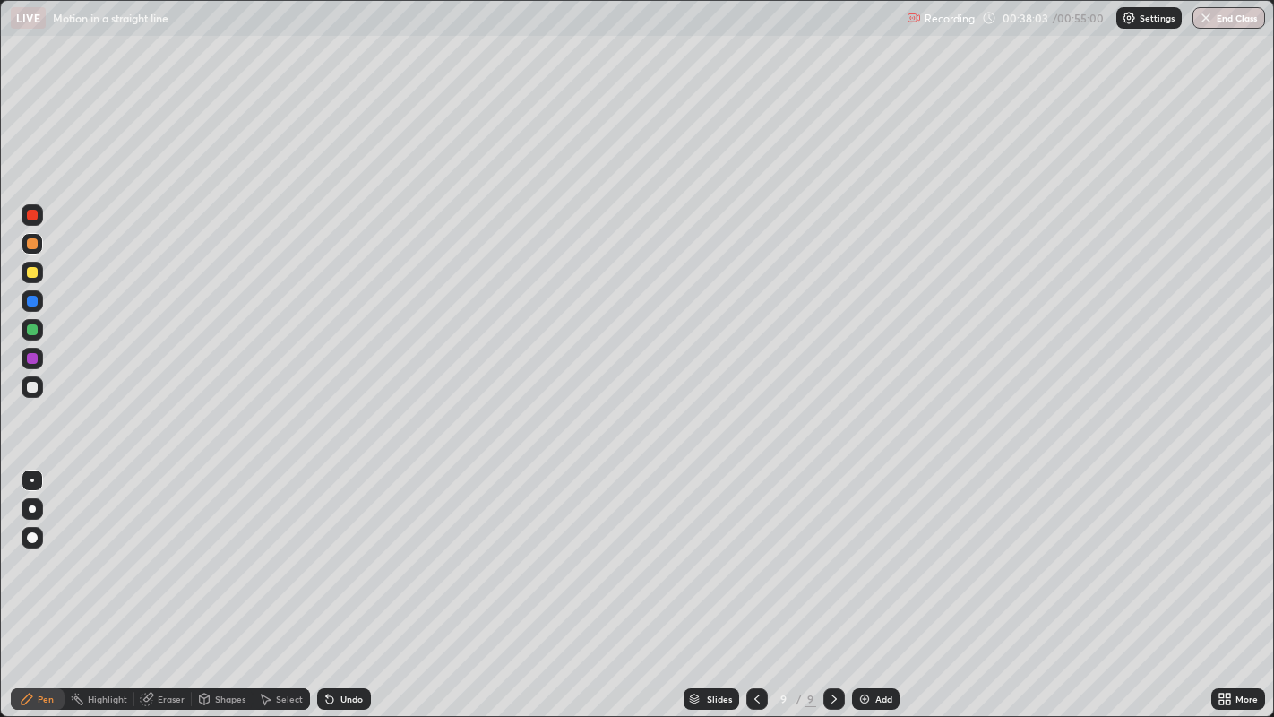
click at [31, 385] on div at bounding box center [32, 387] width 11 height 11
click at [30, 330] on div at bounding box center [32, 329] width 11 height 11
click at [347, 590] on div "Undo" at bounding box center [344, 699] width 54 height 22
click at [340, 590] on div "Undo" at bounding box center [351, 698] width 22 height 9
click at [341, 590] on div "Undo" at bounding box center [344, 699] width 54 height 22
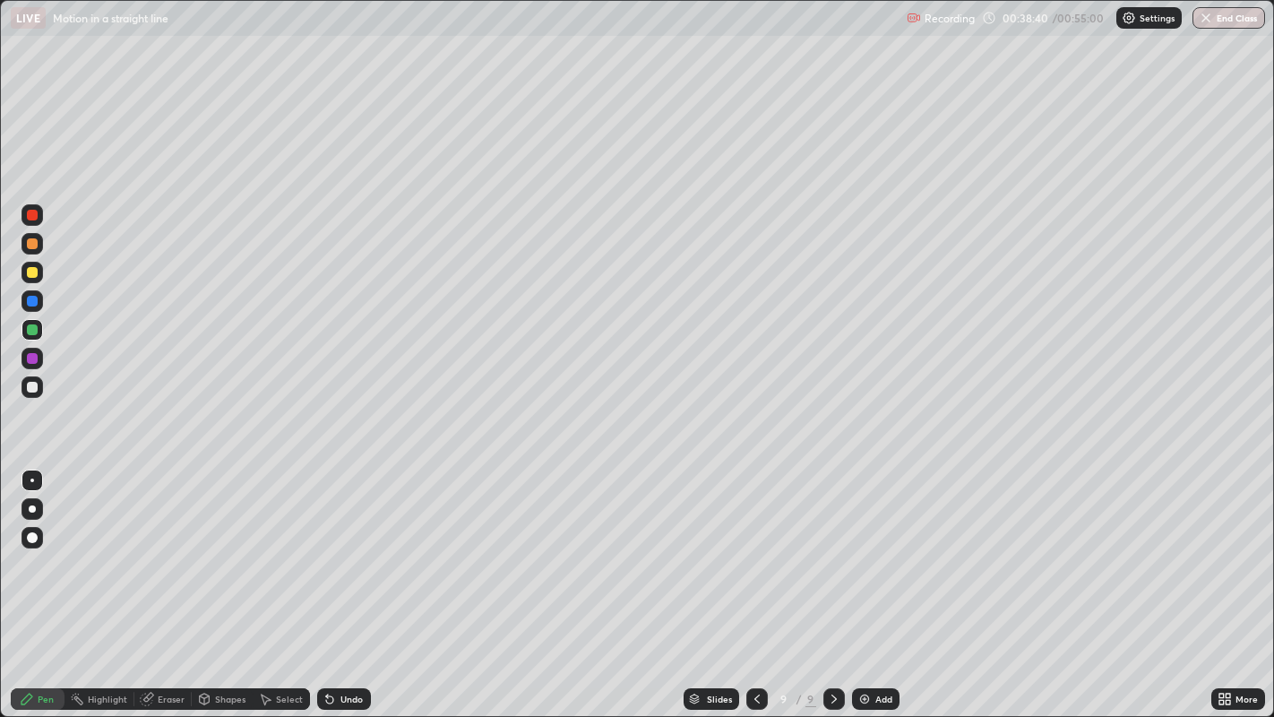
click at [33, 386] on div at bounding box center [32, 387] width 11 height 11
click at [32, 274] on div at bounding box center [32, 272] width 11 height 11
click at [33, 384] on div at bounding box center [32, 387] width 11 height 11
click at [34, 272] on div at bounding box center [32, 272] width 11 height 11
click at [276, 590] on div "Select" at bounding box center [289, 698] width 27 height 9
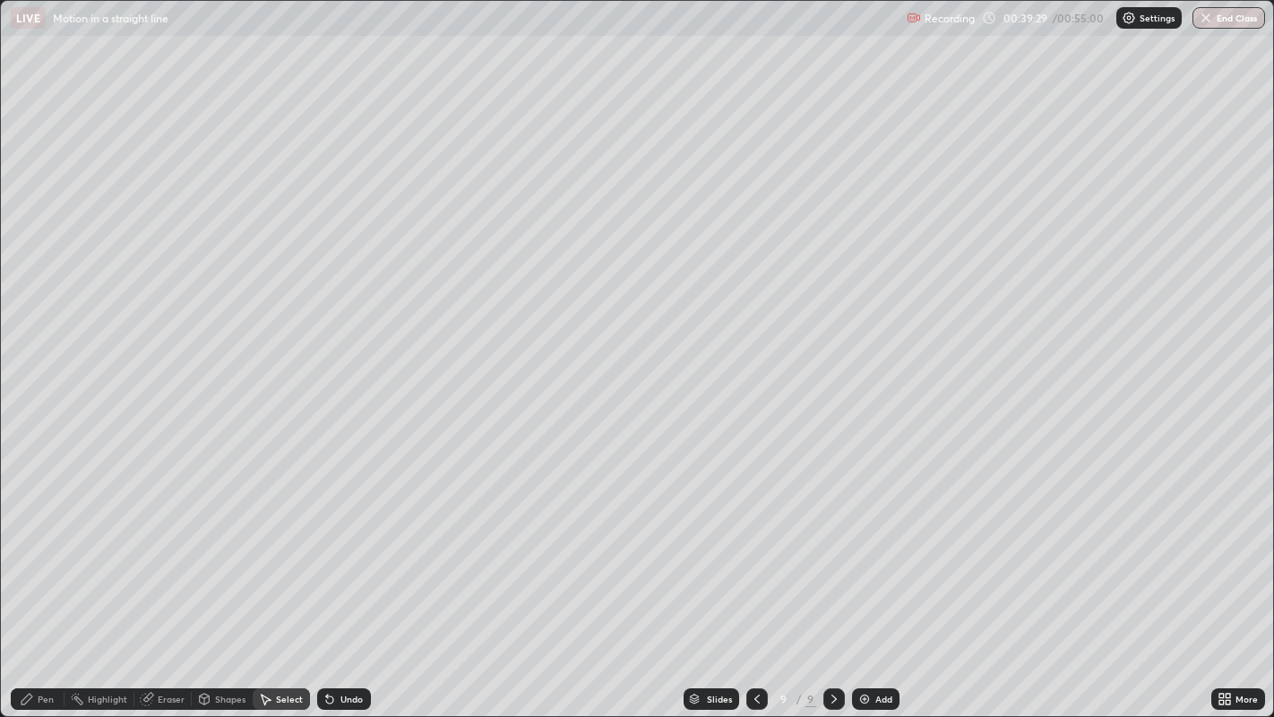
click at [340, 590] on div "Undo" at bounding box center [351, 698] width 22 height 9
click at [342, 590] on div "Undo" at bounding box center [351, 698] width 22 height 9
click at [285, 590] on div "Select" at bounding box center [289, 698] width 27 height 9
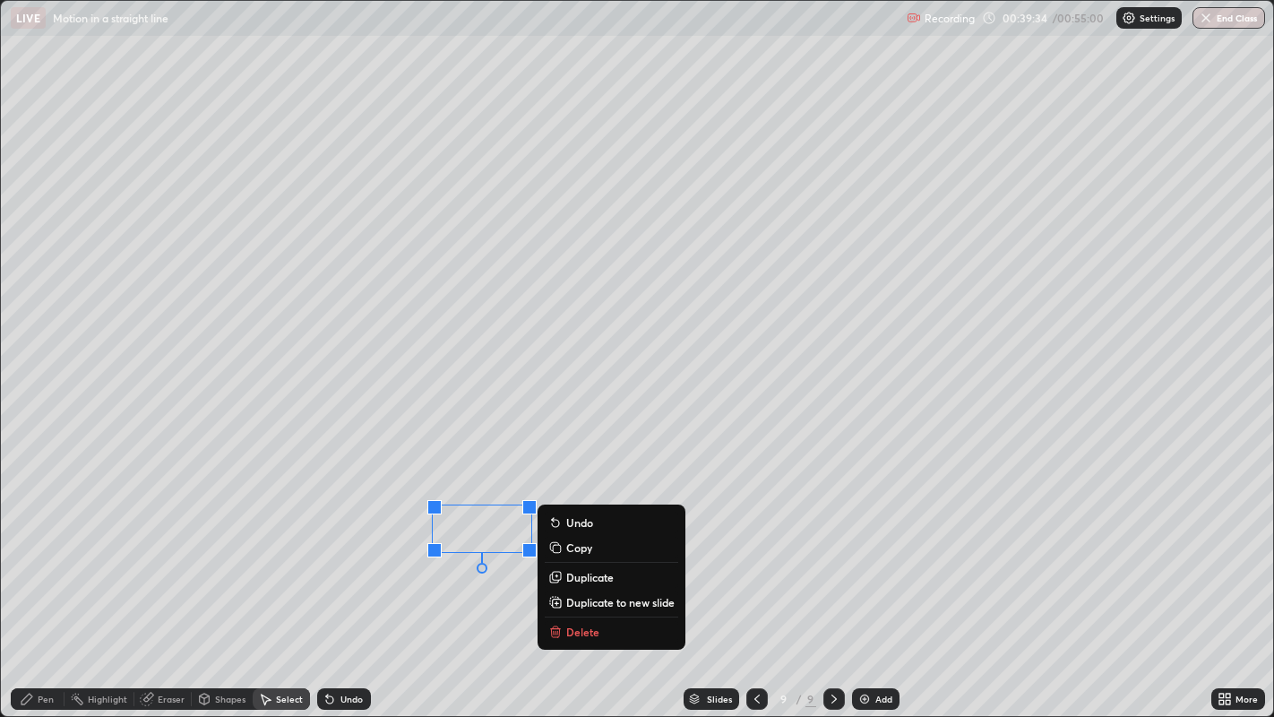
click at [372, 572] on div "0 ° Undo Copy Duplicate Duplicate to new slide Delete" at bounding box center [637, 359] width 1273 height 716
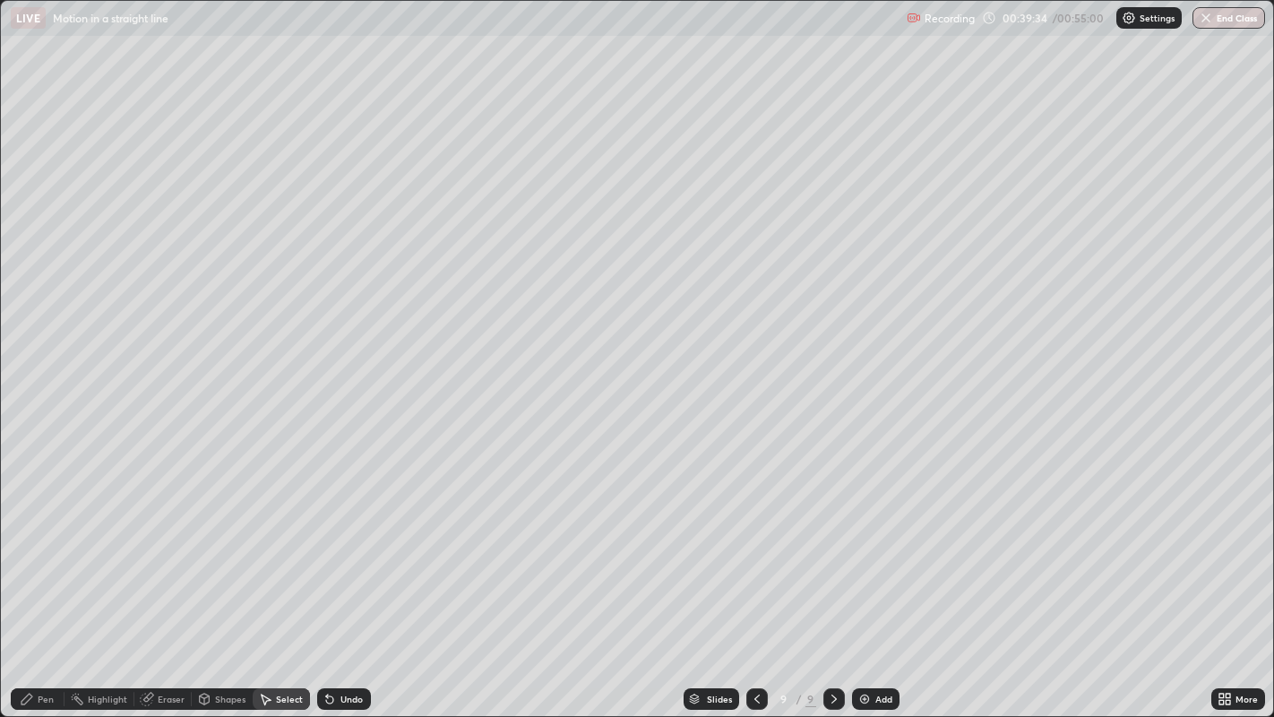
click at [46, 590] on div "Pen" at bounding box center [46, 698] width 16 height 9
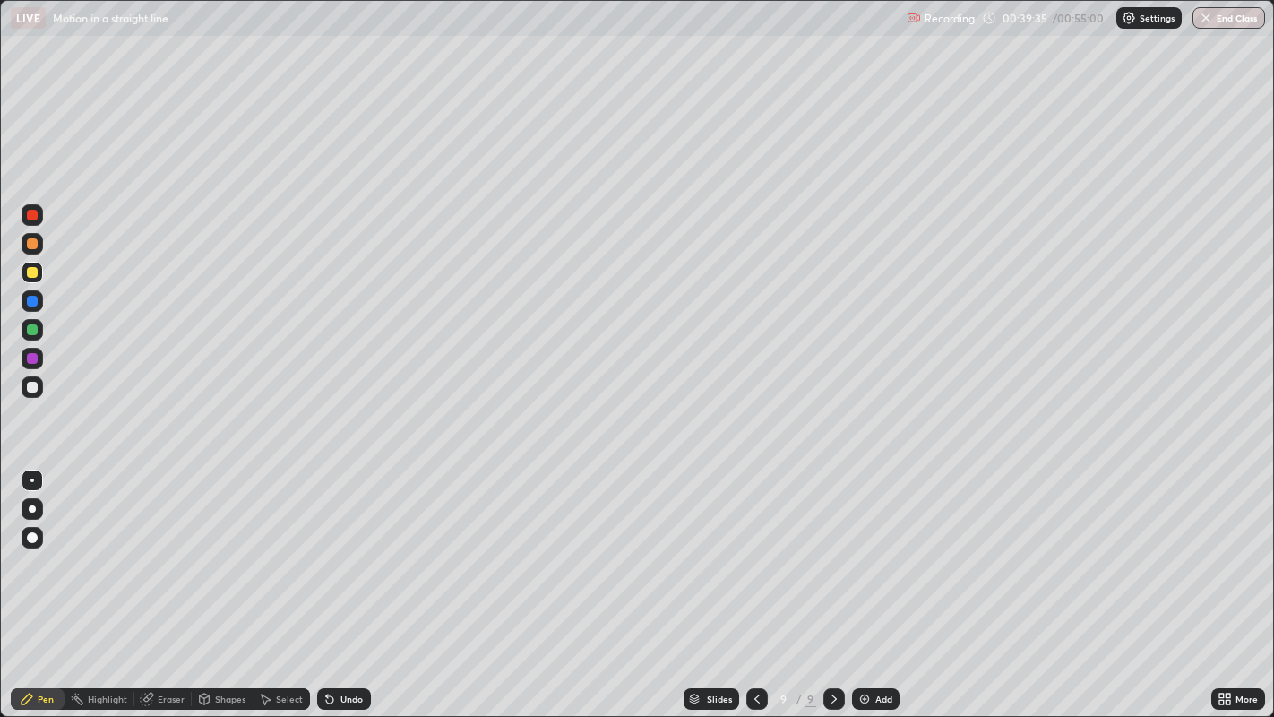
click at [32, 390] on div at bounding box center [32, 387] width 11 height 11
click at [36, 243] on div at bounding box center [32, 243] width 11 height 11
click at [340, 590] on div "Undo" at bounding box center [351, 698] width 22 height 9
click at [341, 590] on div "Undo" at bounding box center [344, 699] width 54 height 22
click at [339, 590] on div "Undo" at bounding box center [344, 699] width 54 height 22
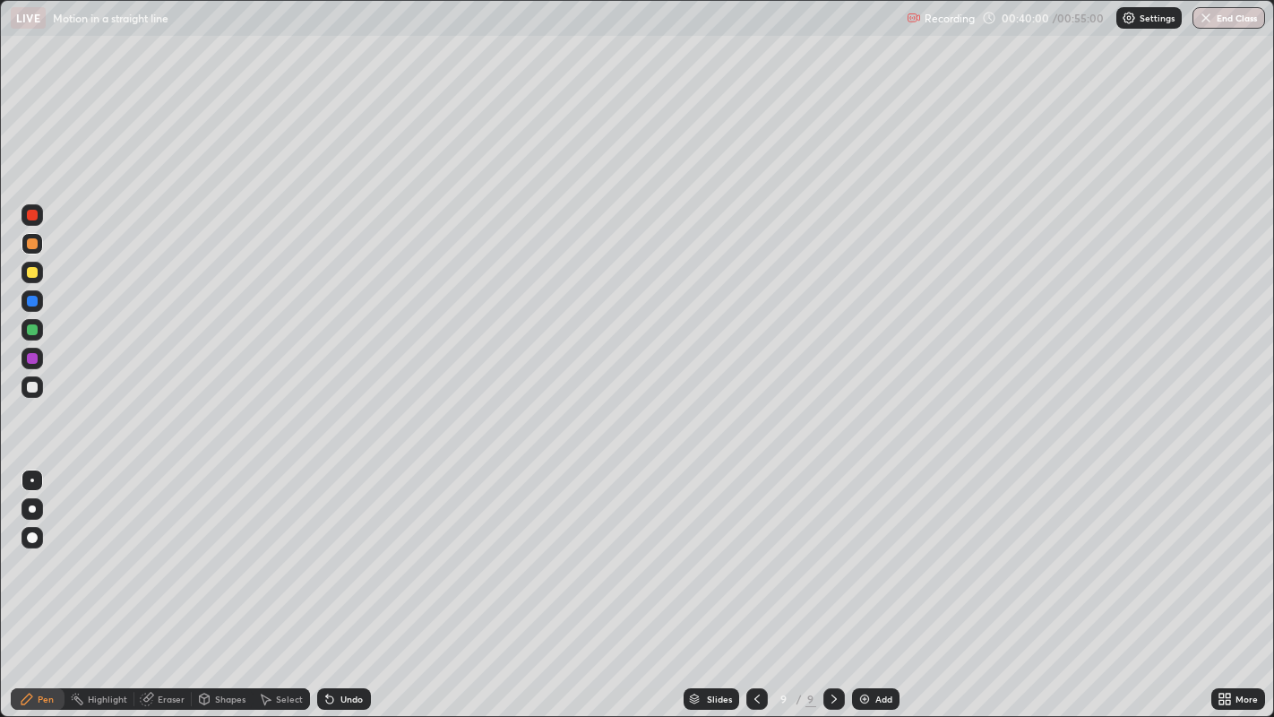
click at [337, 590] on div "Undo" at bounding box center [344, 699] width 54 height 22
click at [338, 590] on div "Undo" at bounding box center [344, 699] width 54 height 22
click at [335, 590] on div "Undo" at bounding box center [344, 699] width 54 height 22
click at [336, 590] on div "Undo" at bounding box center [344, 699] width 54 height 22
click at [32, 330] on div at bounding box center [32, 329] width 11 height 11
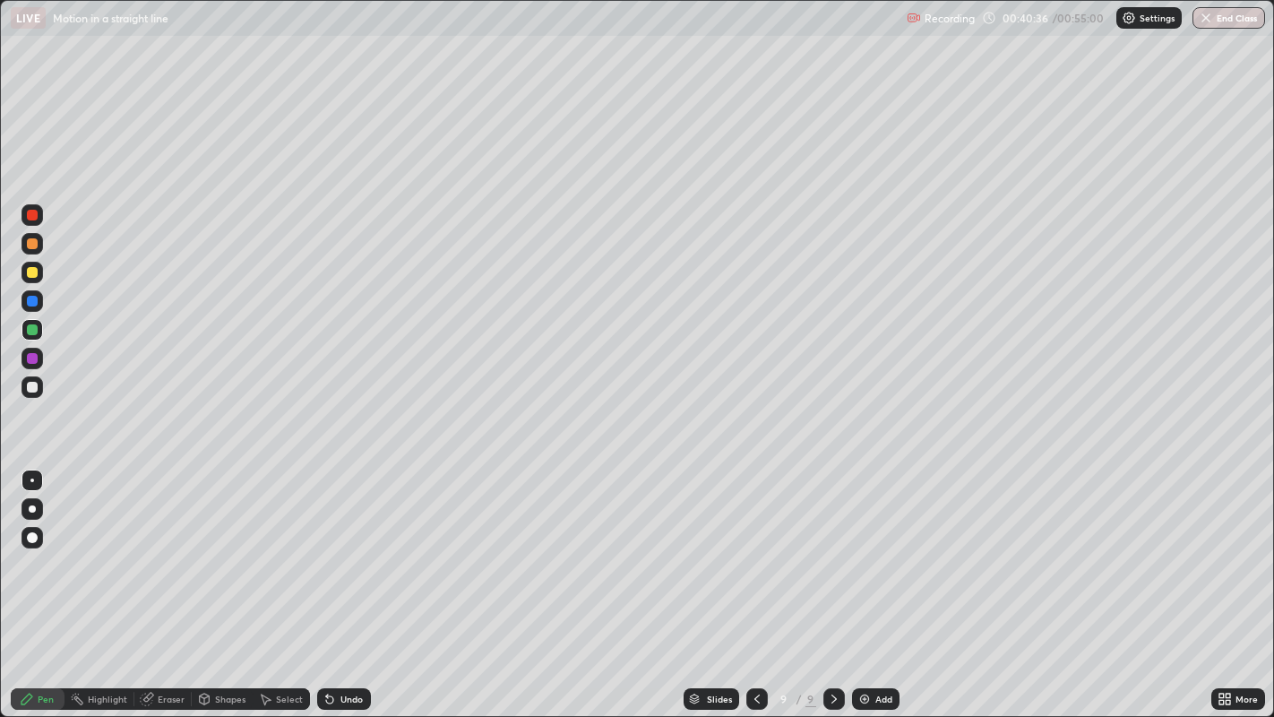
click at [340, 590] on div "Undo" at bounding box center [351, 698] width 22 height 9
click at [30, 275] on div at bounding box center [32, 272] width 11 height 11
click at [33, 272] on div at bounding box center [32, 272] width 11 height 11
click at [349, 590] on div "Undo" at bounding box center [351, 698] width 22 height 9
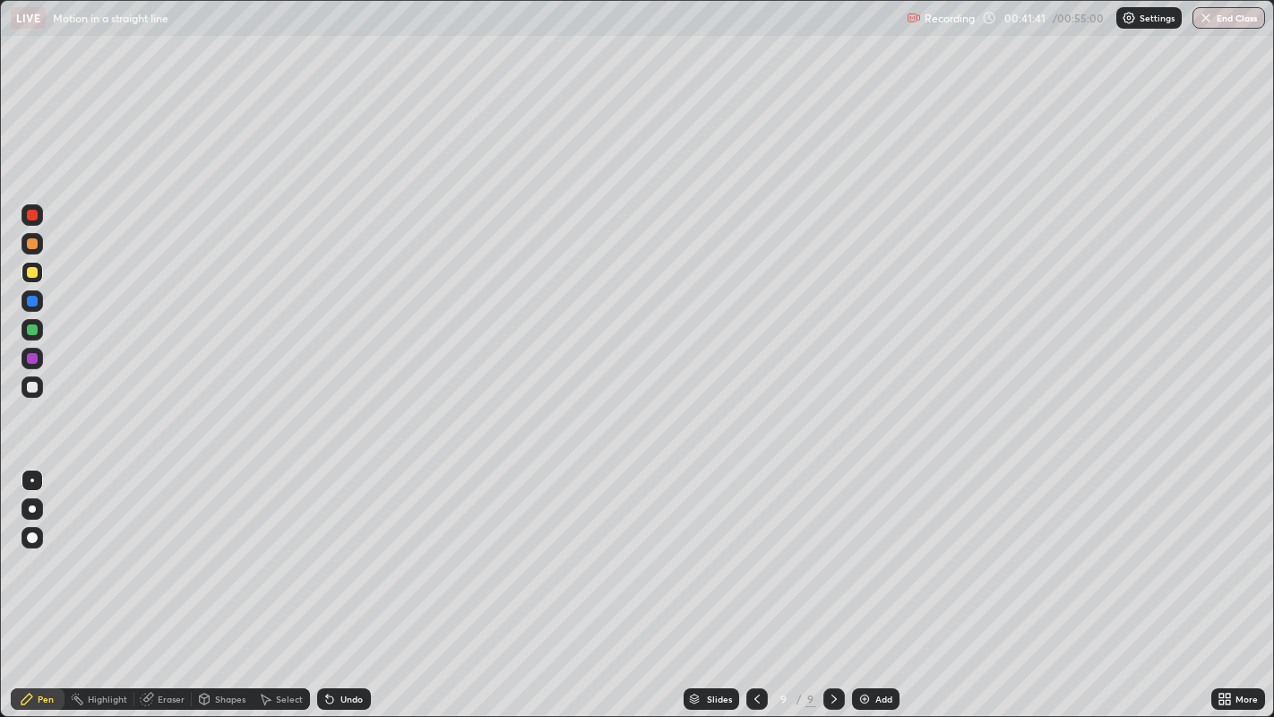
click at [348, 590] on div "Undo" at bounding box center [351, 698] width 22 height 9
click at [352, 590] on div "Undo" at bounding box center [351, 698] width 22 height 9
click at [349, 590] on div "Undo" at bounding box center [351, 698] width 22 height 9
click at [348, 590] on div "Undo" at bounding box center [351, 698] width 22 height 9
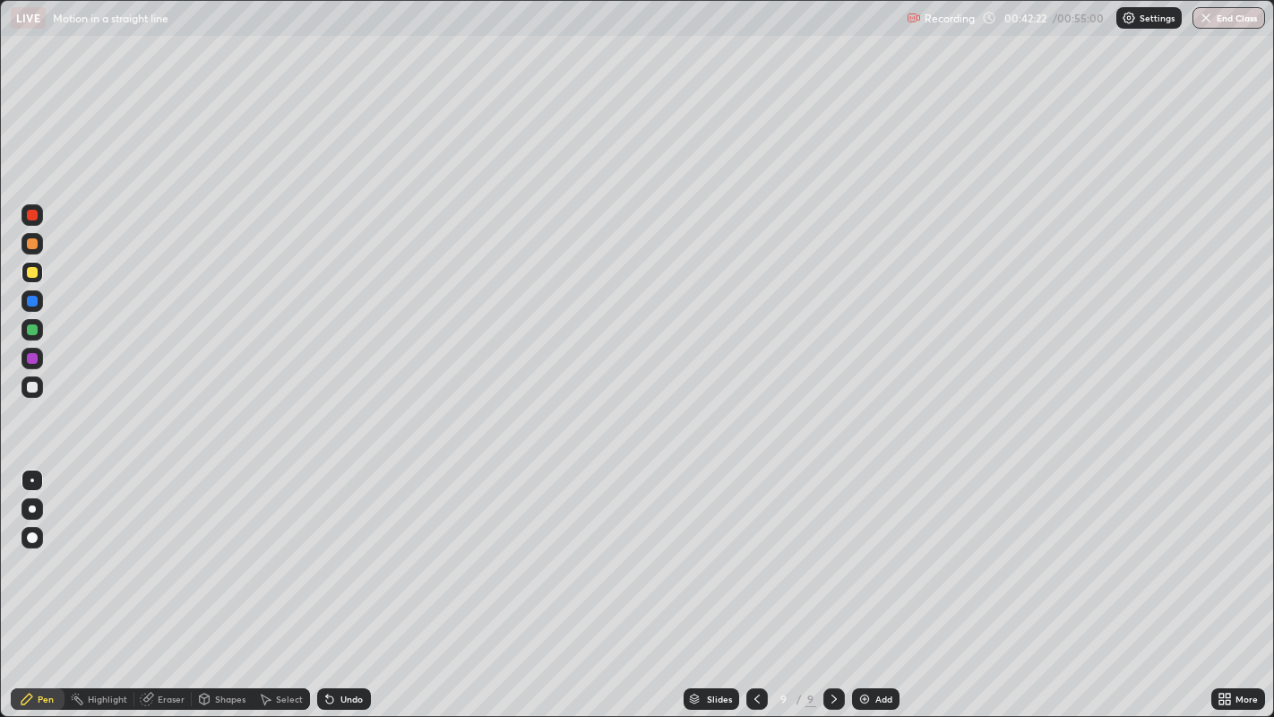
click at [264, 590] on icon at bounding box center [267, 699] width 10 height 11
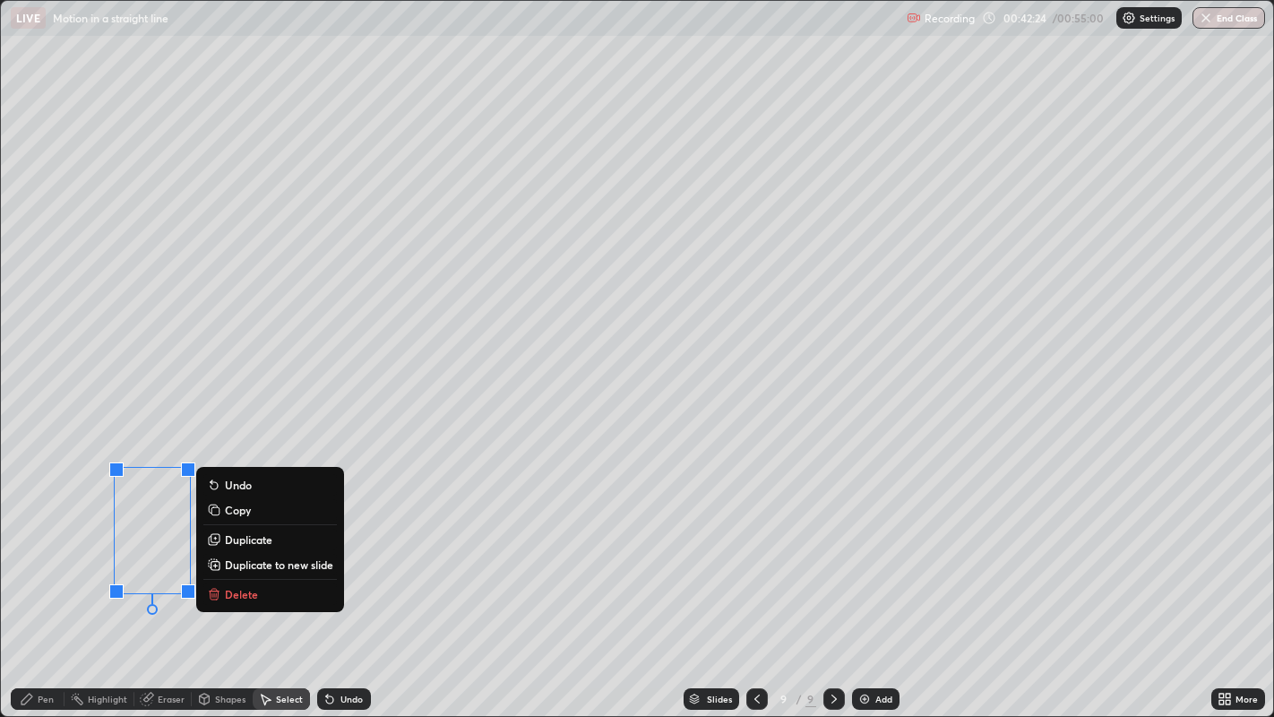
click at [237, 590] on p "Delete" at bounding box center [241, 594] width 33 height 14
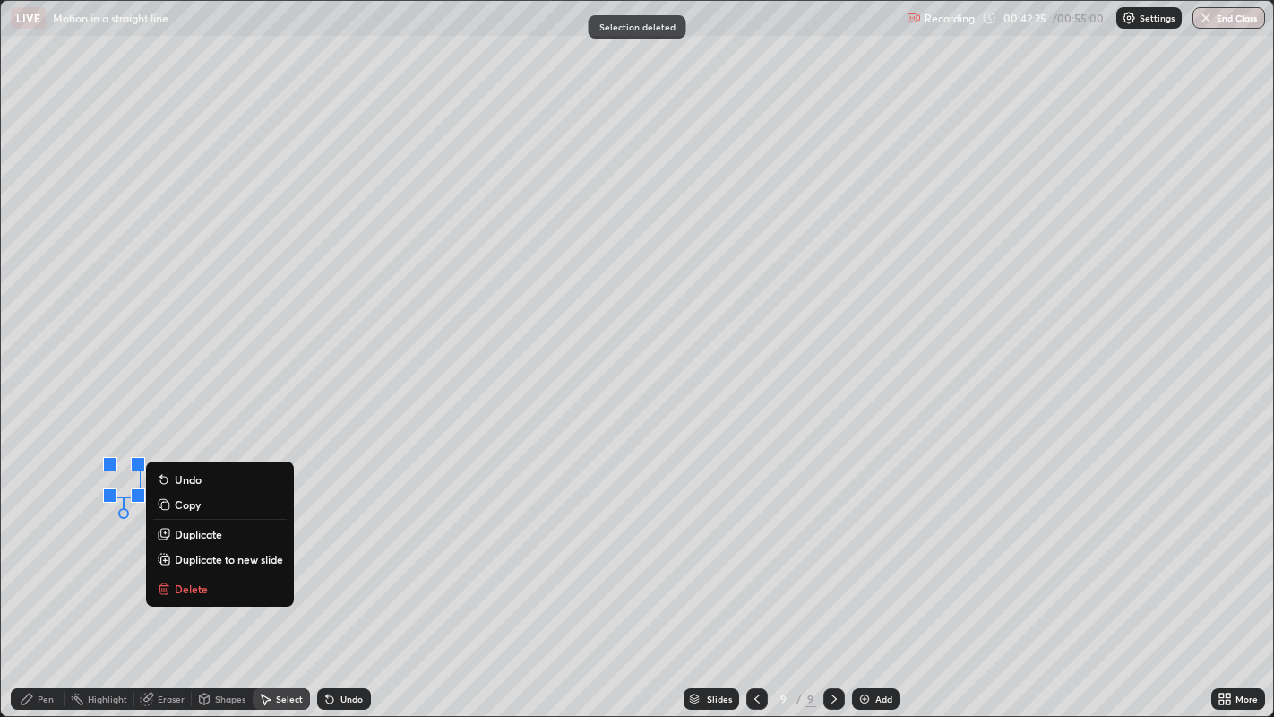
click at [184, 583] on p "Delete" at bounding box center [191, 589] width 33 height 14
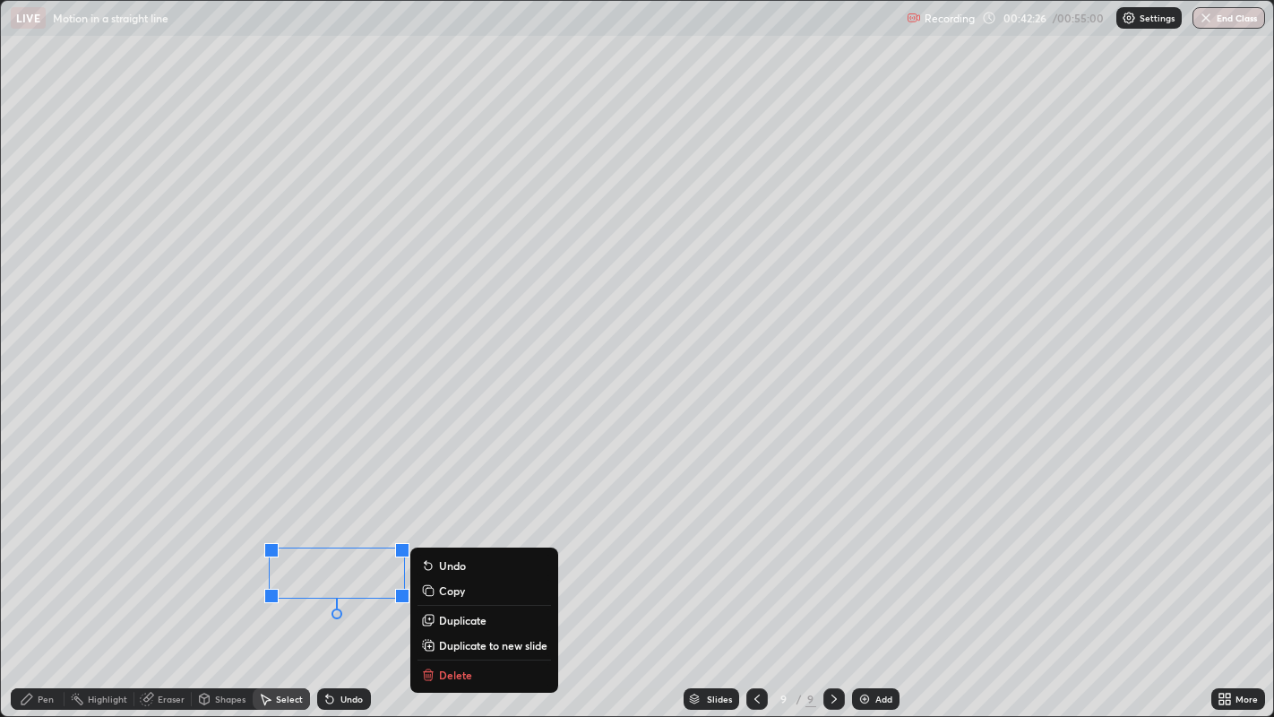
click at [441, 590] on p "Delete" at bounding box center [455, 675] width 33 height 14
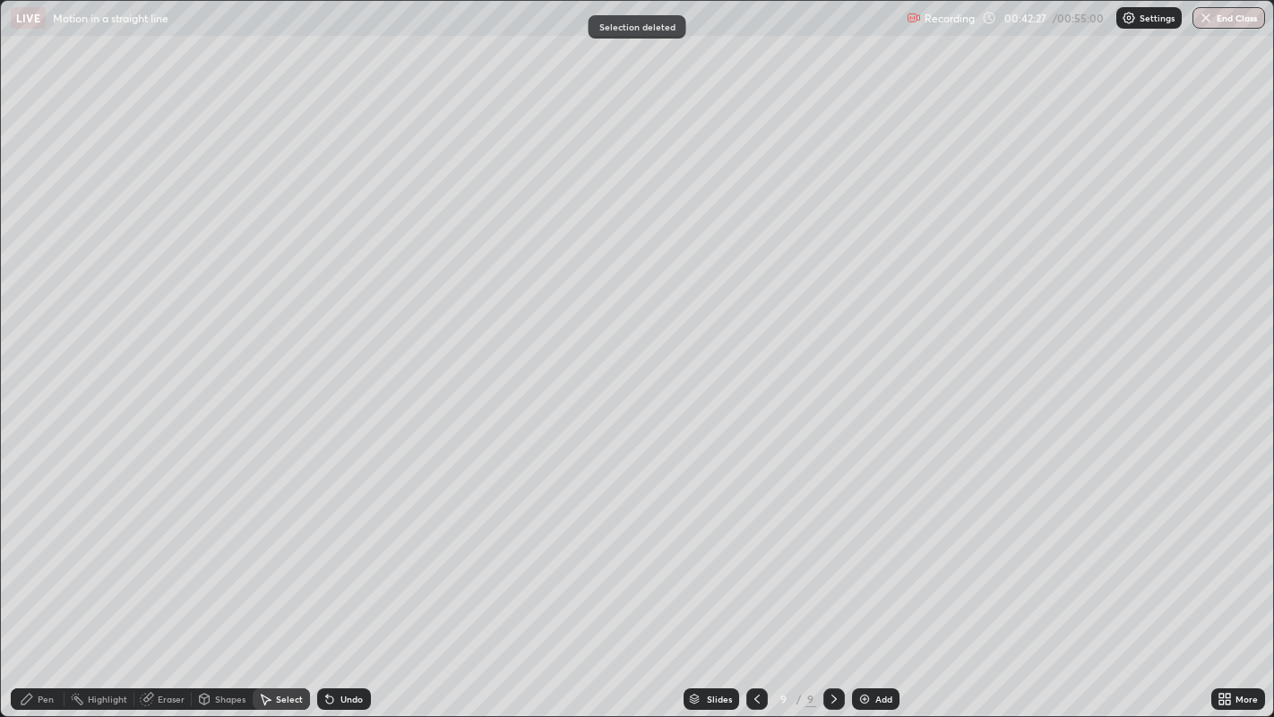
click at [44, 590] on div "Pen" at bounding box center [46, 698] width 16 height 9
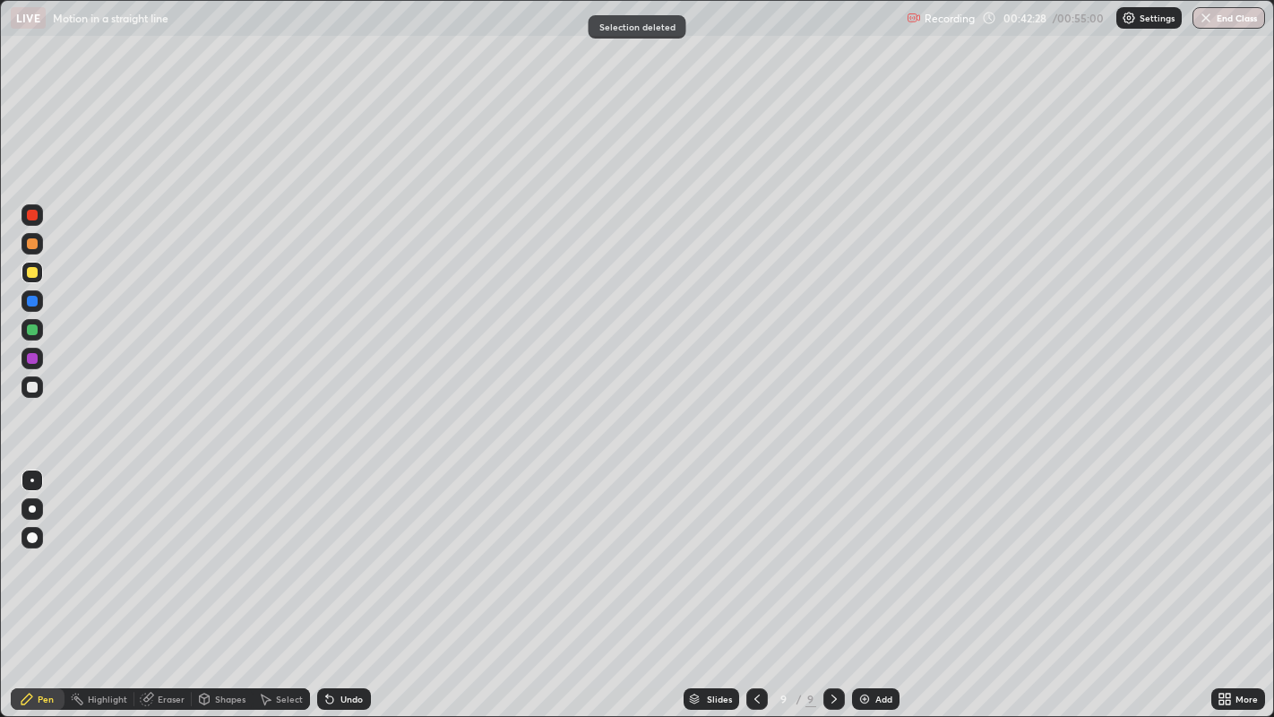
click at [28, 383] on div at bounding box center [32, 387] width 11 height 11
click at [32, 303] on div at bounding box center [32, 301] width 11 height 11
click at [33, 272] on div at bounding box center [32, 272] width 11 height 11
click at [31, 245] on div at bounding box center [32, 243] width 11 height 11
click at [31, 387] on div at bounding box center [32, 387] width 11 height 11
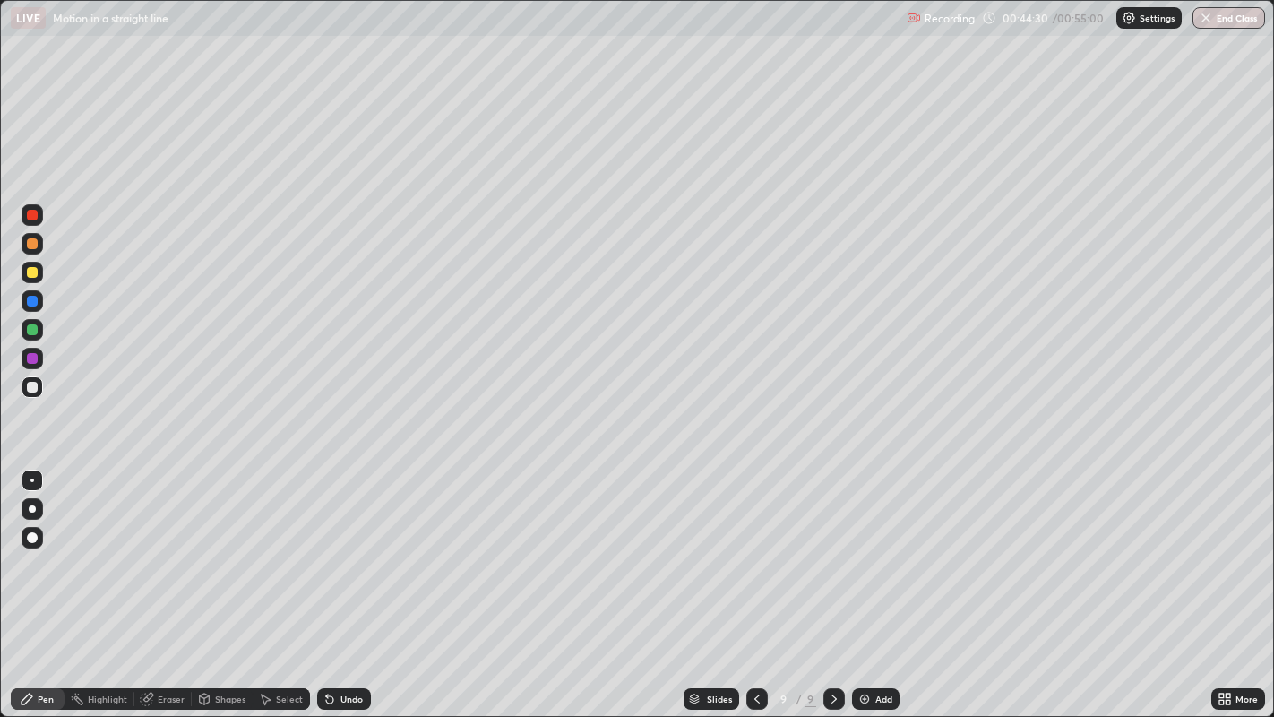
click at [31, 273] on div at bounding box center [32, 272] width 11 height 11
click at [279, 590] on div "Select" at bounding box center [289, 698] width 27 height 9
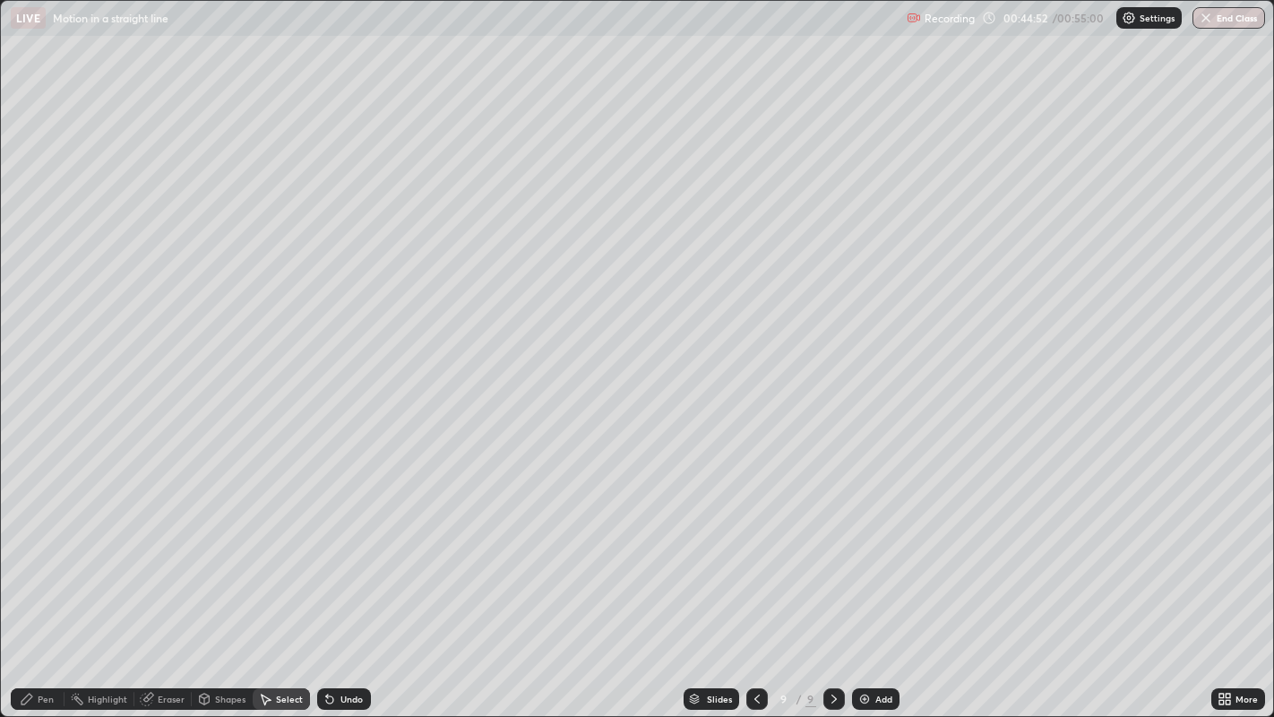
click at [50, 590] on div "Pen" at bounding box center [46, 698] width 16 height 9
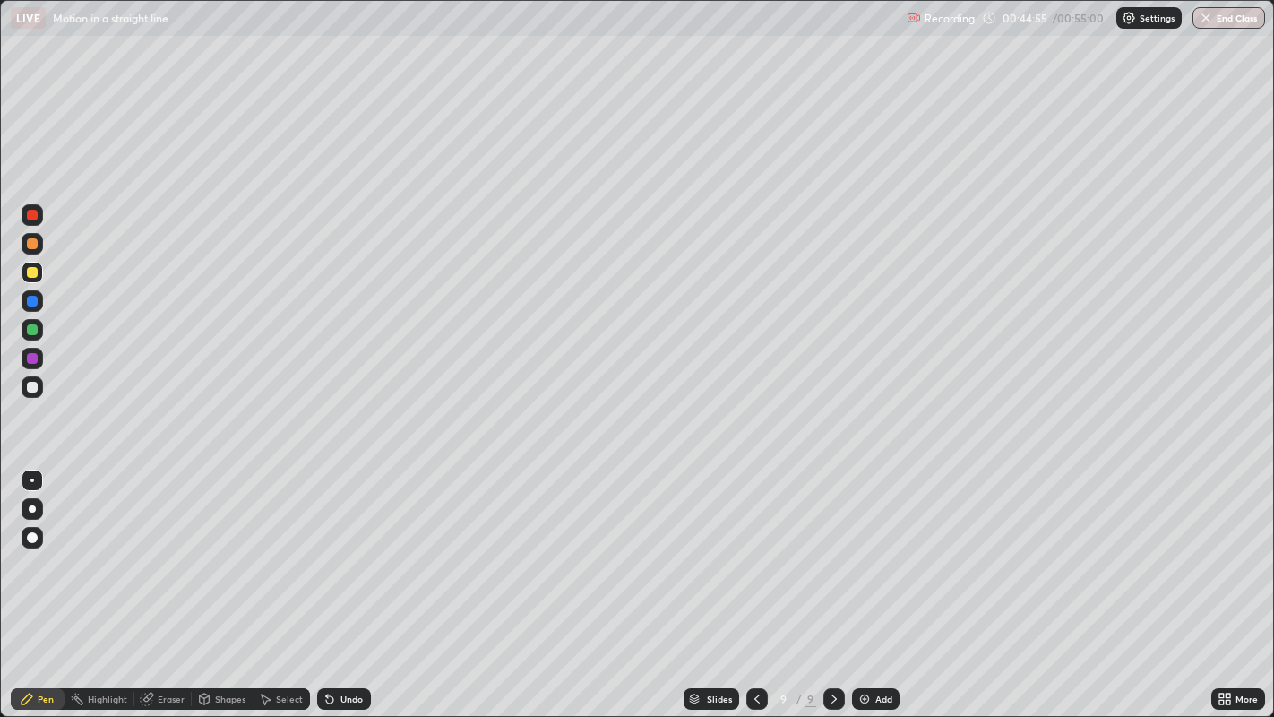
click at [340, 590] on div "Undo" at bounding box center [351, 698] width 22 height 9
click at [876, 590] on div "Add" at bounding box center [883, 698] width 17 height 9
click at [35, 276] on div at bounding box center [32, 272] width 11 height 11
click at [35, 248] on div at bounding box center [32, 243] width 11 height 11
click at [33, 392] on div at bounding box center [32, 387] width 11 height 11
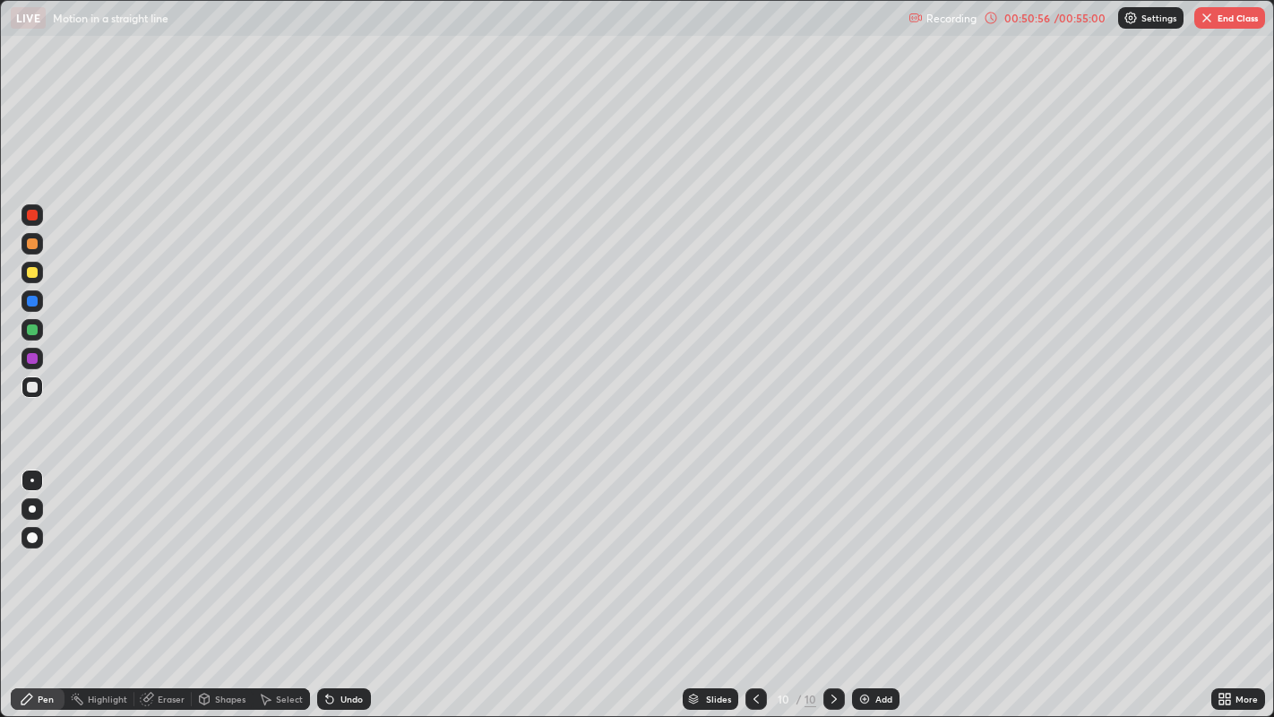
click at [35, 331] on div at bounding box center [32, 329] width 11 height 11
click at [30, 385] on div at bounding box center [32, 387] width 11 height 11
click at [345, 590] on div "Undo" at bounding box center [351, 698] width 22 height 9
click at [341, 590] on div "Undo" at bounding box center [351, 698] width 22 height 9
click at [340, 590] on div "Undo" at bounding box center [351, 698] width 22 height 9
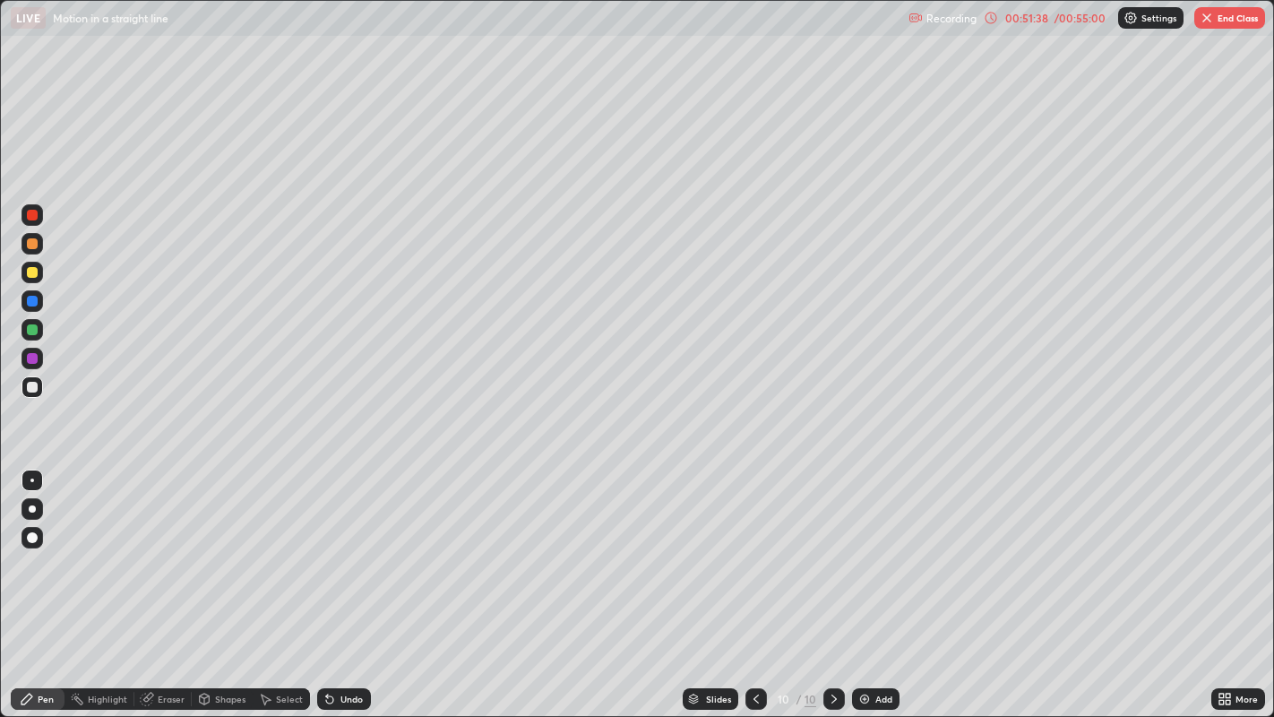
click at [346, 590] on div "Undo" at bounding box center [351, 698] width 22 height 9
click at [34, 327] on div at bounding box center [32, 329] width 11 height 11
click at [27, 388] on div at bounding box center [32, 387] width 11 height 11
click at [754, 590] on icon at bounding box center [756, 699] width 14 height 14
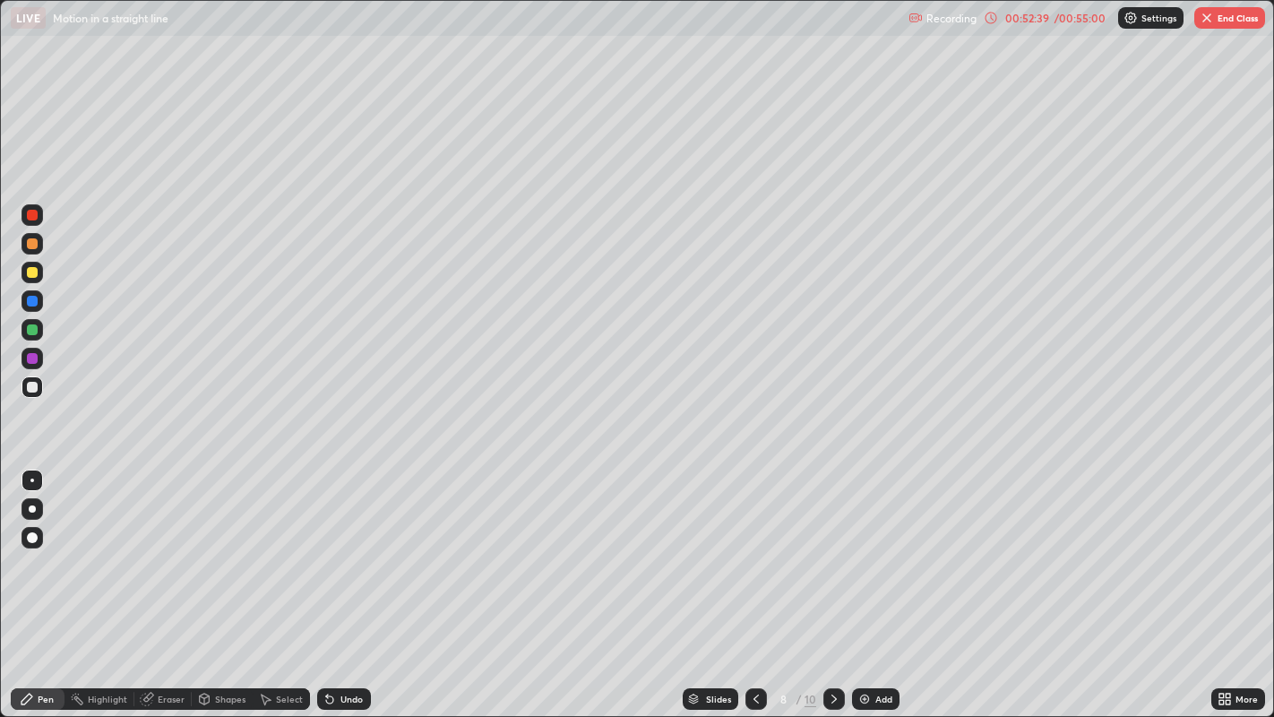
click at [831, 590] on div at bounding box center [834, 699] width 22 height 36
click at [832, 590] on icon at bounding box center [834, 699] width 14 height 14
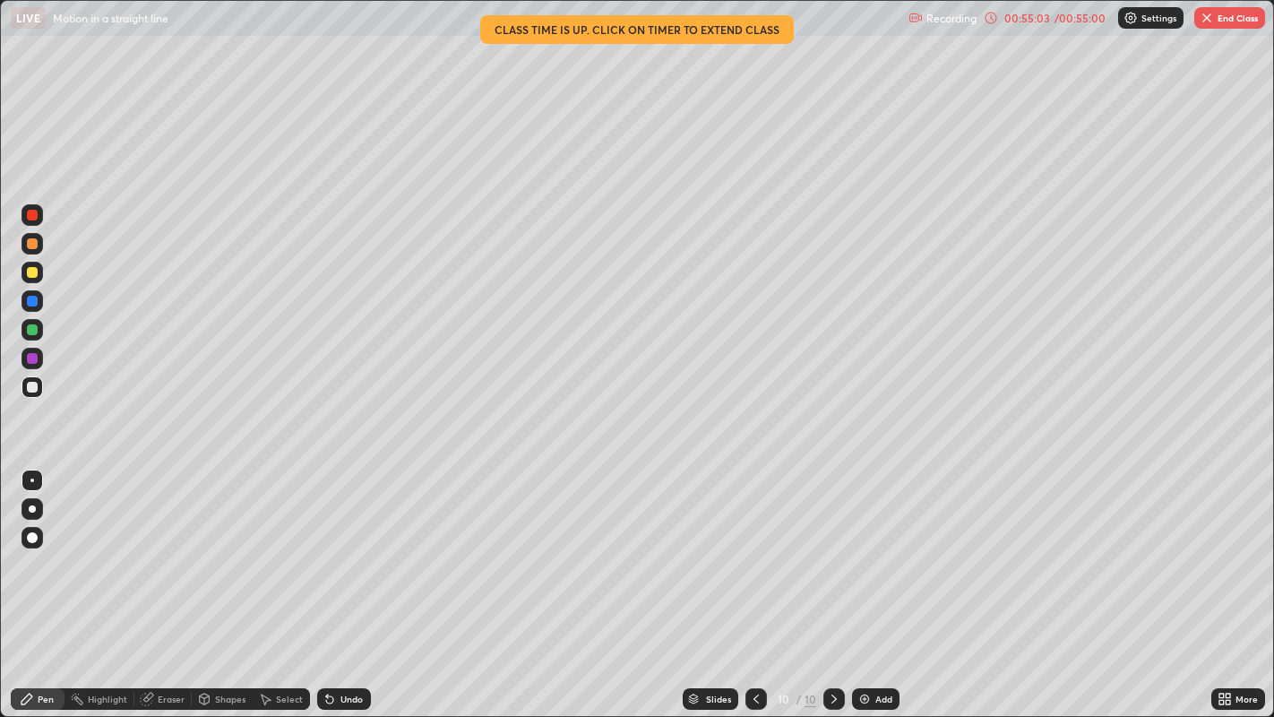
click at [1025, 22] on div "00:55:03" at bounding box center [1027, 18] width 50 height 11
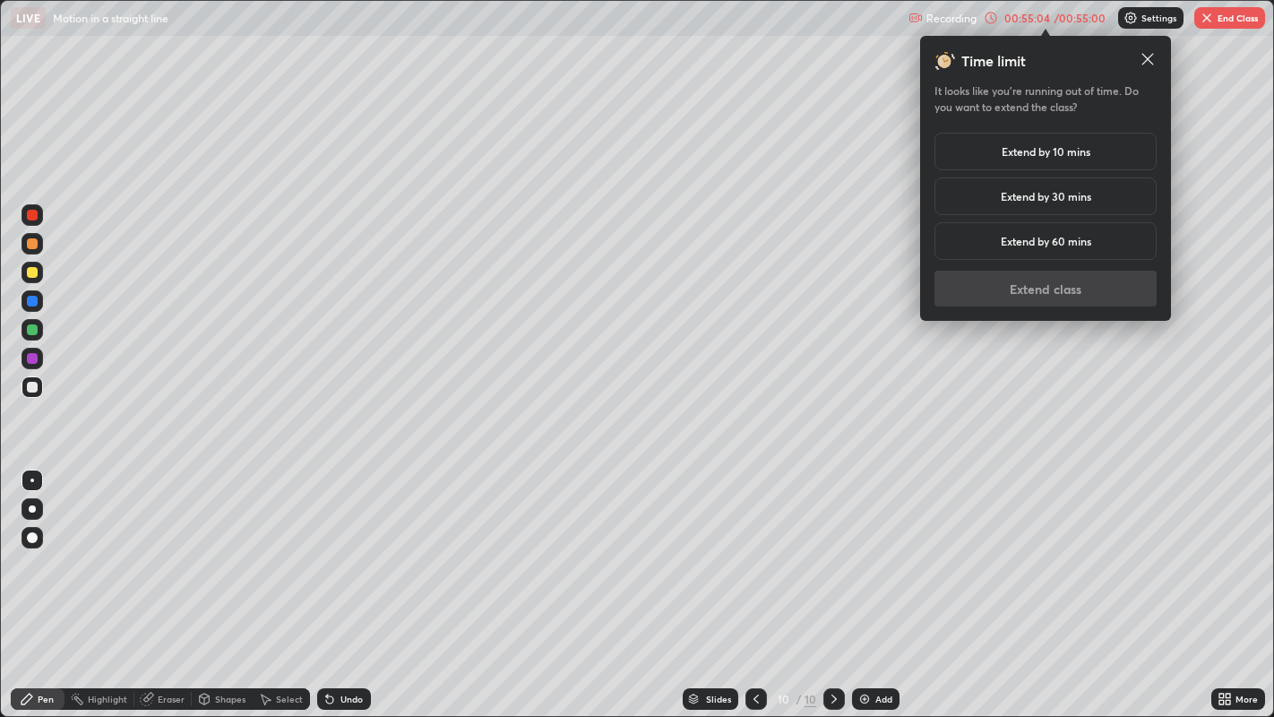
click at [1064, 194] on h5 "Extend by 30 mins" at bounding box center [1046, 196] width 91 height 16
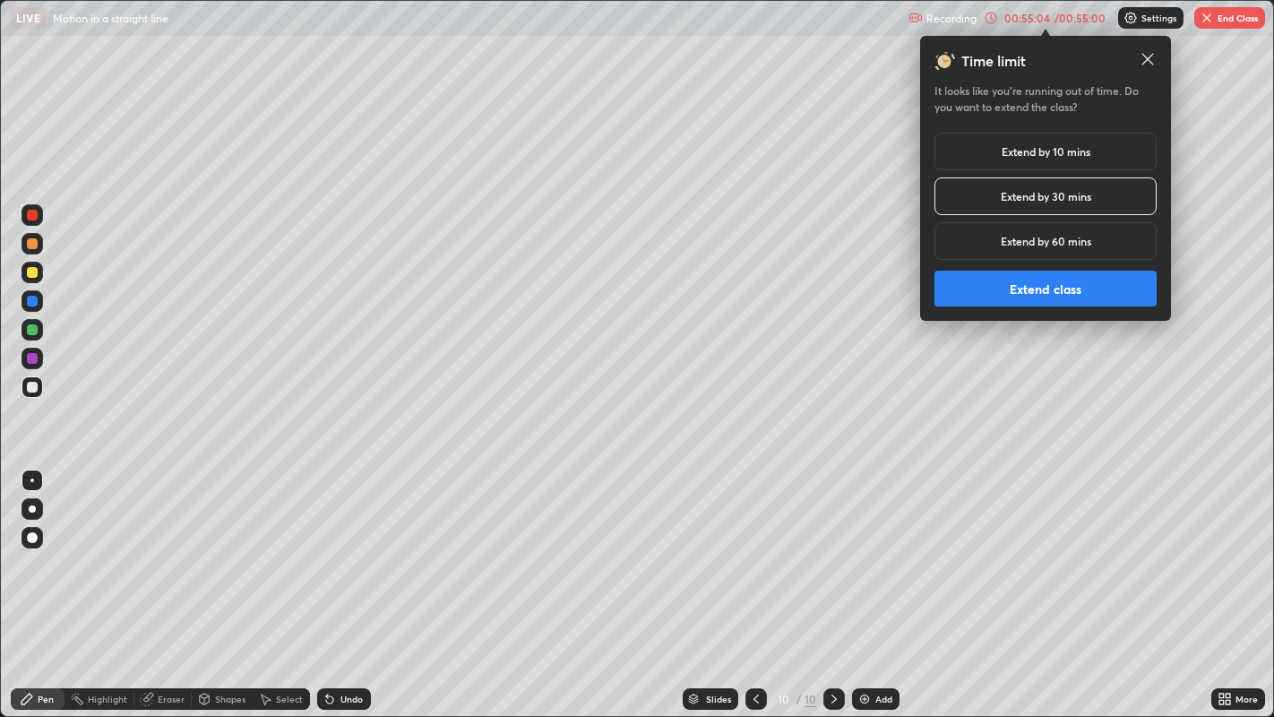
click at [1072, 291] on button "Extend class" at bounding box center [1046, 289] width 222 height 36
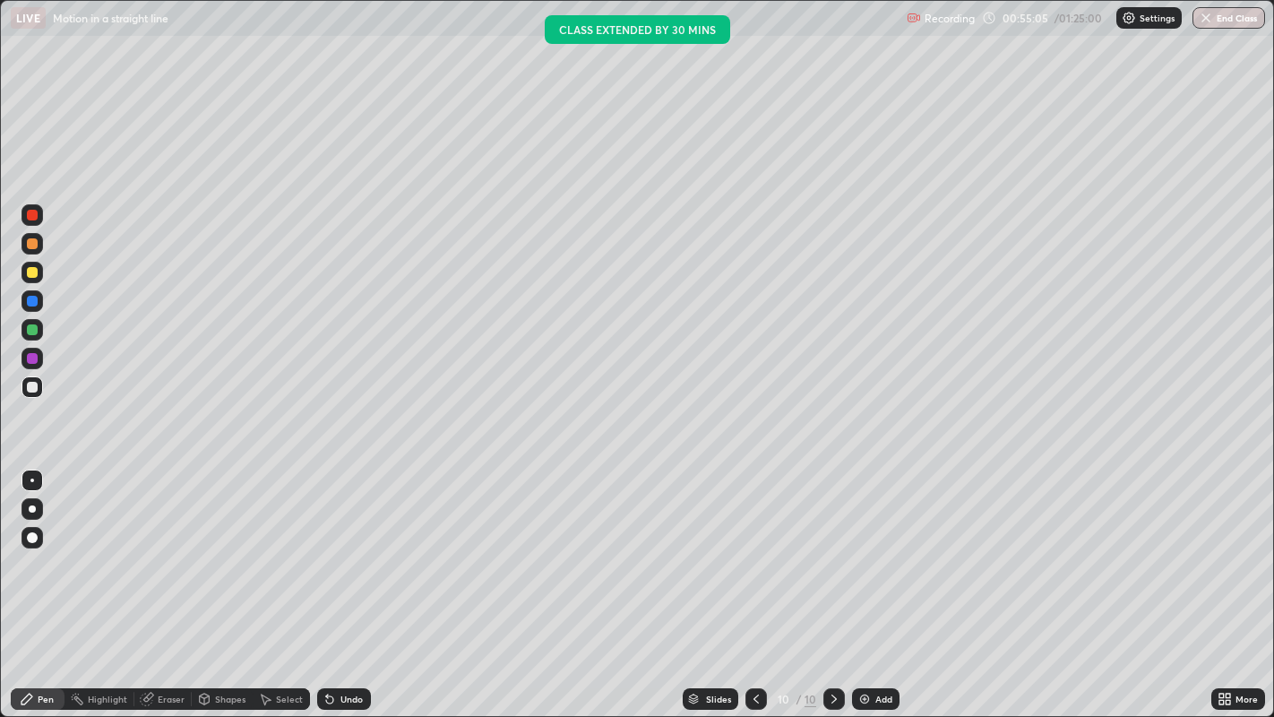
click at [876, 590] on div "Add" at bounding box center [883, 698] width 17 height 9
click at [34, 276] on div at bounding box center [32, 272] width 11 height 11
click at [275, 590] on div "Select" at bounding box center [281, 699] width 57 height 22
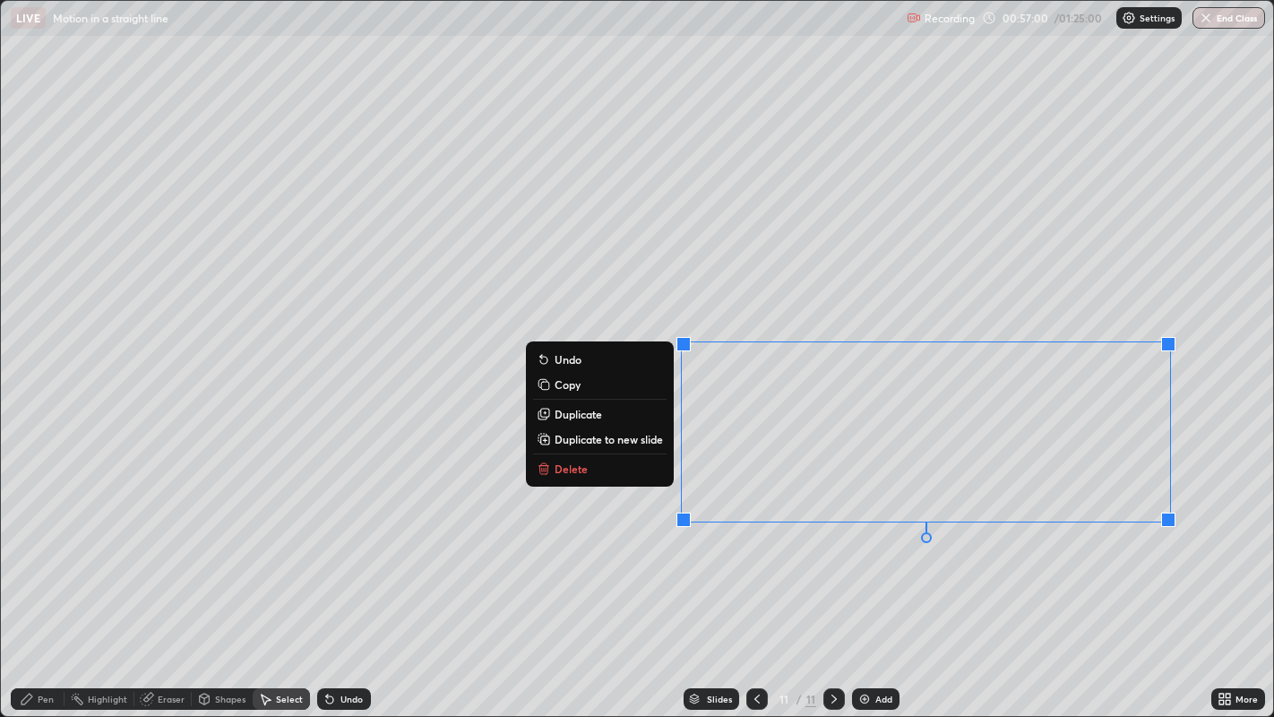
click at [625, 475] on button "Delete" at bounding box center [600, 469] width 134 height 22
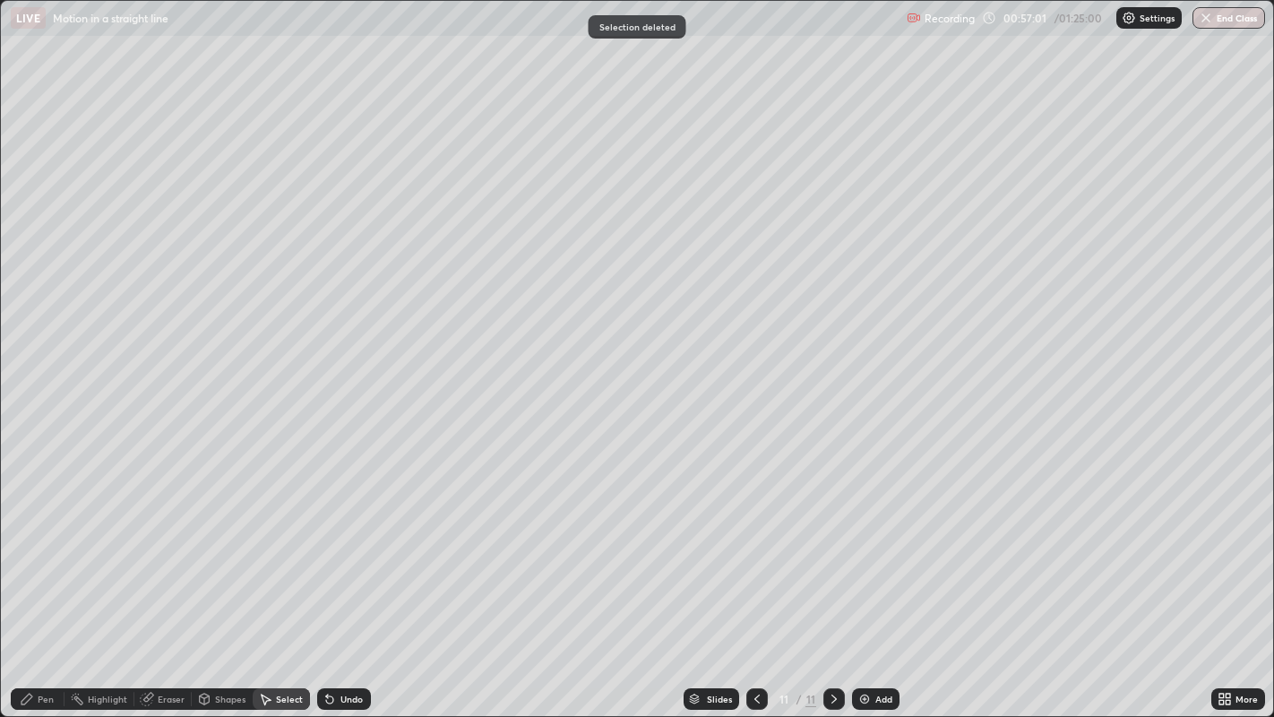
click at [39, 590] on div "Pen" at bounding box center [38, 699] width 54 height 22
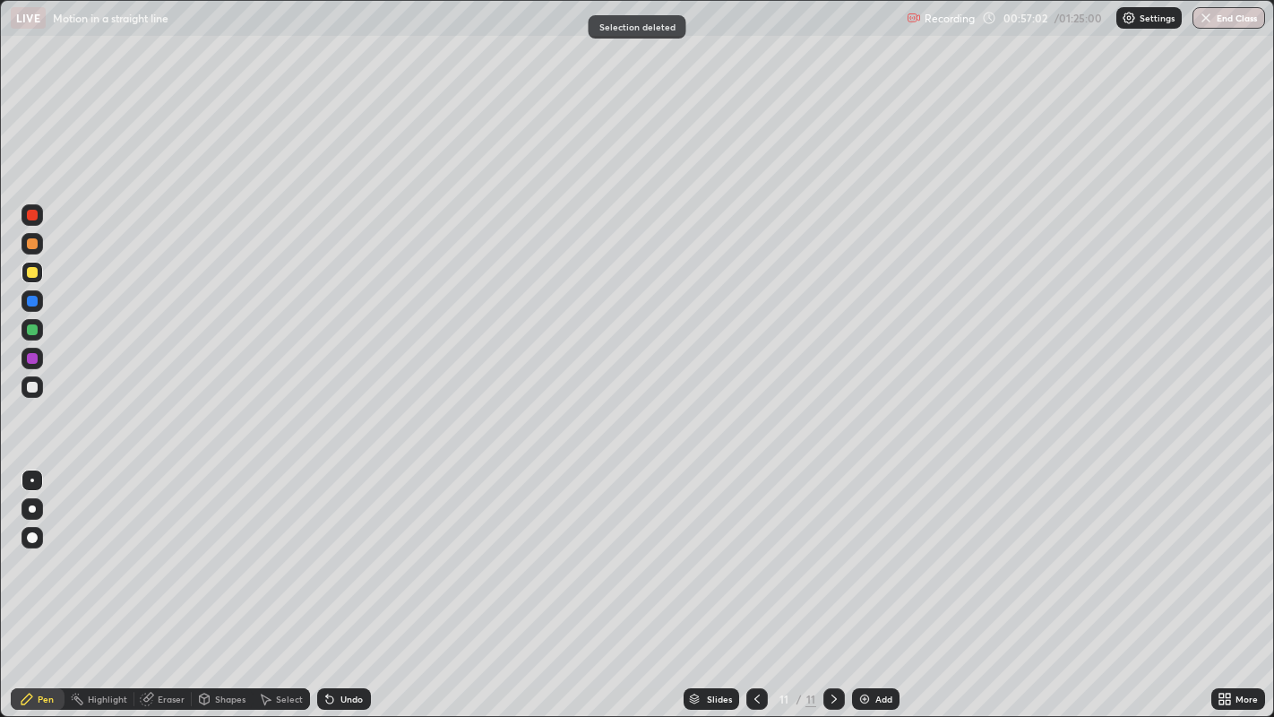
click at [31, 389] on div at bounding box center [32, 387] width 11 height 11
click at [755, 590] on icon at bounding box center [756, 698] width 5 height 9
click at [754, 590] on icon at bounding box center [757, 699] width 14 height 14
click at [832, 590] on icon at bounding box center [834, 699] width 14 height 14
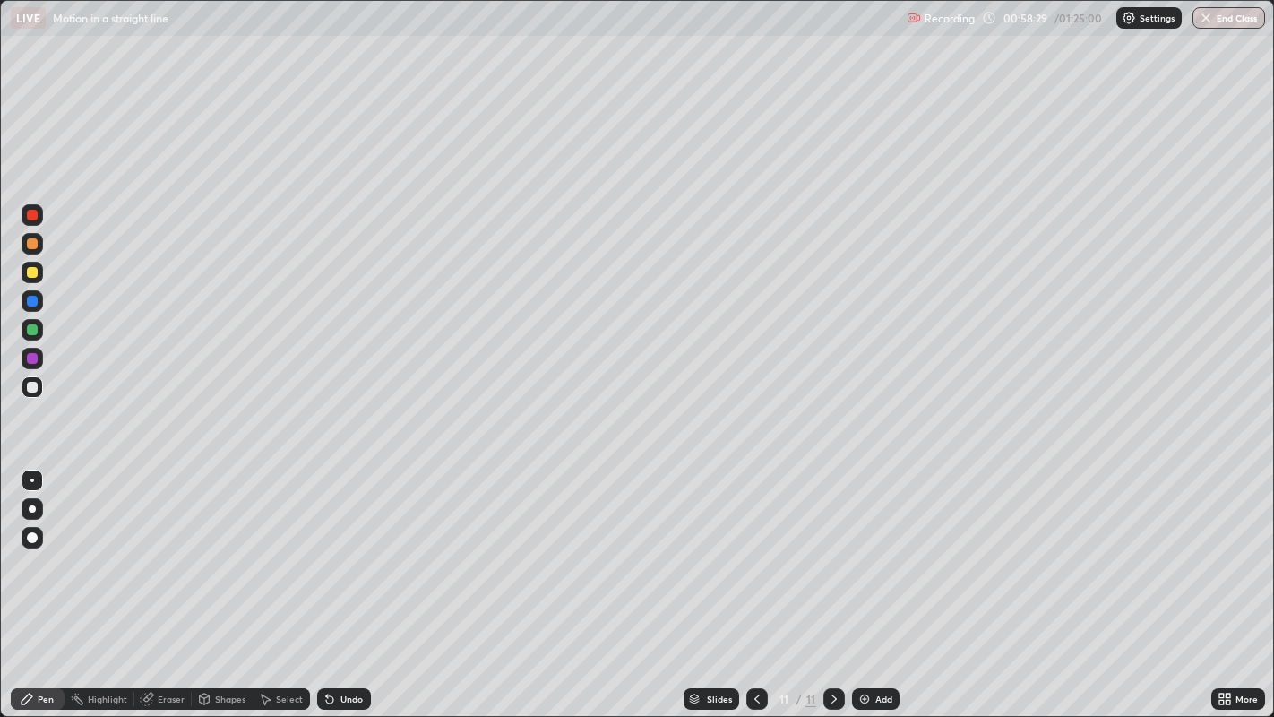
click at [28, 246] on div at bounding box center [32, 243] width 11 height 11
click at [34, 386] on div at bounding box center [32, 387] width 11 height 11
click at [30, 333] on div at bounding box center [32, 329] width 11 height 11
click at [334, 590] on div "Undo" at bounding box center [344, 699] width 54 height 22
click at [337, 590] on div "Undo" at bounding box center [344, 699] width 54 height 22
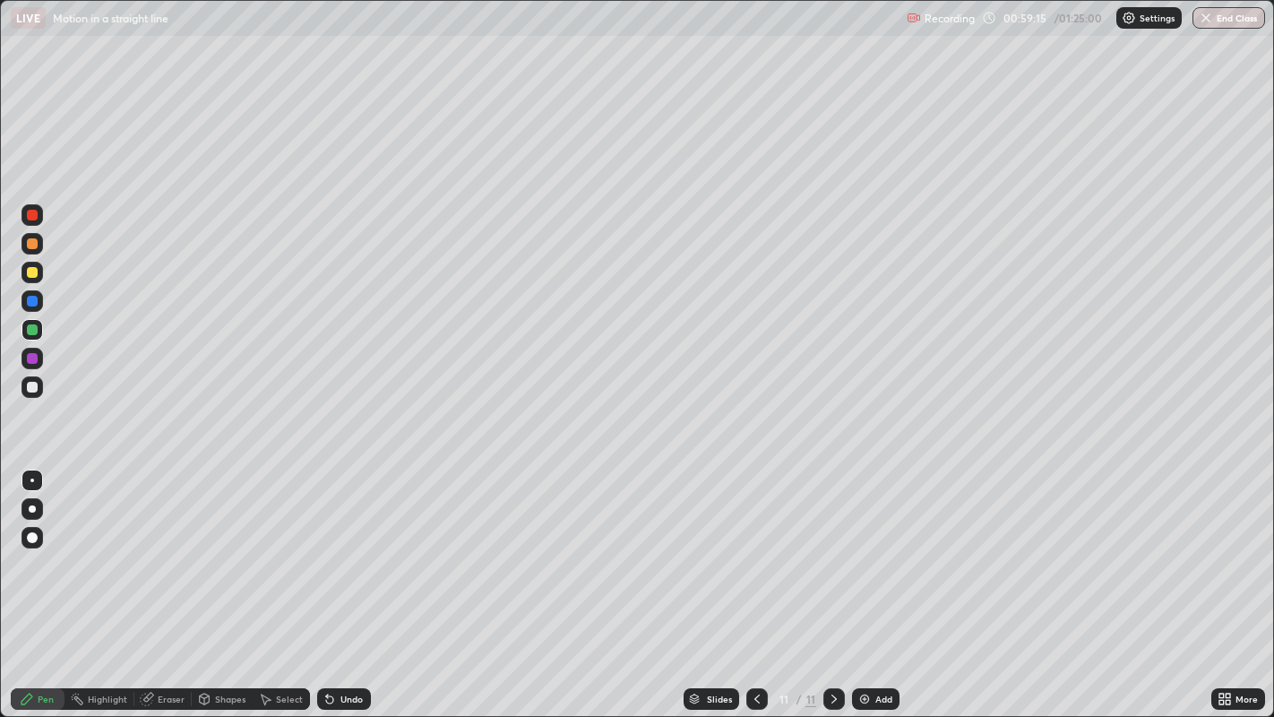
click at [153, 590] on div "Eraser" at bounding box center [162, 699] width 57 height 22
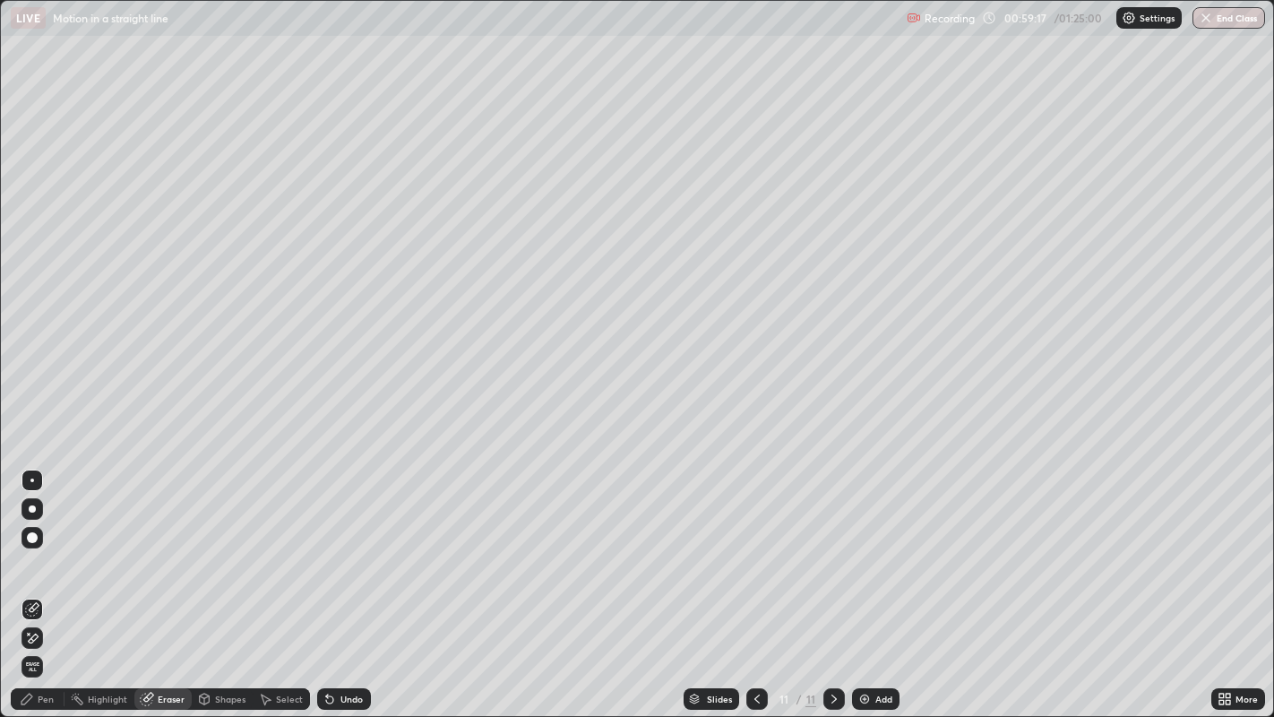
click at [31, 590] on icon at bounding box center [27, 699] width 14 height 14
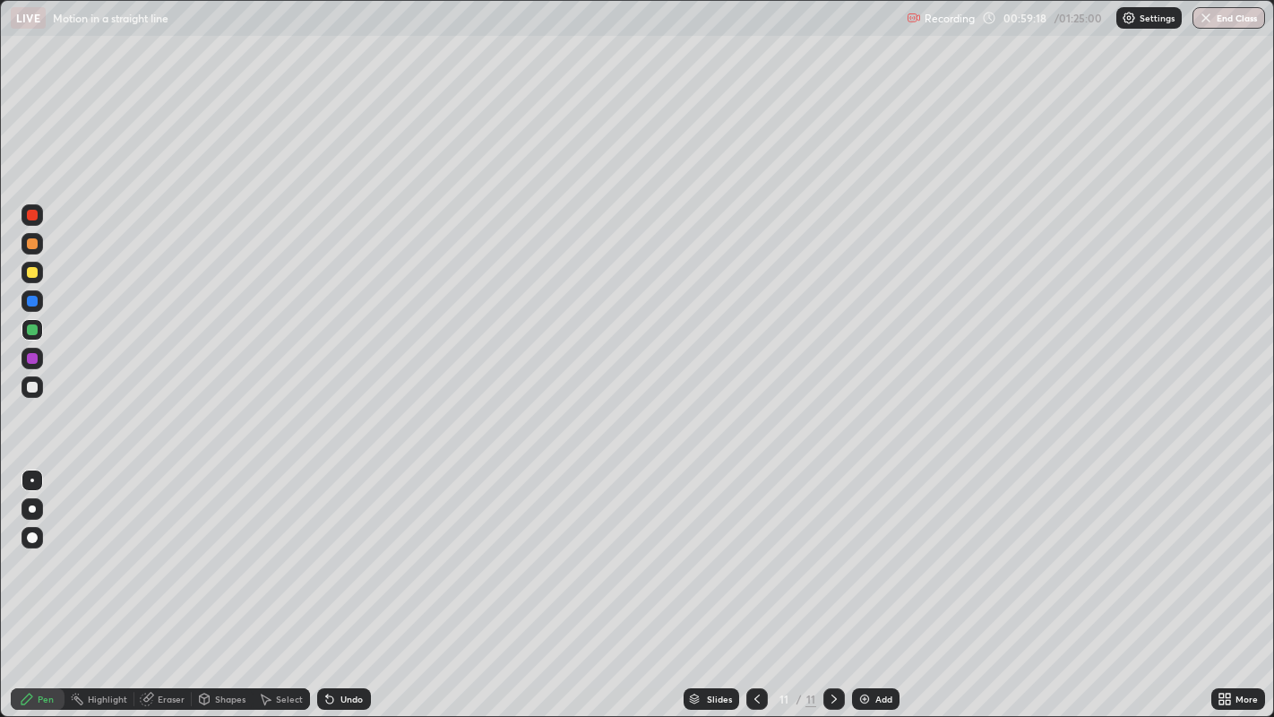
click at [30, 386] on div at bounding box center [32, 387] width 11 height 11
click at [26, 268] on div at bounding box center [33, 273] width 22 height 22
click at [274, 590] on div "Select" at bounding box center [281, 699] width 57 height 22
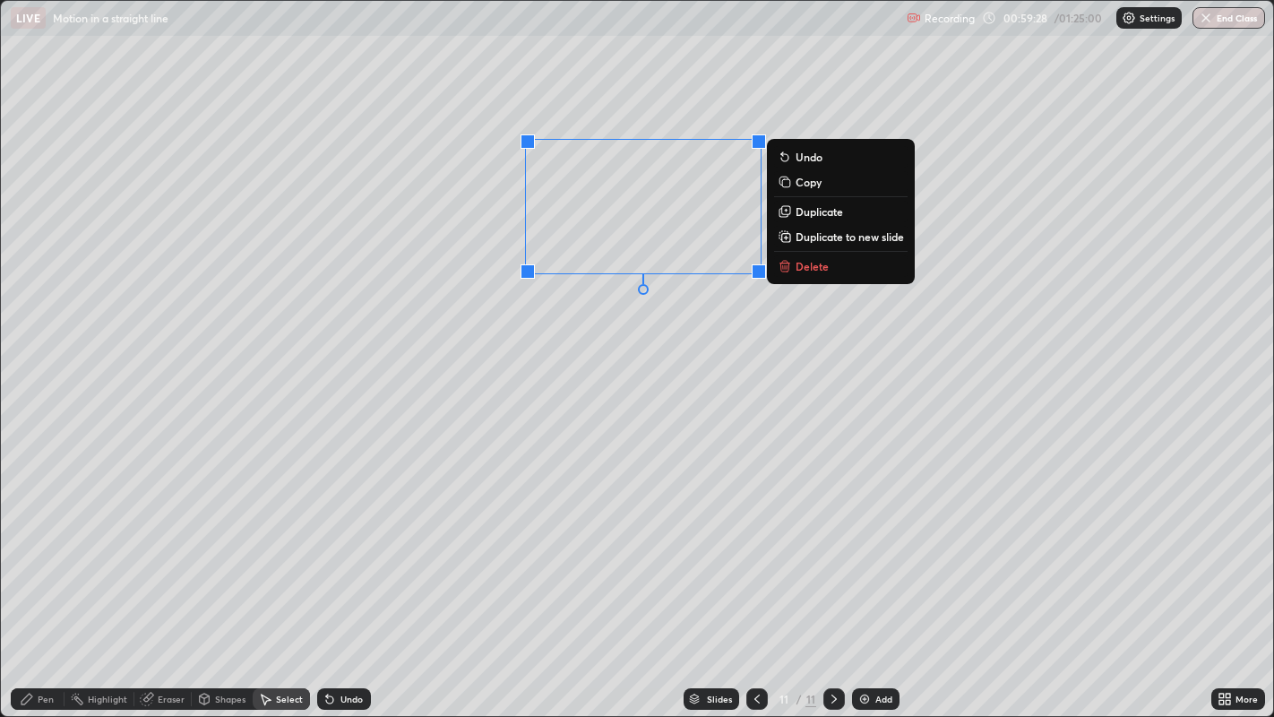
click at [815, 264] on p "Delete" at bounding box center [812, 266] width 33 height 14
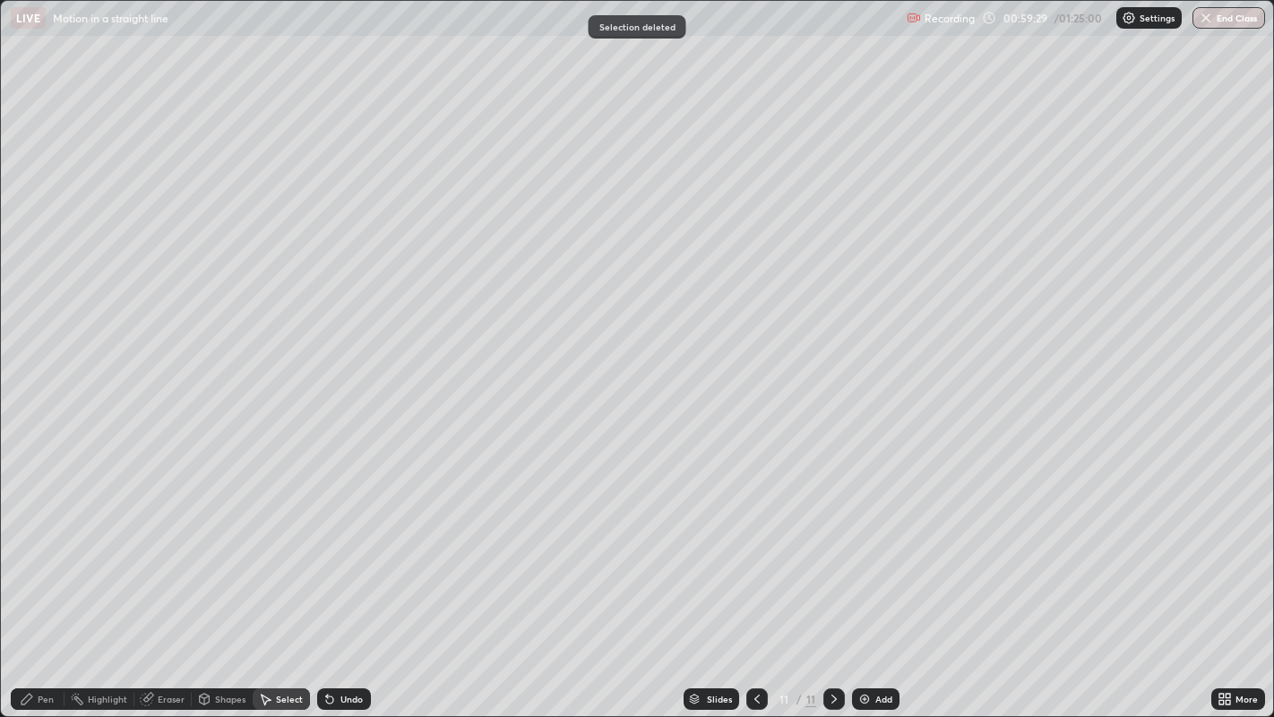
click at [46, 590] on div "Pen" at bounding box center [46, 698] width 16 height 9
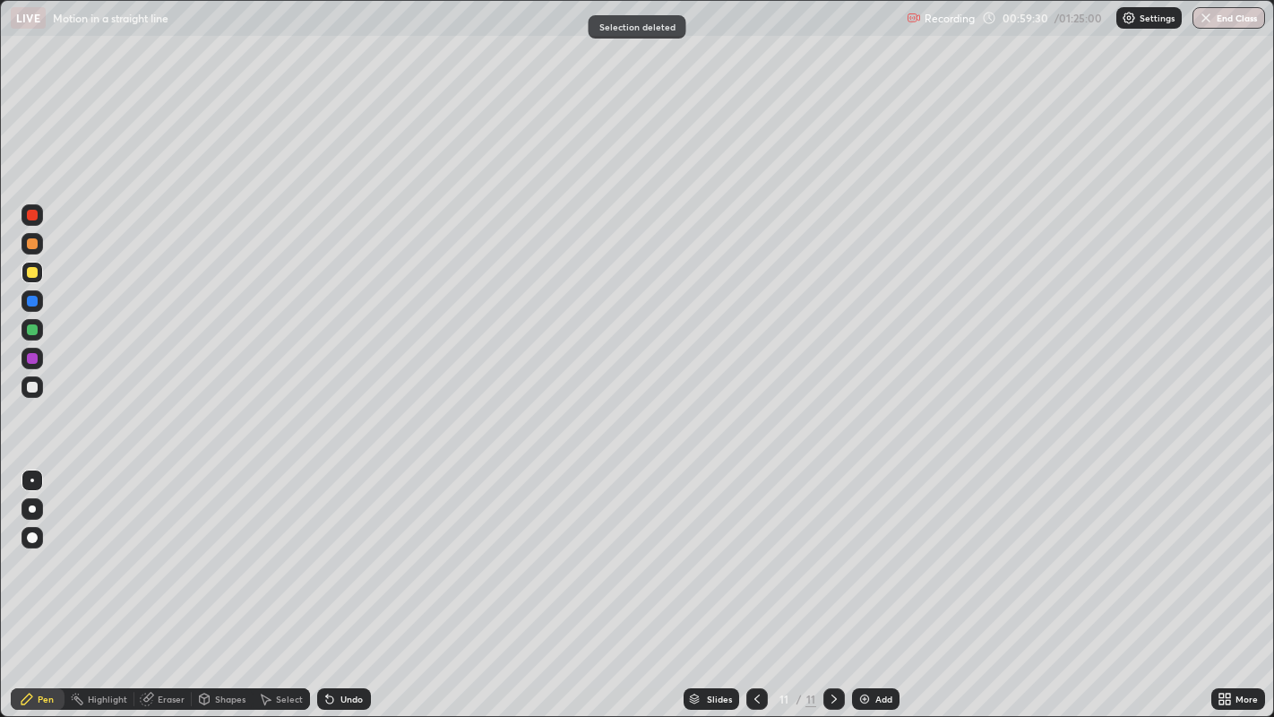
click at [35, 248] on div at bounding box center [32, 243] width 11 height 11
click at [746, 590] on div at bounding box center [757, 699] width 22 height 22
click at [757, 590] on icon at bounding box center [757, 699] width 14 height 14
click at [832, 590] on icon at bounding box center [834, 699] width 14 height 14
click at [832, 590] on icon at bounding box center [834, 698] width 5 height 9
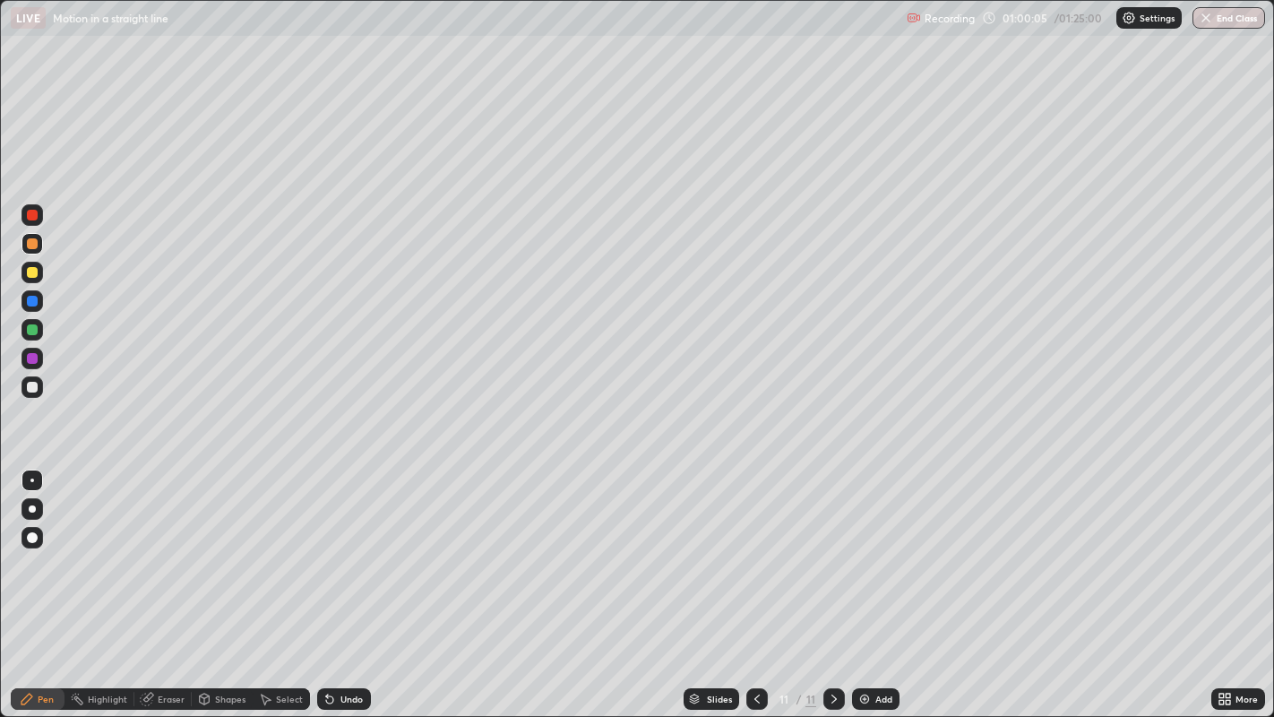
click at [22, 269] on div at bounding box center [33, 273] width 22 height 22
click at [289, 590] on div "Select" at bounding box center [281, 699] width 57 height 22
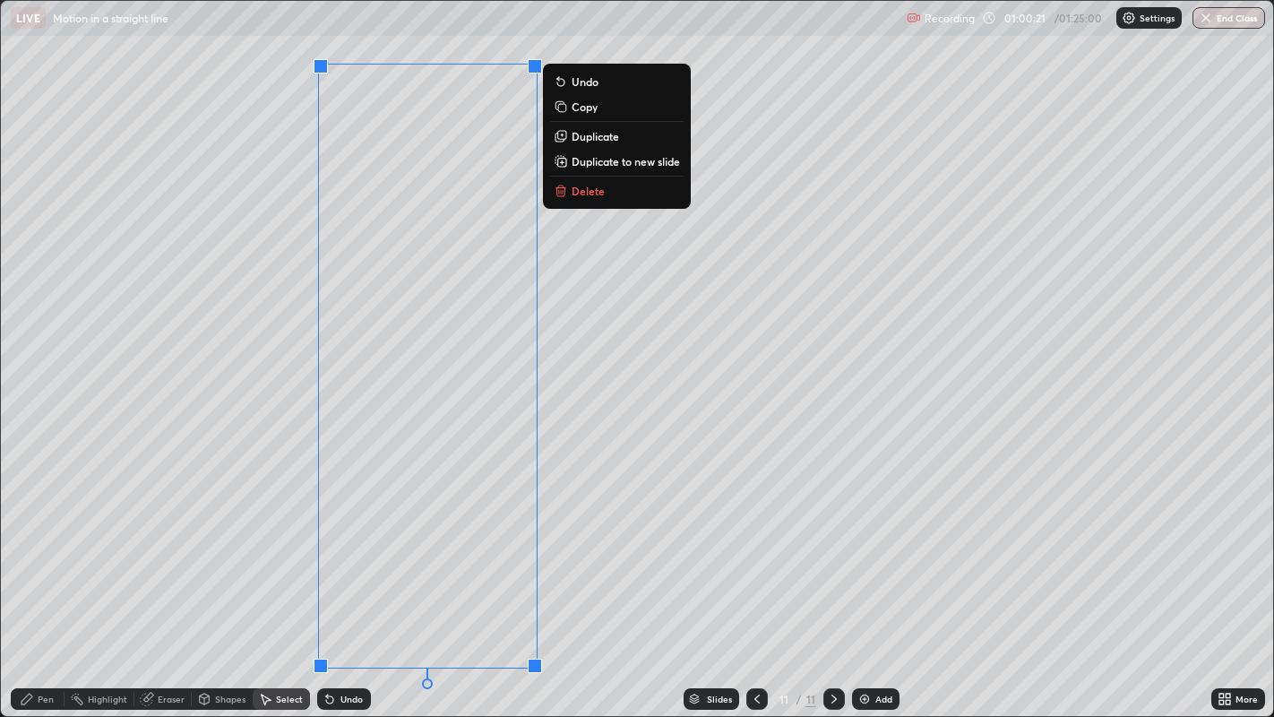
click at [592, 268] on div "0 ° Undo Copy Duplicate Duplicate to new slide Delete" at bounding box center [637, 359] width 1273 height 716
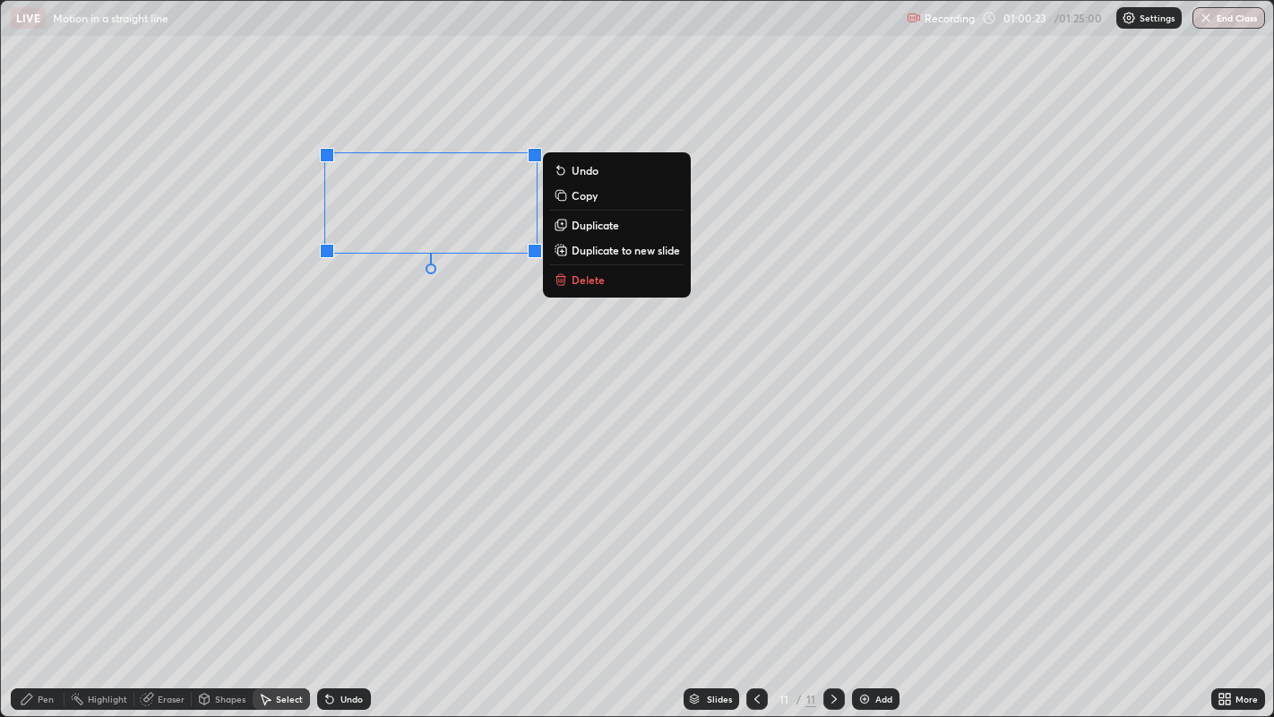
click at [577, 280] on p "Delete" at bounding box center [588, 279] width 33 height 14
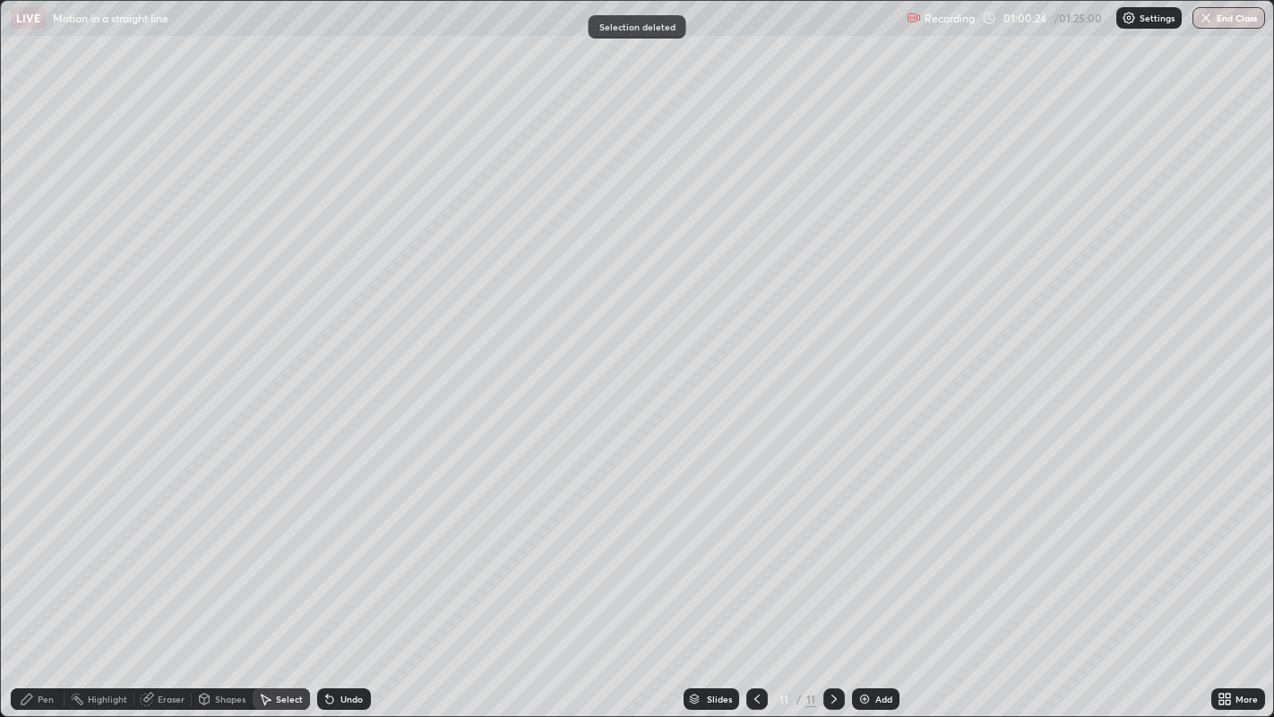
click at [48, 590] on div "Pen" at bounding box center [46, 698] width 16 height 9
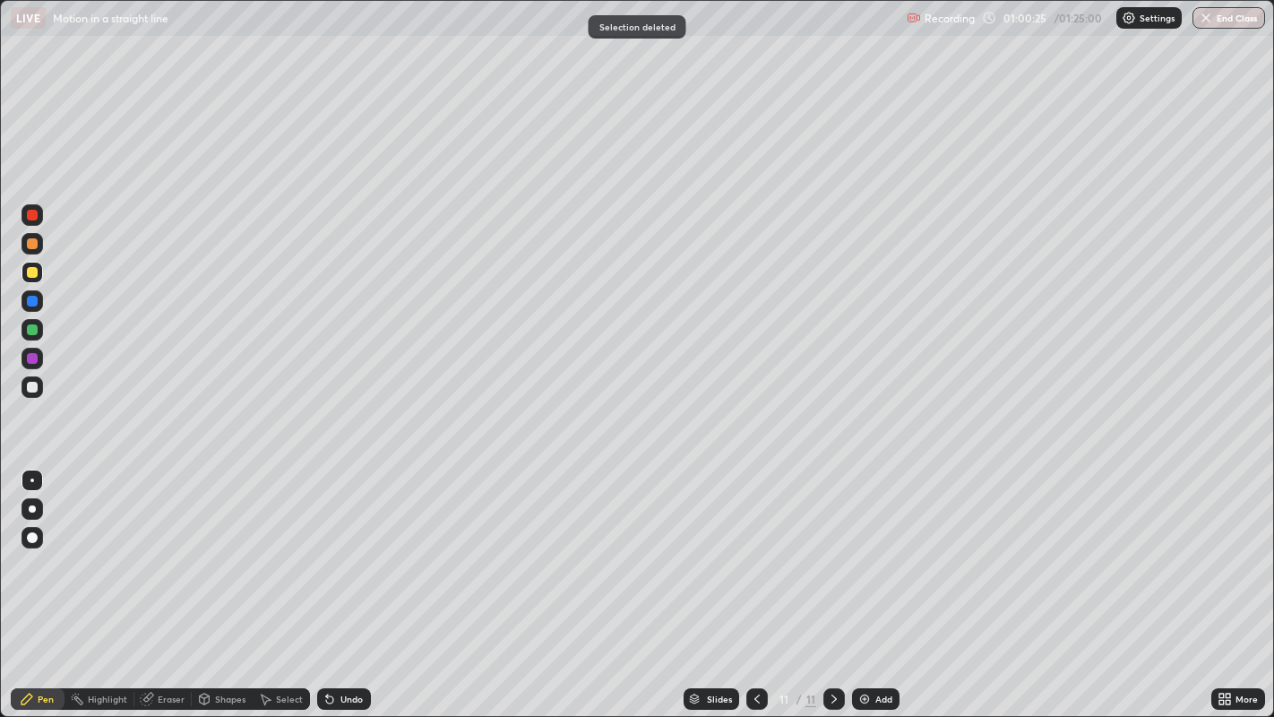
click at [33, 358] on div at bounding box center [32, 358] width 11 height 11
click at [32, 267] on div at bounding box center [32, 272] width 11 height 11
click at [31, 240] on div at bounding box center [32, 243] width 11 height 11
click at [34, 273] on div at bounding box center [32, 272] width 11 height 11
click at [31, 306] on div at bounding box center [32, 301] width 11 height 11
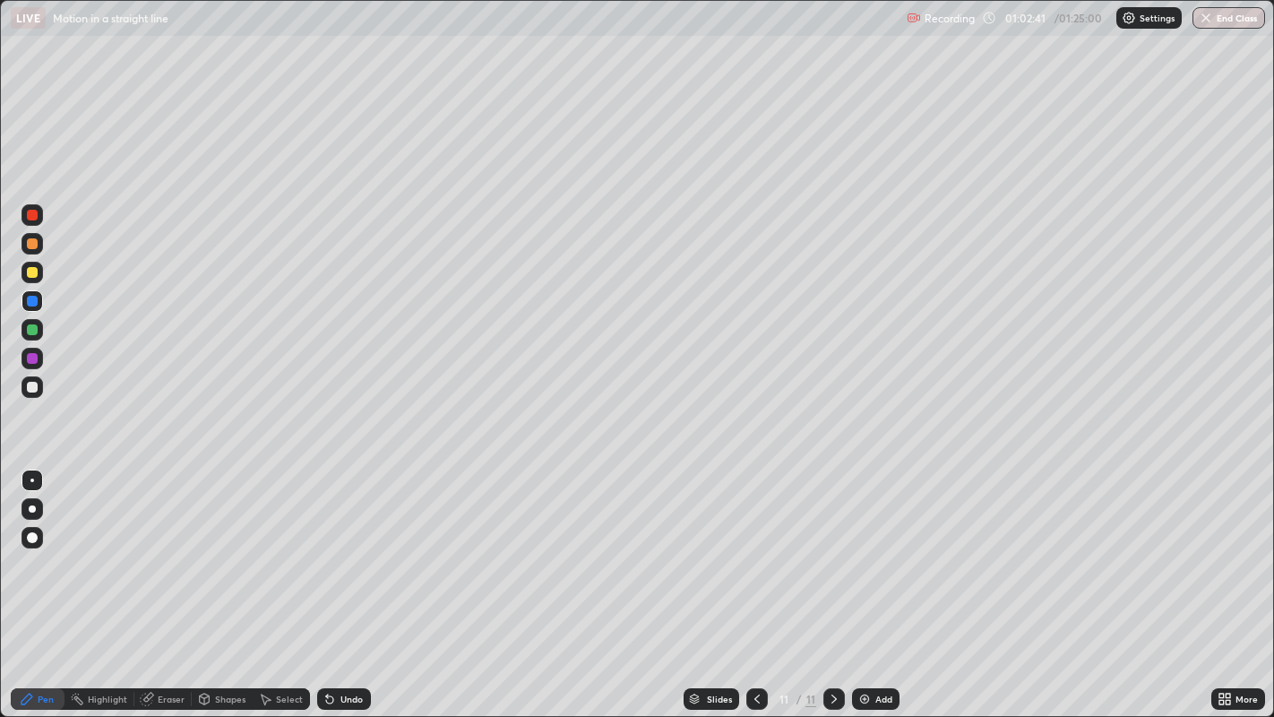
click at [31, 273] on div at bounding box center [32, 272] width 11 height 11
click at [342, 590] on div "Undo" at bounding box center [344, 699] width 54 height 22
click at [344, 590] on div "Undo" at bounding box center [351, 698] width 22 height 9
click at [353, 590] on div "Undo" at bounding box center [351, 698] width 22 height 9
click at [347, 590] on div "Undo" at bounding box center [351, 698] width 22 height 9
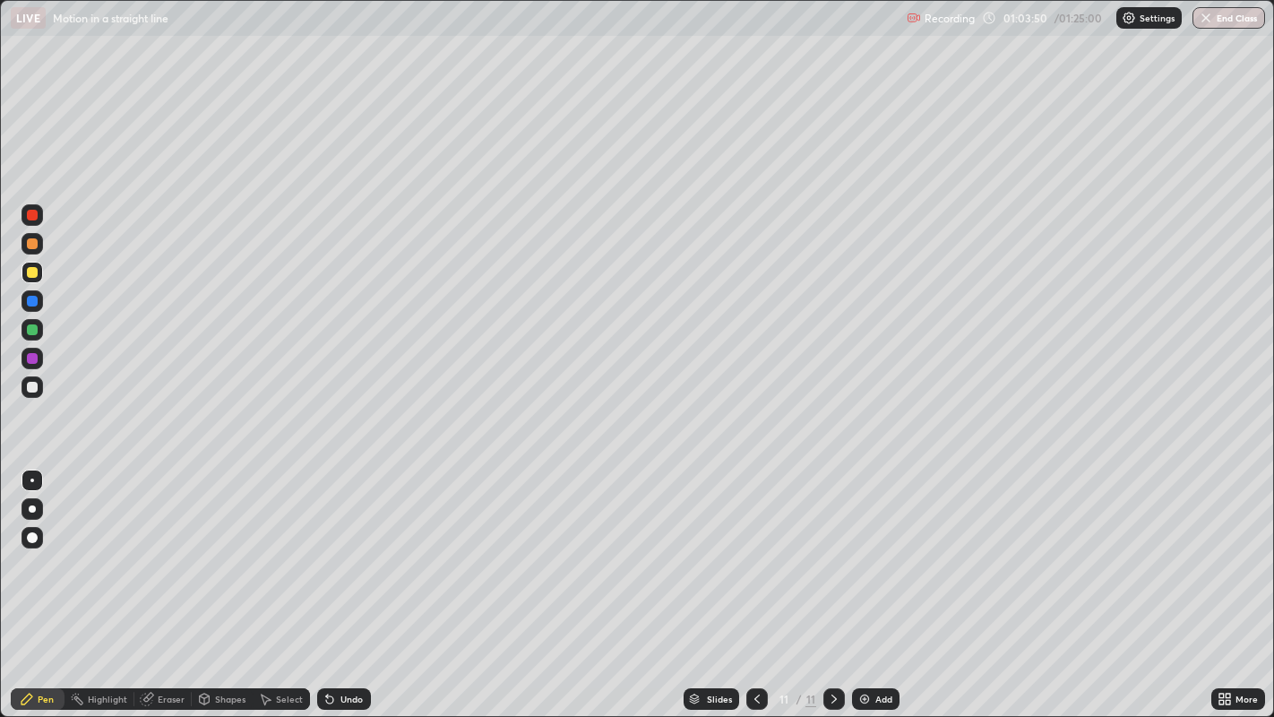
click at [217, 590] on div "Shapes" at bounding box center [230, 698] width 30 height 9
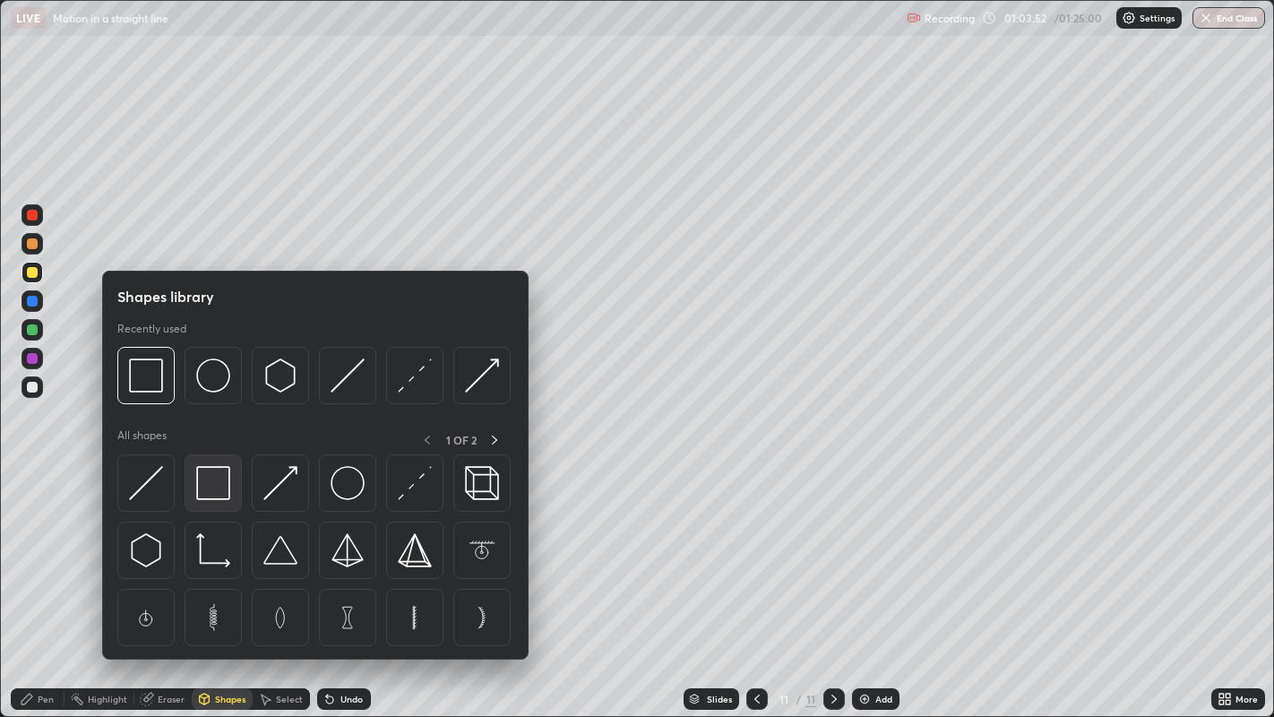
click at [203, 488] on img at bounding box center [213, 483] width 34 height 34
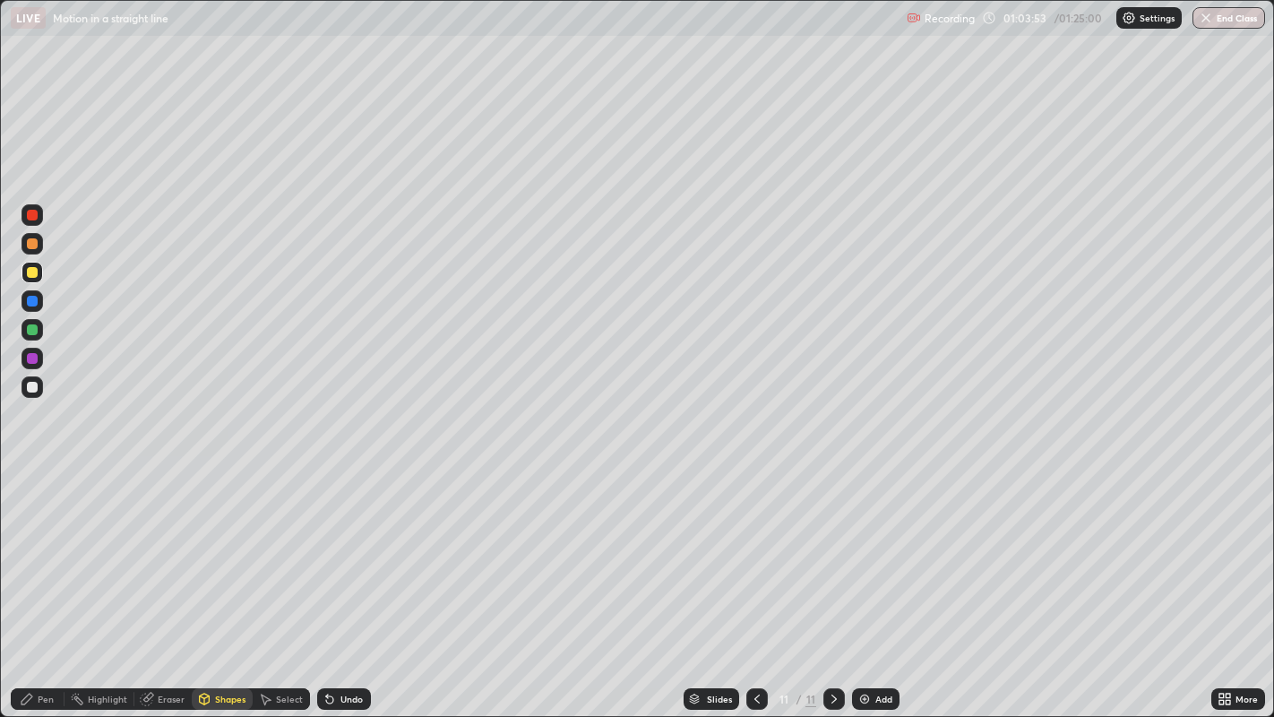
click at [31, 244] on div at bounding box center [32, 243] width 11 height 11
click at [33, 297] on div at bounding box center [32, 301] width 11 height 11
click at [31, 590] on icon at bounding box center [27, 699] width 11 height 11
click at [41, 385] on div at bounding box center [33, 387] width 22 height 22
click at [350, 590] on div "Undo" at bounding box center [351, 698] width 22 height 9
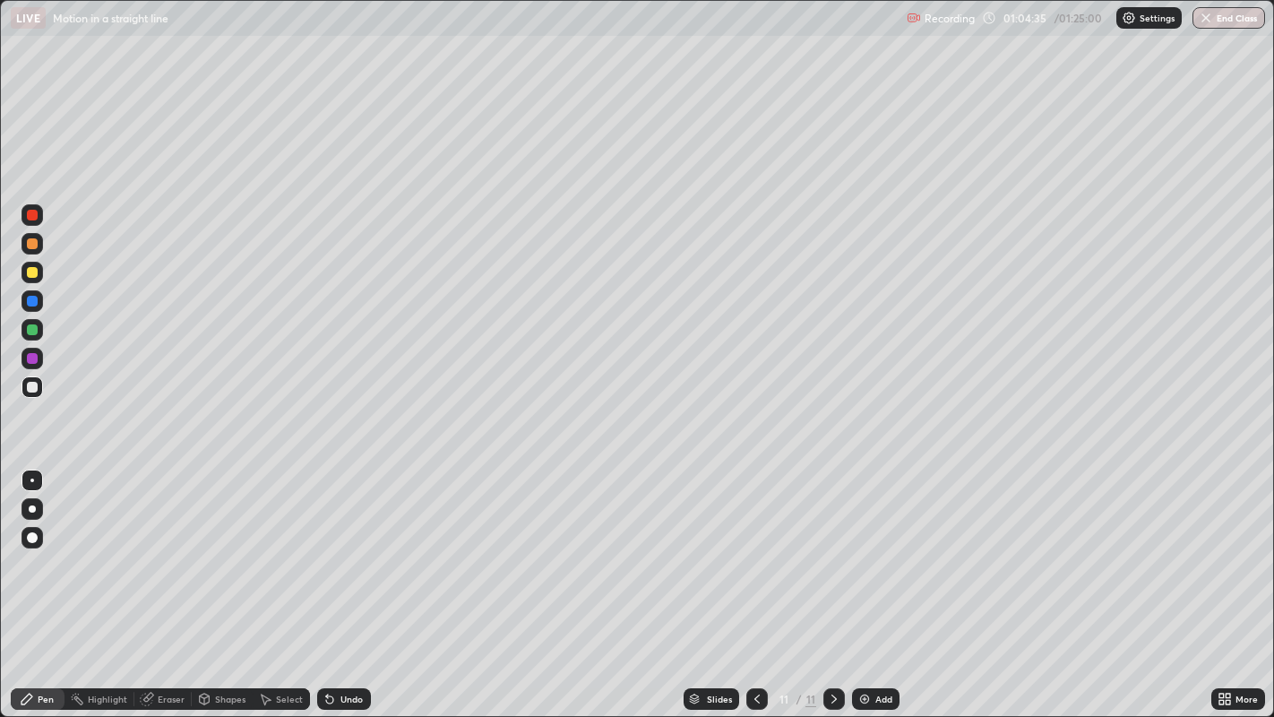
click at [354, 590] on div "Undo" at bounding box center [344, 699] width 54 height 22
click at [349, 590] on div "Undo" at bounding box center [351, 698] width 22 height 9
click at [351, 590] on div "Undo" at bounding box center [344, 699] width 54 height 22
click at [870, 590] on div "Add" at bounding box center [875, 699] width 47 height 22
click at [31, 383] on div at bounding box center [32, 387] width 11 height 11
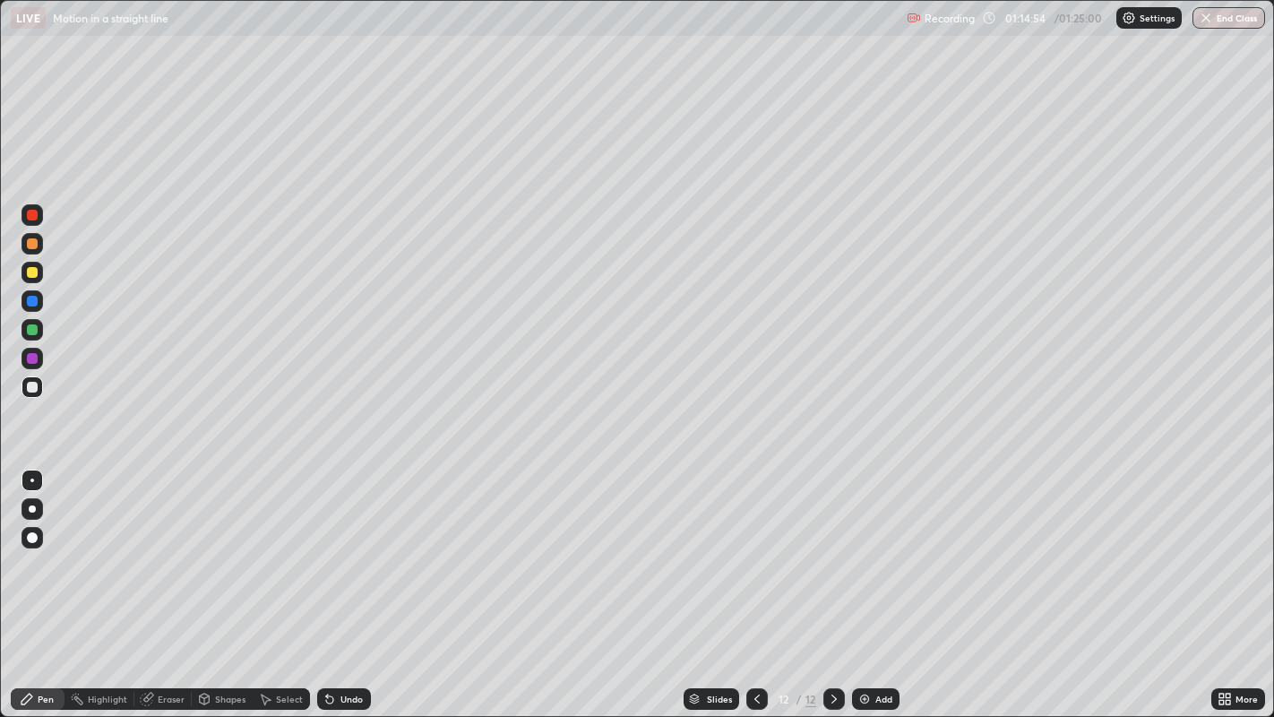
click at [28, 358] on div at bounding box center [32, 358] width 11 height 11
click at [30, 329] on div at bounding box center [32, 329] width 11 height 11
click at [33, 383] on div at bounding box center [32, 387] width 11 height 11
click at [350, 590] on div "Undo" at bounding box center [351, 698] width 22 height 9
click at [31, 274] on div at bounding box center [32, 272] width 11 height 11
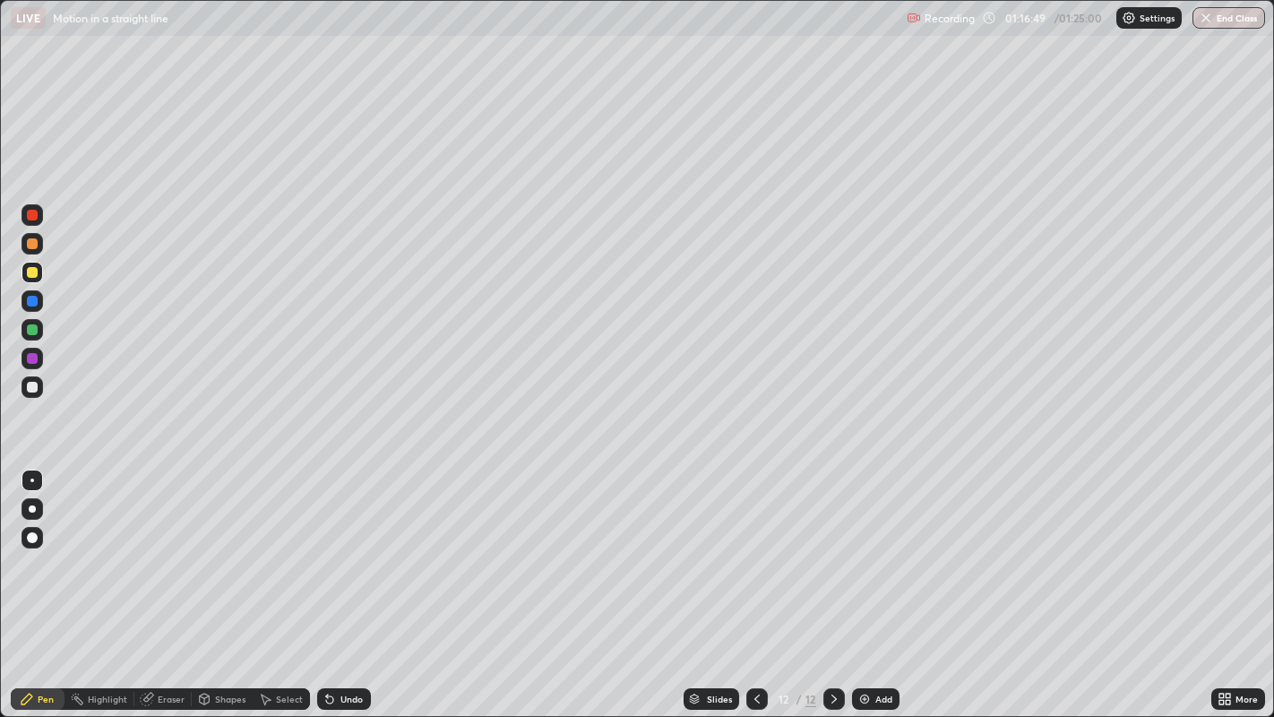
click at [30, 246] on div at bounding box center [32, 243] width 11 height 11
click at [37, 392] on div at bounding box center [33, 387] width 22 height 22
click at [37, 386] on div at bounding box center [32, 387] width 11 height 11
click at [31, 273] on div at bounding box center [32, 272] width 11 height 11
click at [273, 590] on div "Select" at bounding box center [281, 699] width 57 height 22
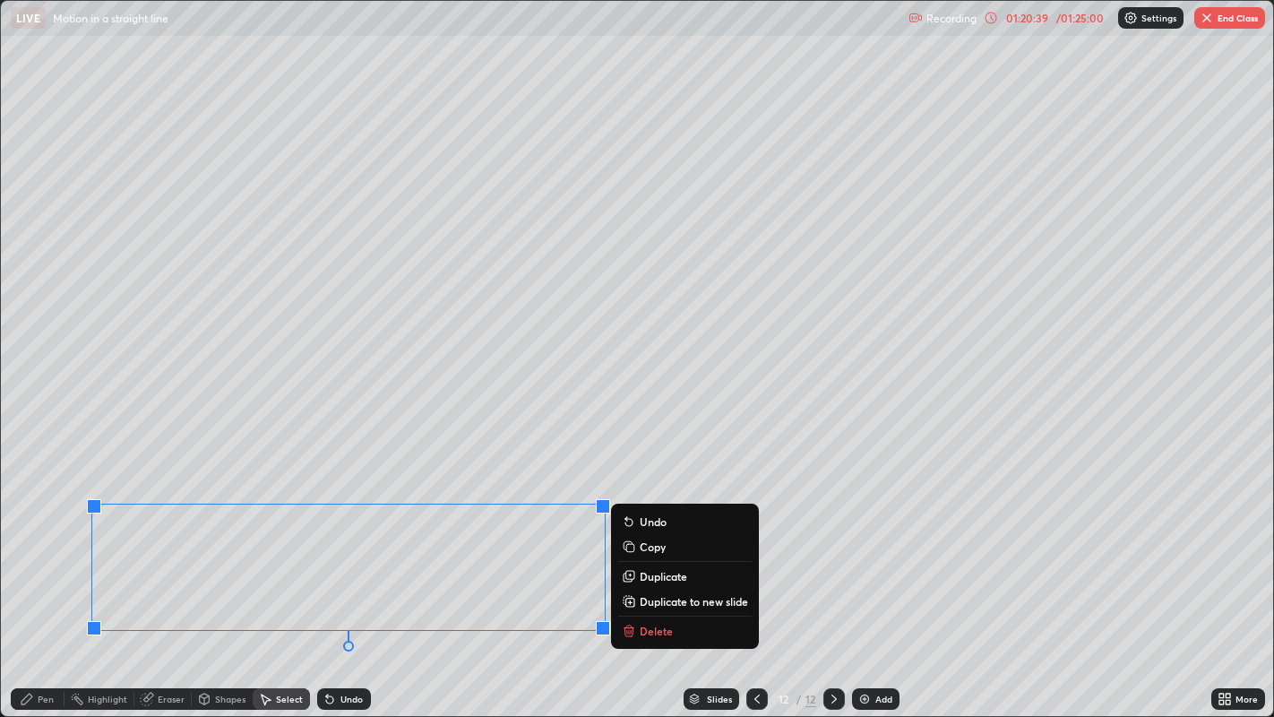
click at [628, 590] on icon at bounding box center [629, 626] width 6 height 3
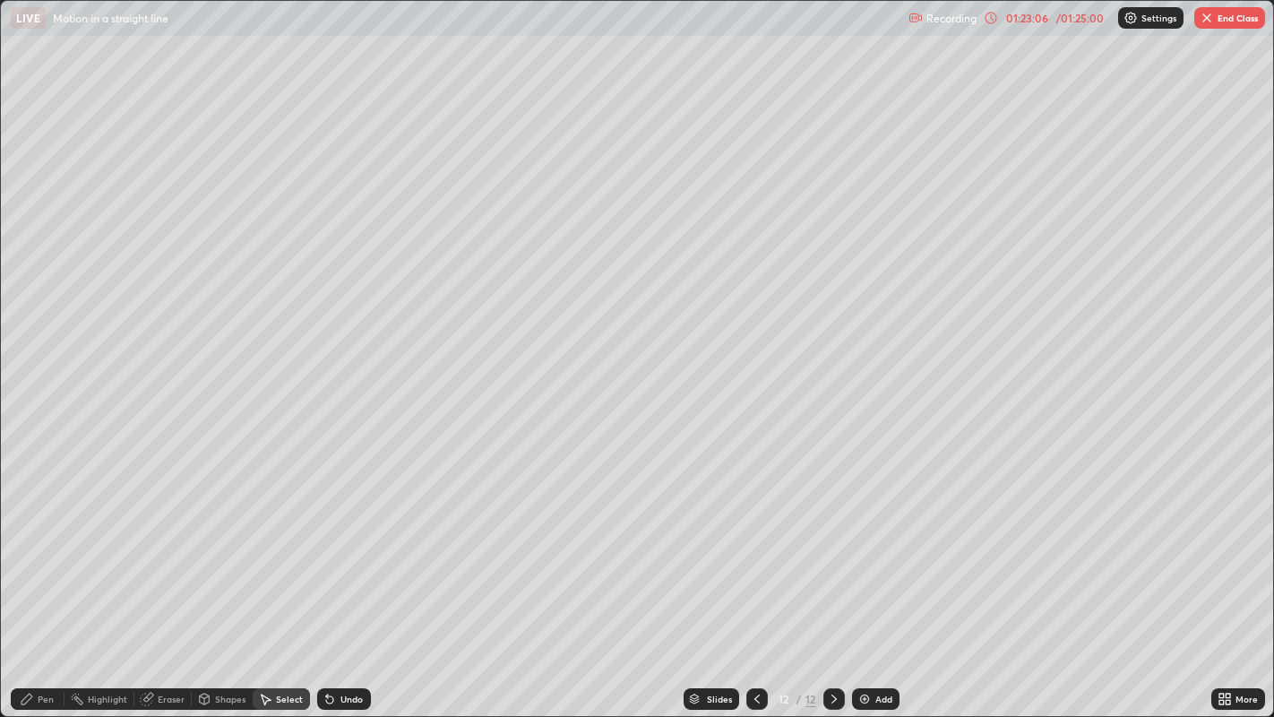
click at [876, 590] on div "Add" at bounding box center [883, 698] width 17 height 9
click at [34, 590] on div "Pen" at bounding box center [38, 699] width 54 height 22
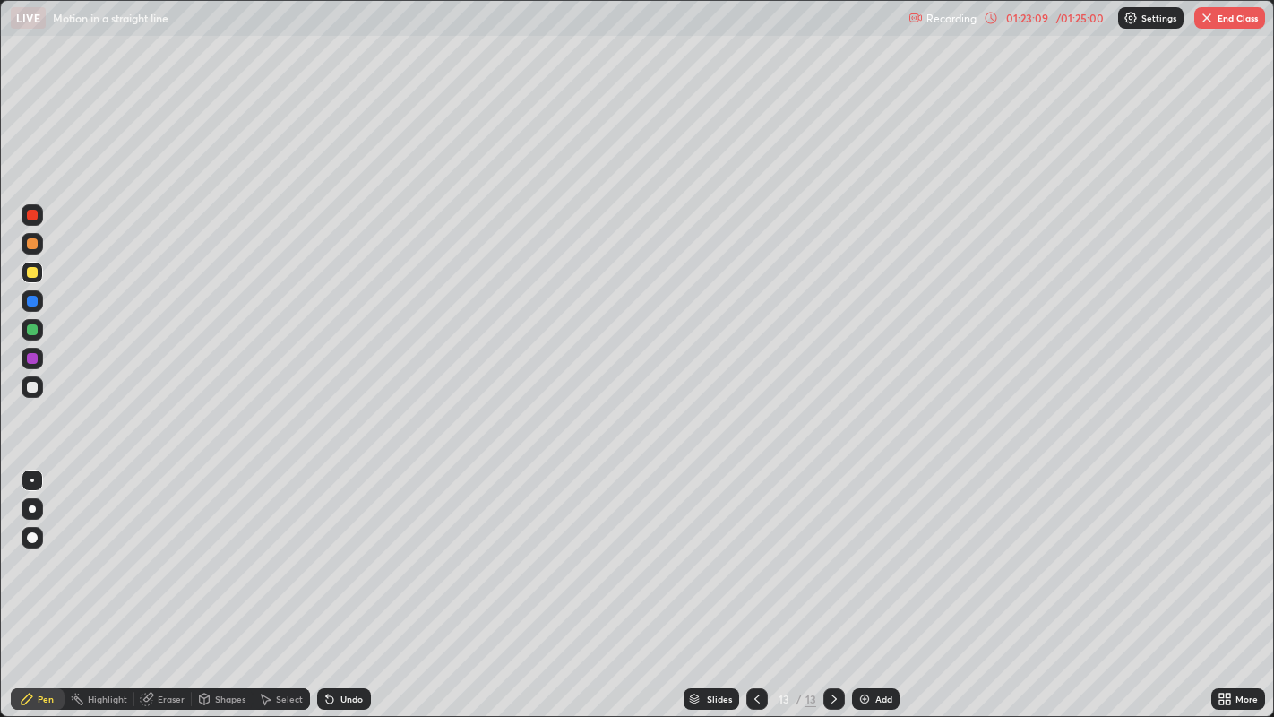
click at [28, 272] on div at bounding box center [32, 272] width 11 height 11
click at [832, 590] on icon at bounding box center [834, 699] width 14 height 14
click at [746, 590] on div at bounding box center [757, 699] width 22 height 22
click at [30, 273] on div at bounding box center [32, 272] width 11 height 11
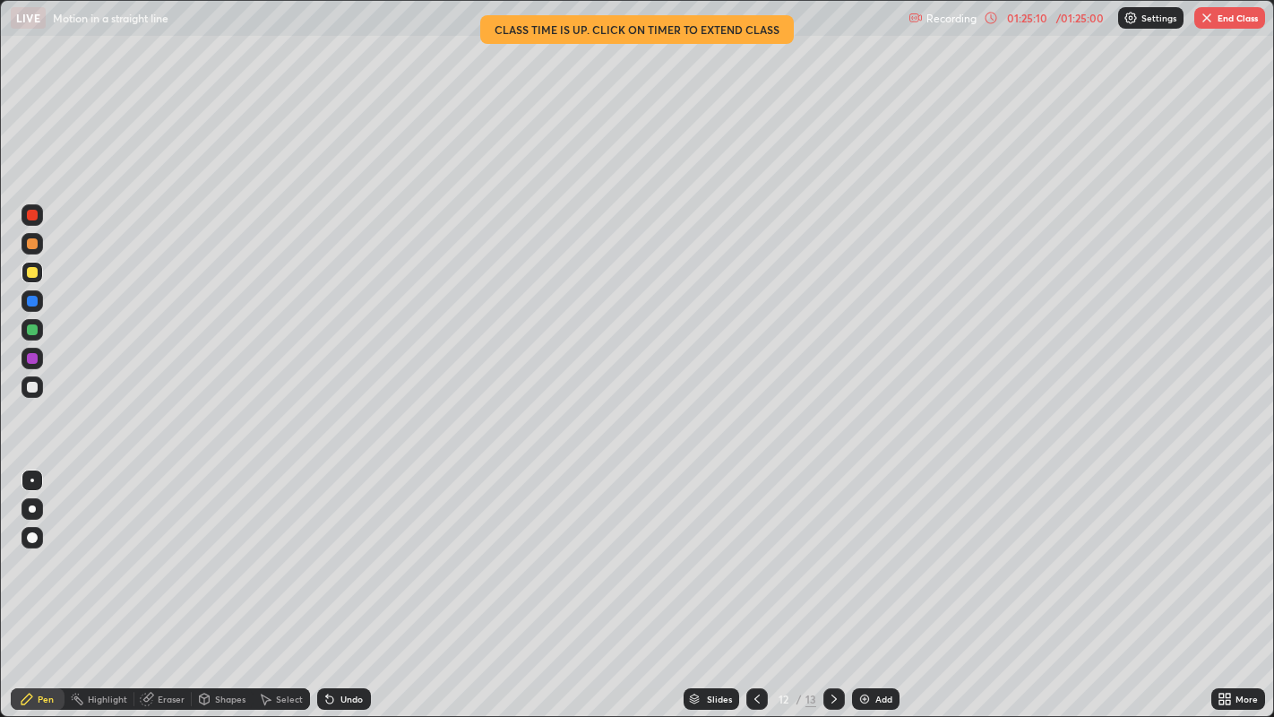
click at [832, 590] on icon at bounding box center [834, 699] width 14 height 14
click at [30, 301] on div at bounding box center [32, 301] width 11 height 11
click at [340, 590] on div "Undo" at bounding box center [351, 698] width 22 height 9
click at [341, 590] on div "Undo" at bounding box center [344, 699] width 54 height 22
click at [342, 590] on div "Undo" at bounding box center [344, 699] width 54 height 22
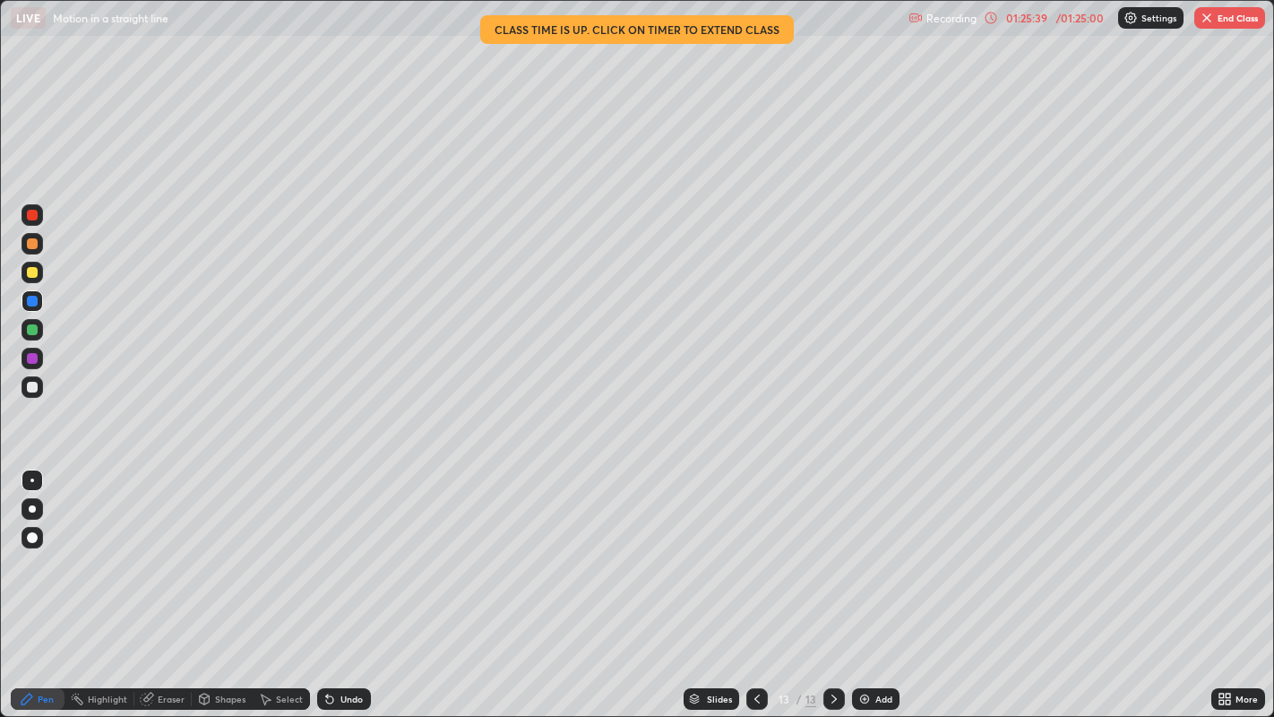
click at [754, 590] on icon at bounding box center [757, 699] width 14 height 14
click at [832, 590] on icon at bounding box center [834, 699] width 14 height 14
click at [754, 590] on icon at bounding box center [756, 698] width 5 height 9
click at [834, 590] on icon at bounding box center [834, 699] width 14 height 14
click at [326, 590] on icon at bounding box center [327, 695] width 2 height 2
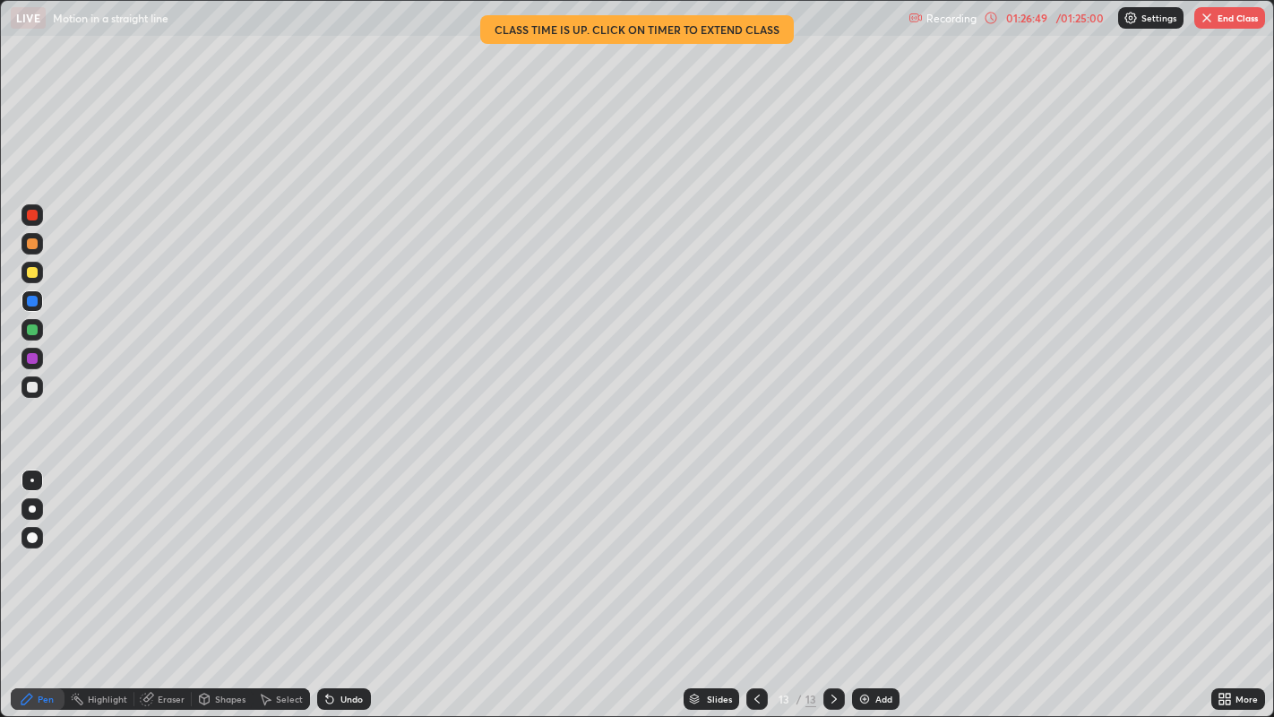
click at [326, 590] on icon at bounding box center [327, 695] width 2 height 2
click at [30, 386] on div at bounding box center [32, 387] width 11 height 11
click at [338, 590] on div "Undo" at bounding box center [344, 699] width 54 height 22
click at [328, 590] on icon at bounding box center [329, 699] width 7 height 7
click at [339, 590] on div "Undo" at bounding box center [344, 699] width 54 height 22
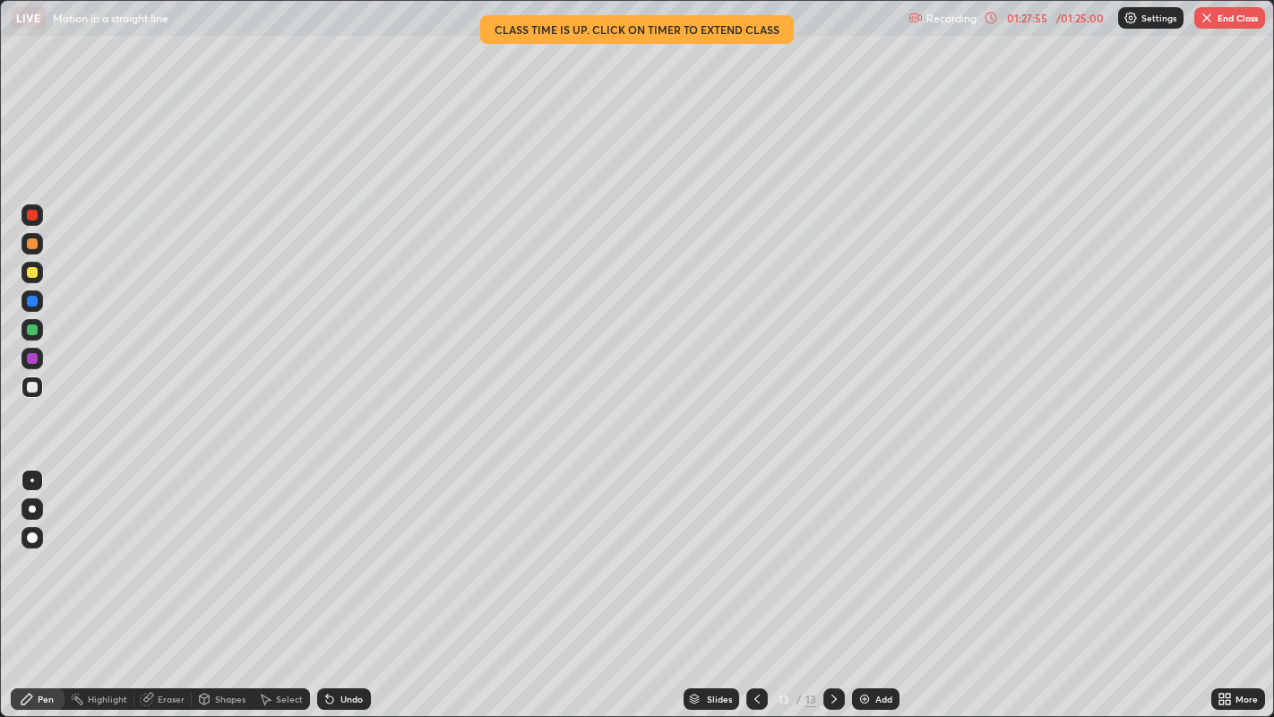
click at [339, 590] on div "Undo" at bounding box center [344, 699] width 54 height 22
click at [28, 302] on div at bounding box center [32, 301] width 11 height 11
click at [873, 590] on div "Add" at bounding box center [875, 699] width 47 height 22
click at [33, 271] on div at bounding box center [32, 272] width 11 height 11
click at [170, 590] on div "Eraser" at bounding box center [171, 698] width 27 height 9
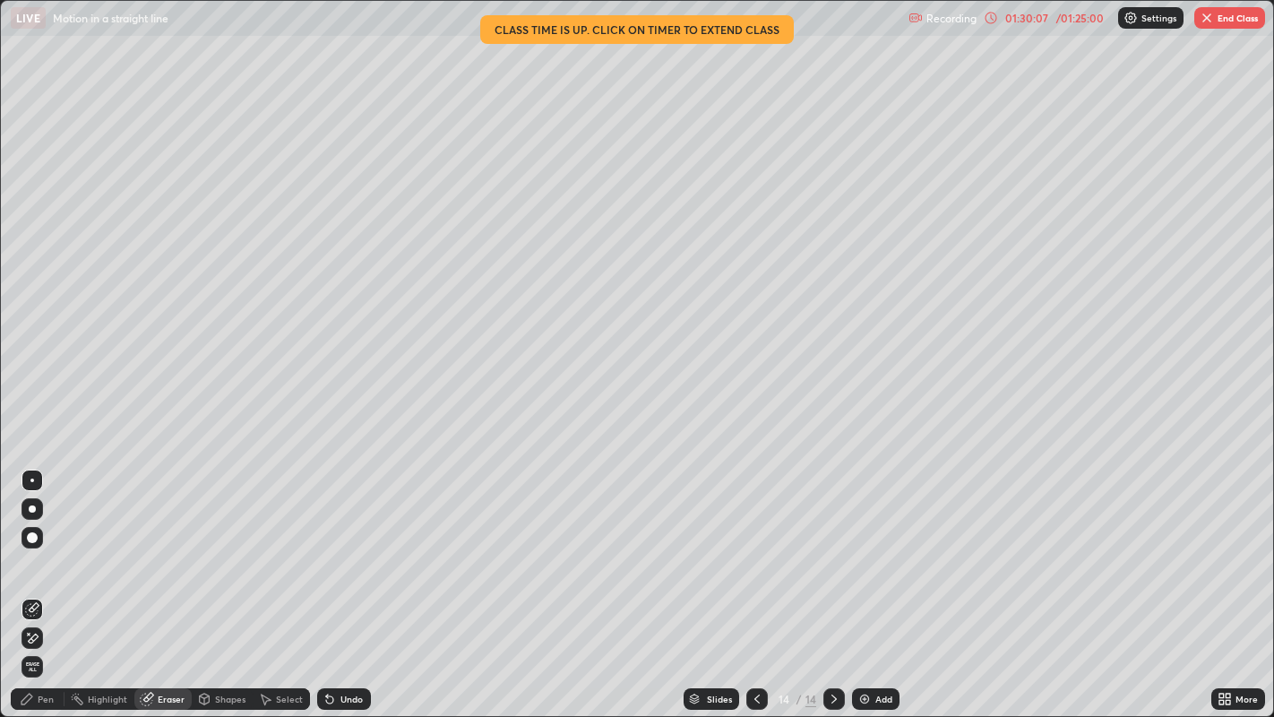
click at [46, 590] on div "Pen" at bounding box center [46, 698] width 16 height 9
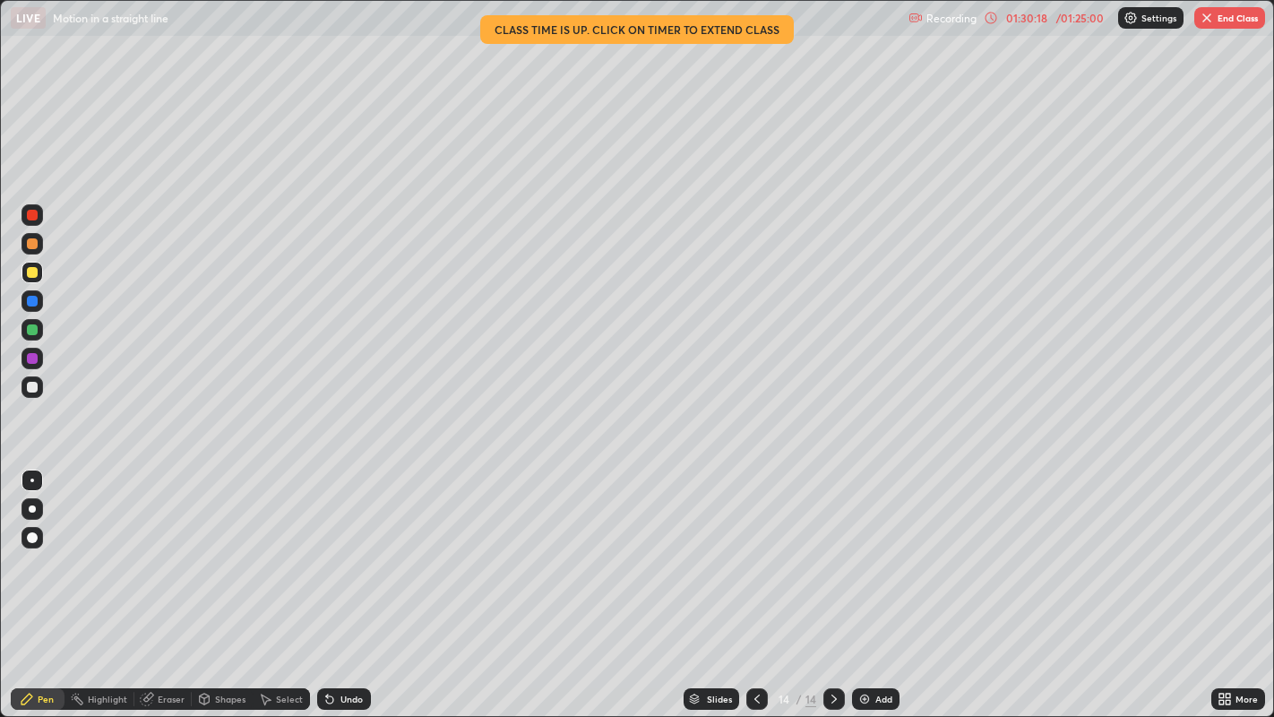
click at [29, 390] on div at bounding box center [32, 387] width 11 height 11
click at [345, 590] on div "Undo" at bounding box center [351, 698] width 22 height 9
click at [349, 590] on div "Undo" at bounding box center [351, 698] width 22 height 9
click at [31, 388] on div at bounding box center [32, 387] width 11 height 11
click at [30, 276] on div at bounding box center [32, 272] width 11 height 11
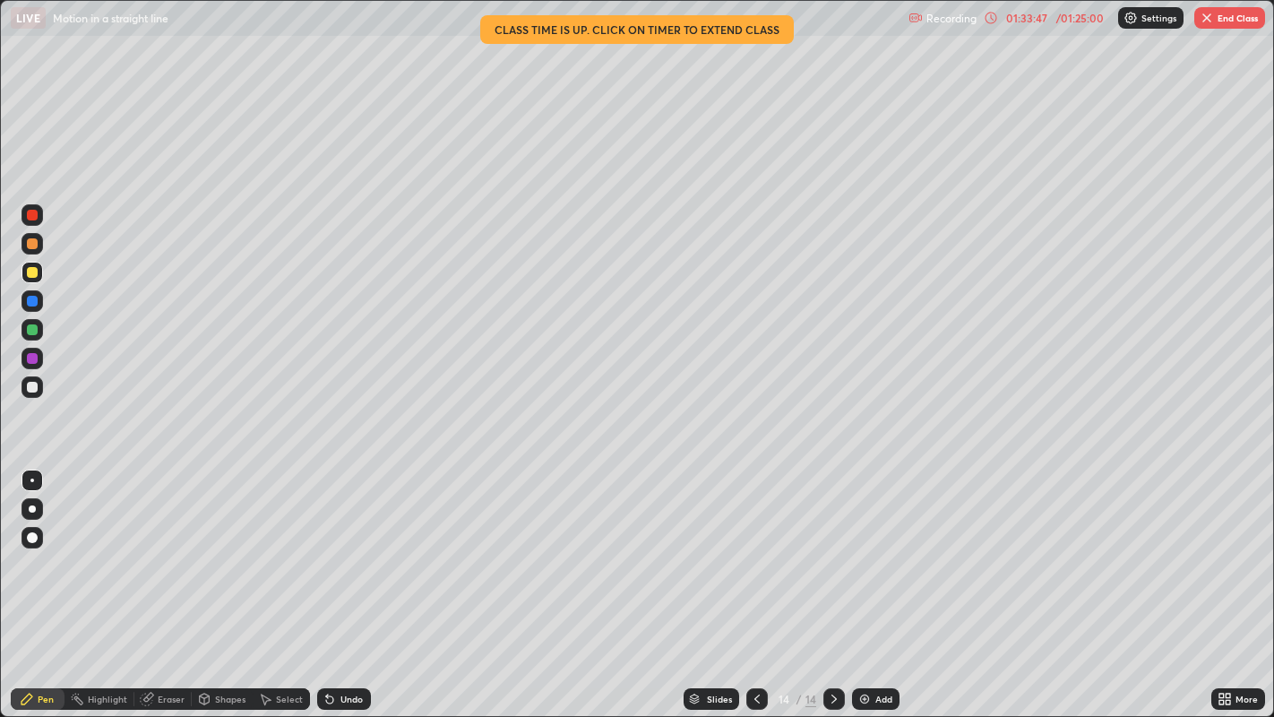
click at [754, 590] on icon at bounding box center [757, 699] width 14 height 14
click at [754, 590] on icon at bounding box center [756, 698] width 5 height 9
click at [754, 590] on icon at bounding box center [757, 699] width 14 height 14
click at [833, 590] on icon at bounding box center [834, 699] width 14 height 14
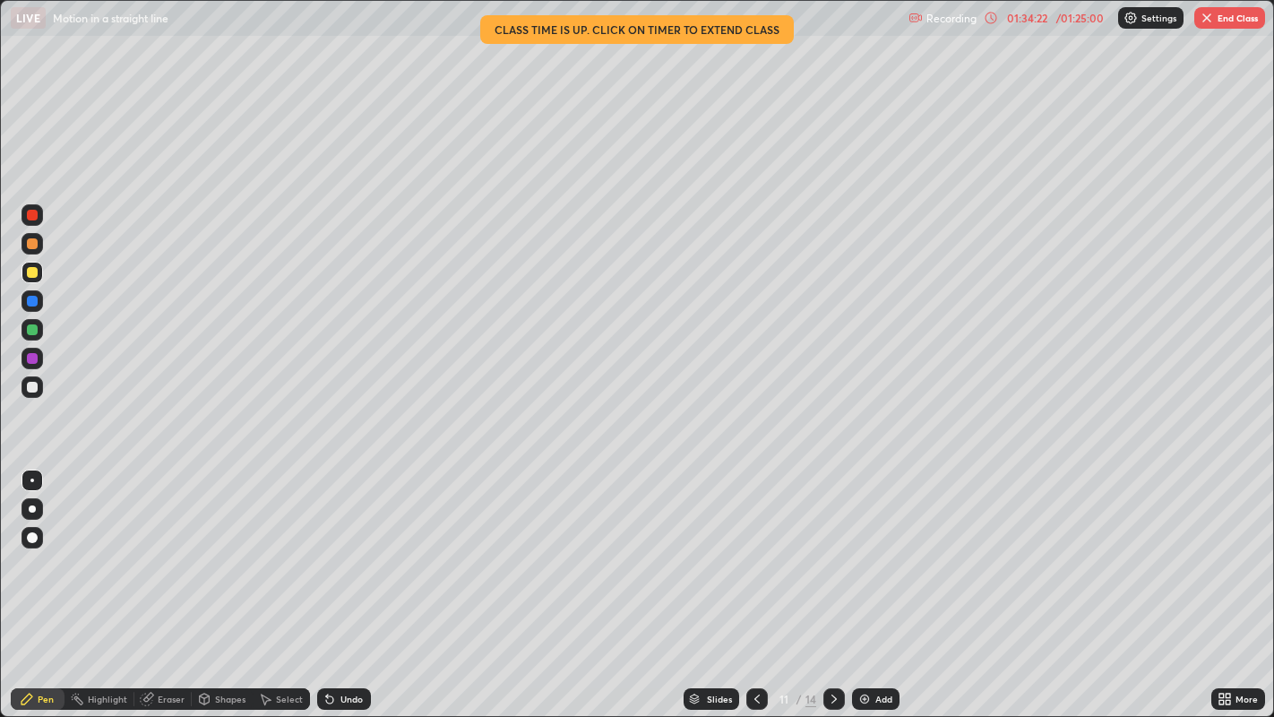
click at [832, 590] on icon at bounding box center [834, 699] width 14 height 14
click at [842, 590] on div at bounding box center [834, 699] width 22 height 22
click at [831, 590] on icon at bounding box center [834, 699] width 14 height 14
click at [1021, 19] on div "01:35:23" at bounding box center [1027, 18] width 50 height 11
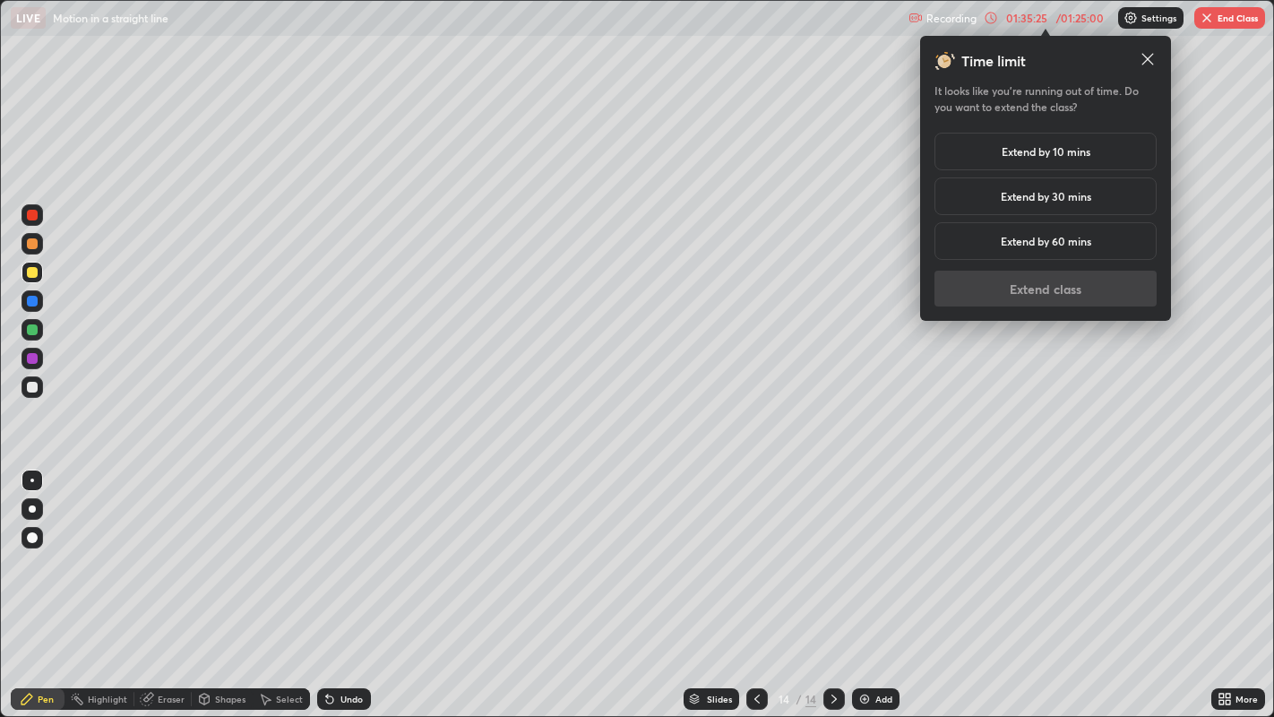
click at [1074, 155] on h5 "Extend by 10 mins" at bounding box center [1046, 151] width 89 height 16
click at [1047, 285] on button "Extend class" at bounding box center [1046, 289] width 222 height 36
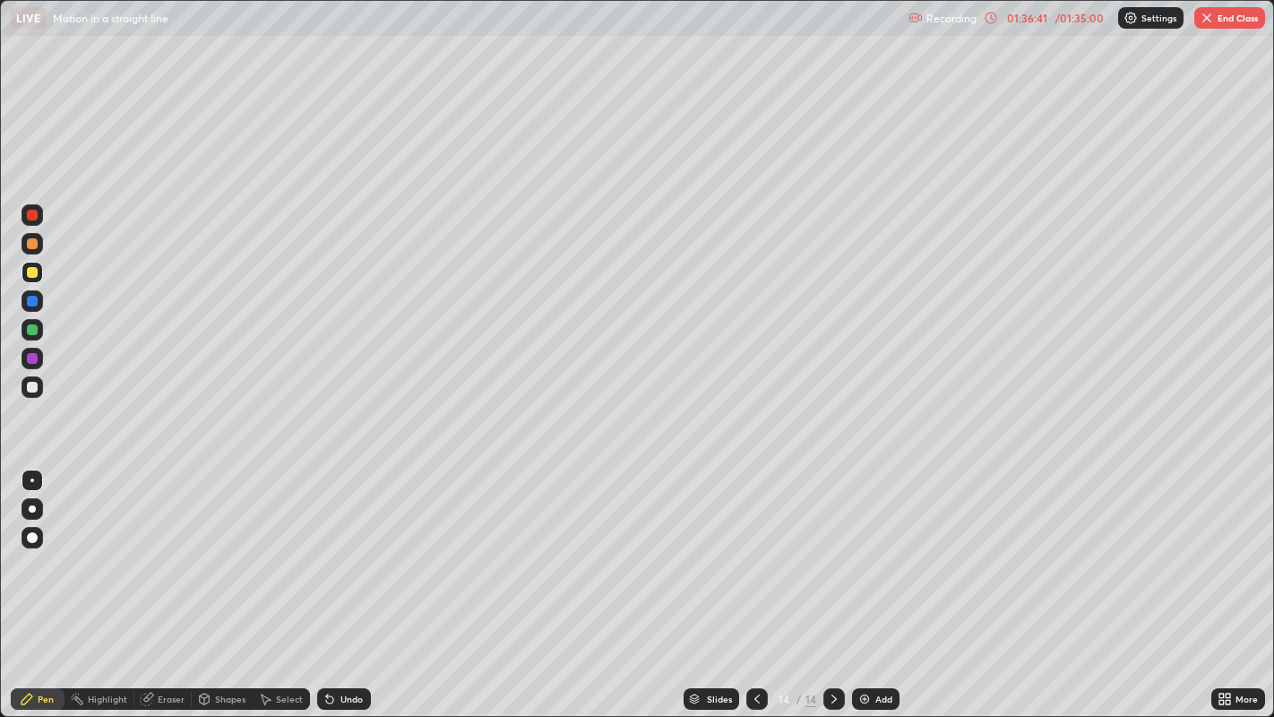
click at [1231, 8] on button "End Class" at bounding box center [1229, 18] width 71 height 22
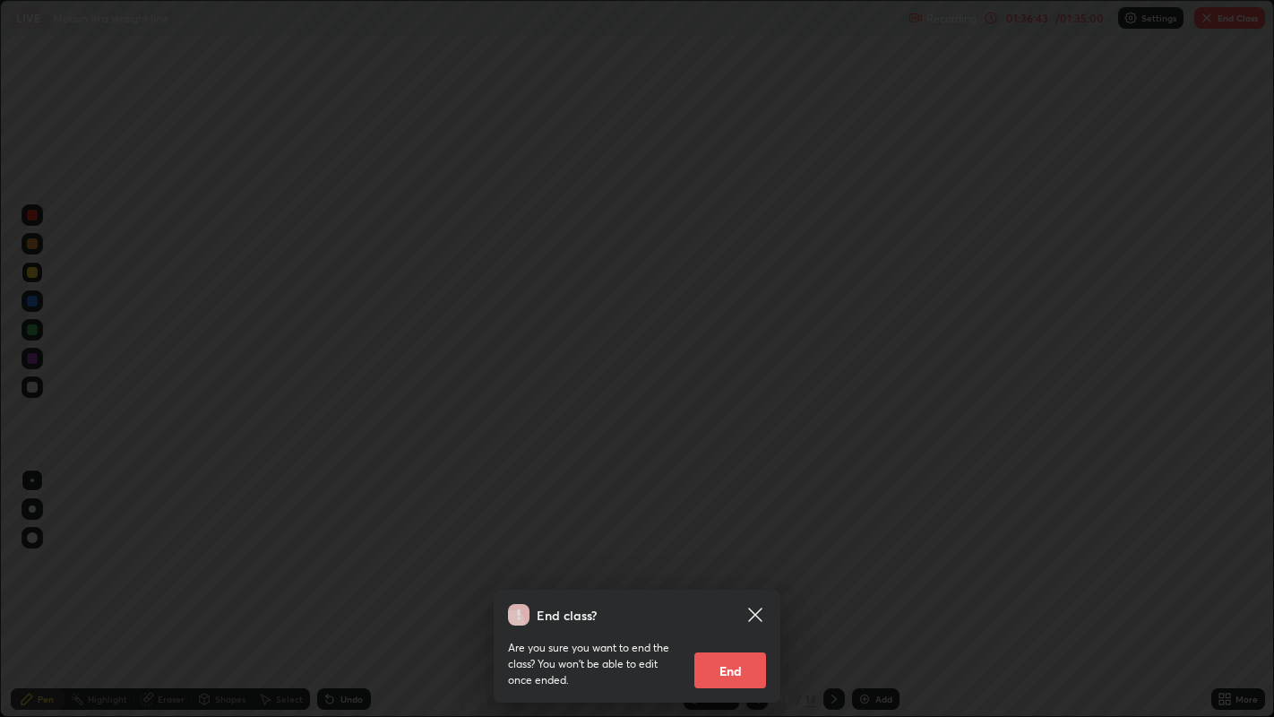
click at [716, 590] on button "End" at bounding box center [730, 670] width 72 height 36
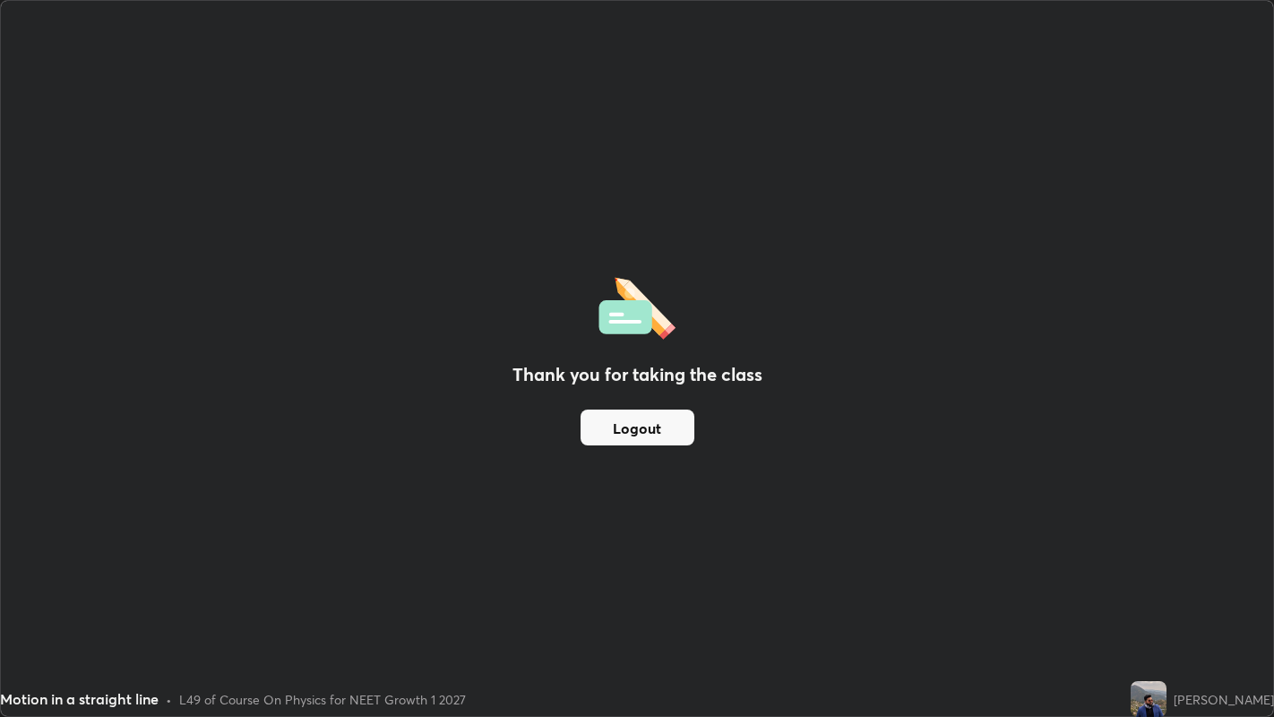
click at [623, 432] on button "Logout" at bounding box center [638, 427] width 114 height 36
click at [636, 427] on button "Logout" at bounding box center [638, 427] width 114 height 36
click at [643, 421] on button "Logout" at bounding box center [638, 427] width 114 height 36
click at [641, 427] on button "Logout" at bounding box center [638, 427] width 114 height 36
click at [618, 433] on button "Logout" at bounding box center [638, 427] width 114 height 36
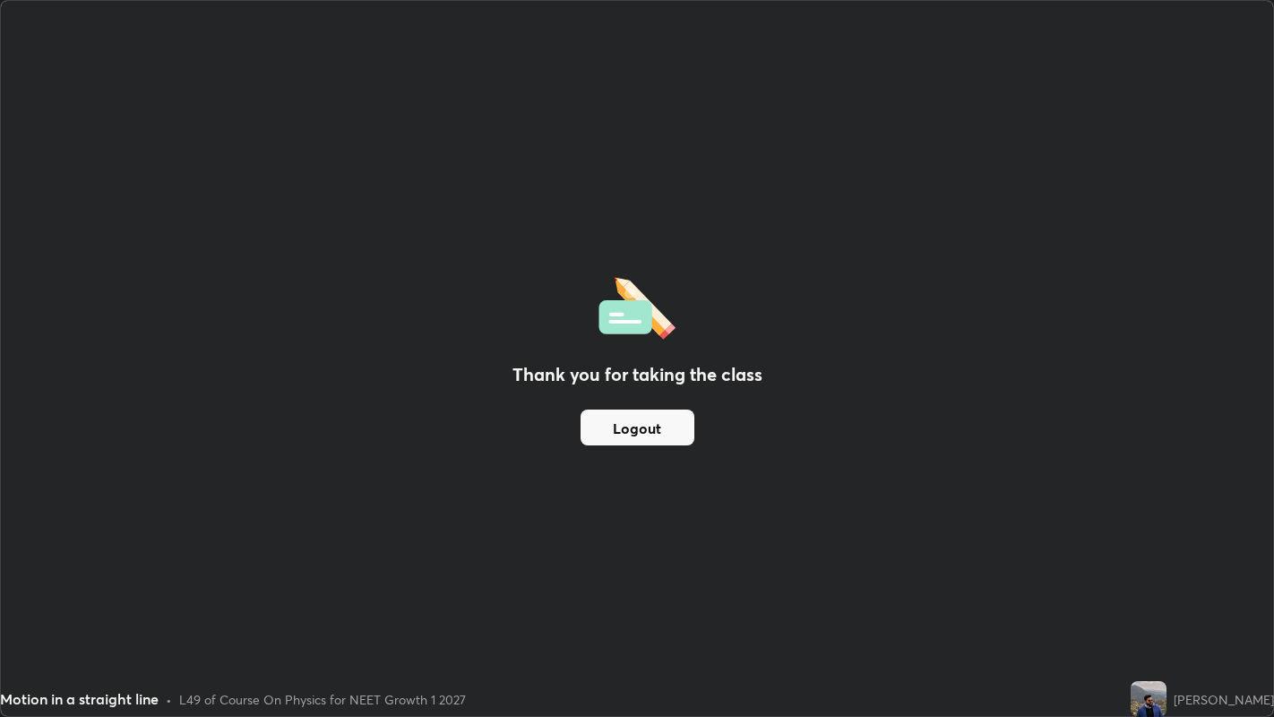
click at [616, 430] on button "Logout" at bounding box center [638, 427] width 114 height 36
click at [616, 432] on button "Logout" at bounding box center [638, 427] width 114 height 36
click at [622, 431] on button "Logout" at bounding box center [638, 427] width 114 height 36
click at [633, 427] on button "Logout" at bounding box center [638, 427] width 114 height 36
click at [641, 426] on button "Logout" at bounding box center [638, 427] width 114 height 36
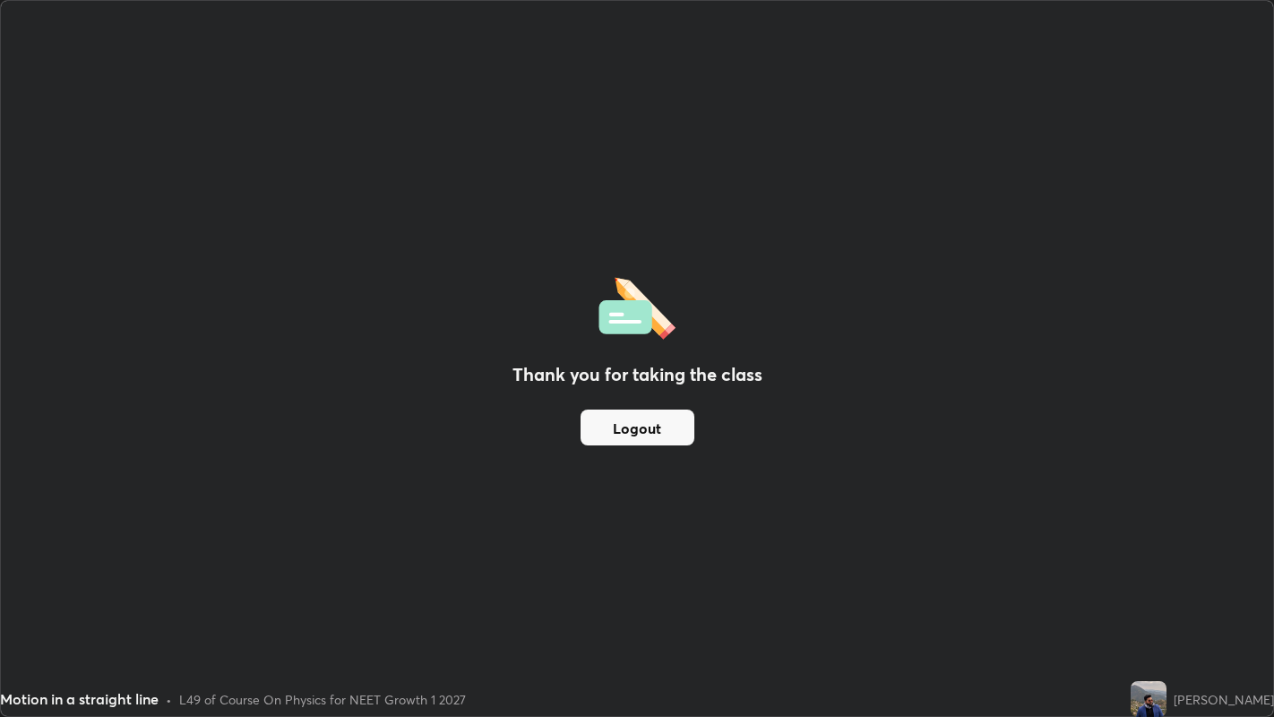
click at [638, 424] on button "Logout" at bounding box center [638, 427] width 114 height 36
click at [632, 425] on button "Logout" at bounding box center [638, 427] width 114 height 36
click at [634, 411] on button "Logout" at bounding box center [638, 427] width 114 height 36
click at [628, 427] on button "Logout" at bounding box center [638, 427] width 114 height 36
click at [625, 439] on button "Logout" at bounding box center [638, 427] width 114 height 36
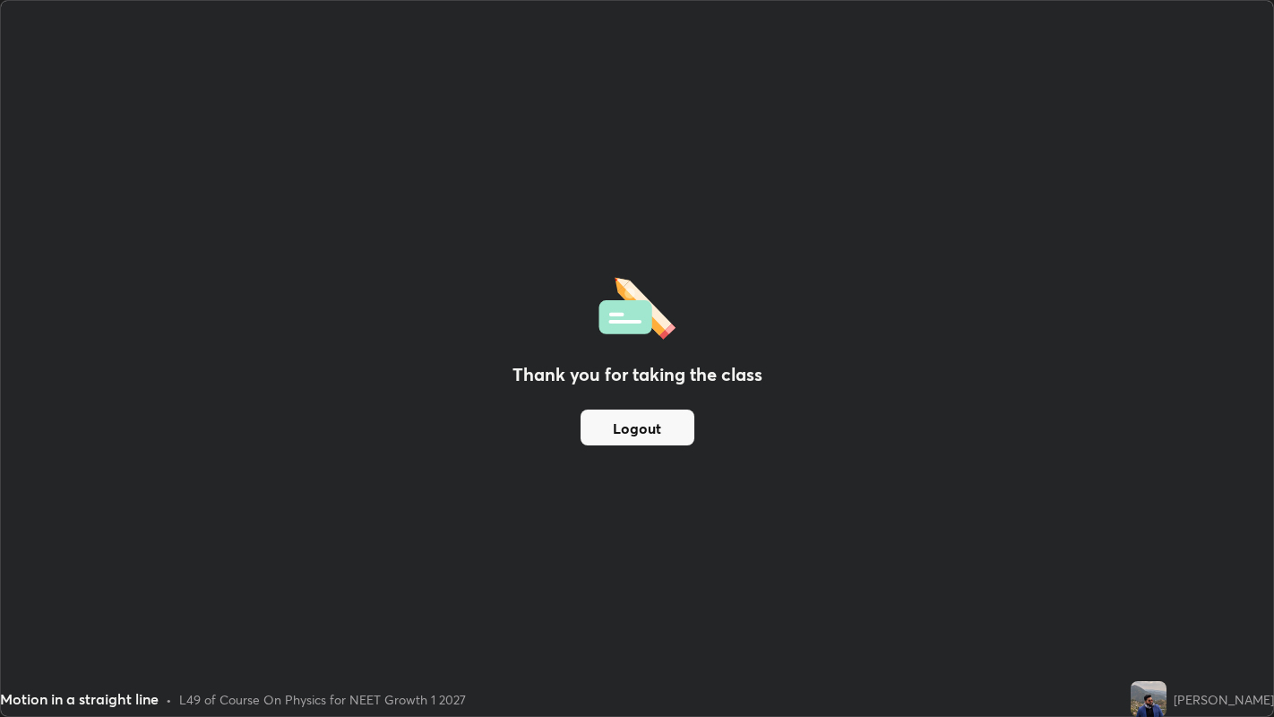
click at [641, 435] on button "Logout" at bounding box center [638, 427] width 114 height 36
click at [634, 437] on button "Logout" at bounding box center [638, 427] width 114 height 36
click at [634, 436] on button "Logout" at bounding box center [638, 427] width 114 height 36
click at [631, 433] on button "Logout" at bounding box center [638, 427] width 114 height 36
click at [631, 426] on button "Logout" at bounding box center [638, 427] width 114 height 36
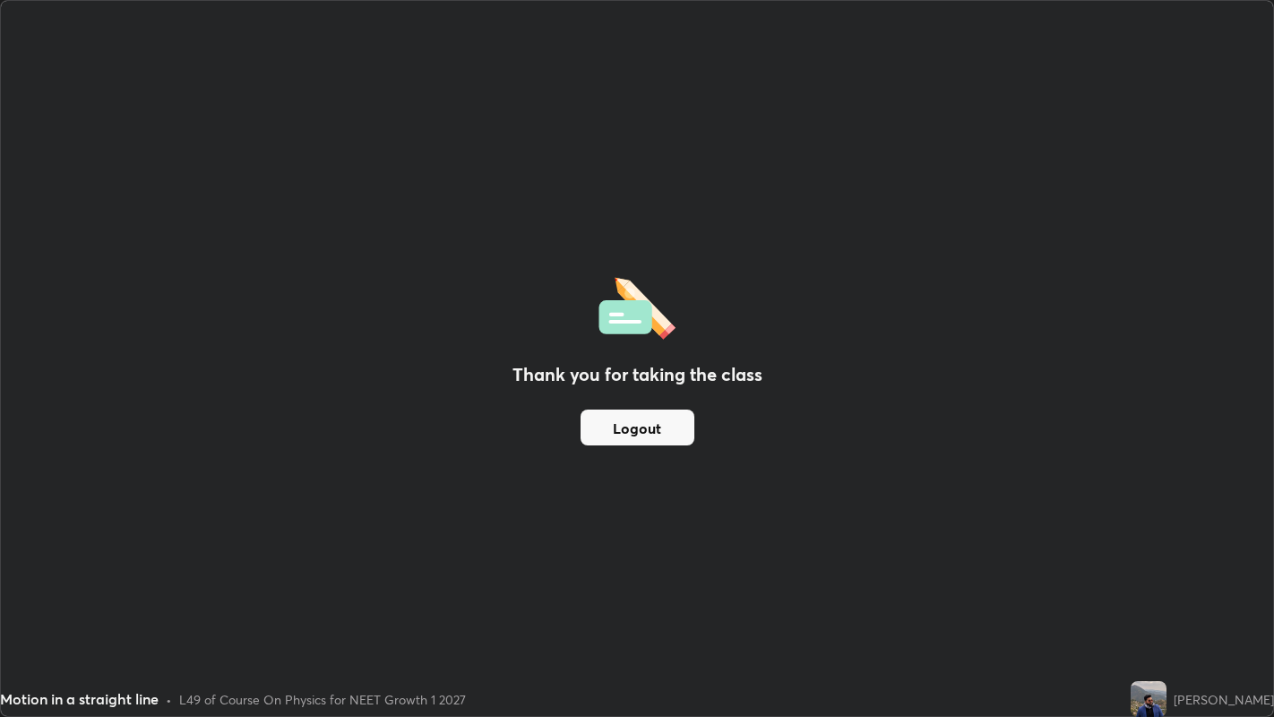
click at [637, 422] on button "Logout" at bounding box center [638, 427] width 114 height 36
click at [638, 421] on button "Logout" at bounding box center [638, 427] width 114 height 36
click at [606, 431] on button "Logout" at bounding box center [638, 427] width 114 height 36
click at [1151, 590] on img at bounding box center [1149, 699] width 36 height 36
click at [596, 427] on button "Logout" at bounding box center [638, 427] width 114 height 36
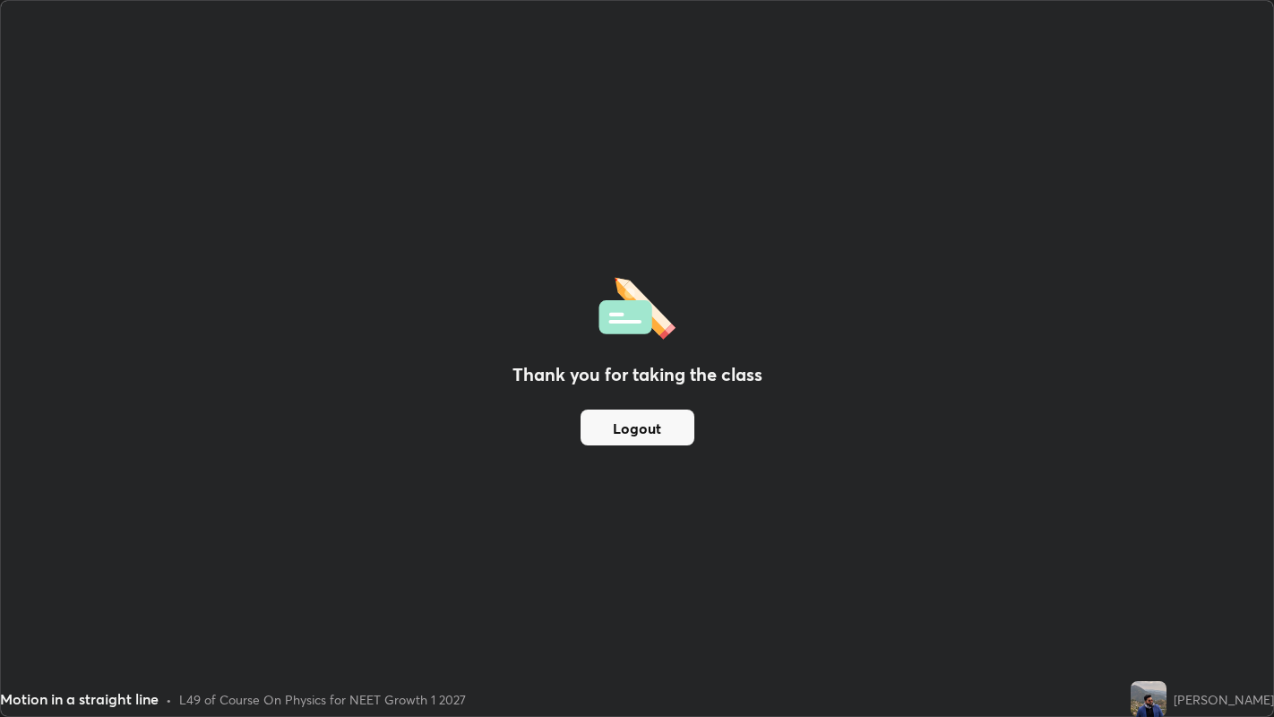
click at [594, 430] on button "Logout" at bounding box center [638, 427] width 114 height 36
click at [594, 427] on button "Logout" at bounding box center [638, 427] width 114 height 36
click at [593, 429] on button "Logout" at bounding box center [638, 427] width 114 height 36
click at [574, 511] on div "Thank you for taking the class Logout" at bounding box center [637, 358] width 1272 height 715
click at [607, 435] on button "Logout" at bounding box center [638, 427] width 114 height 36
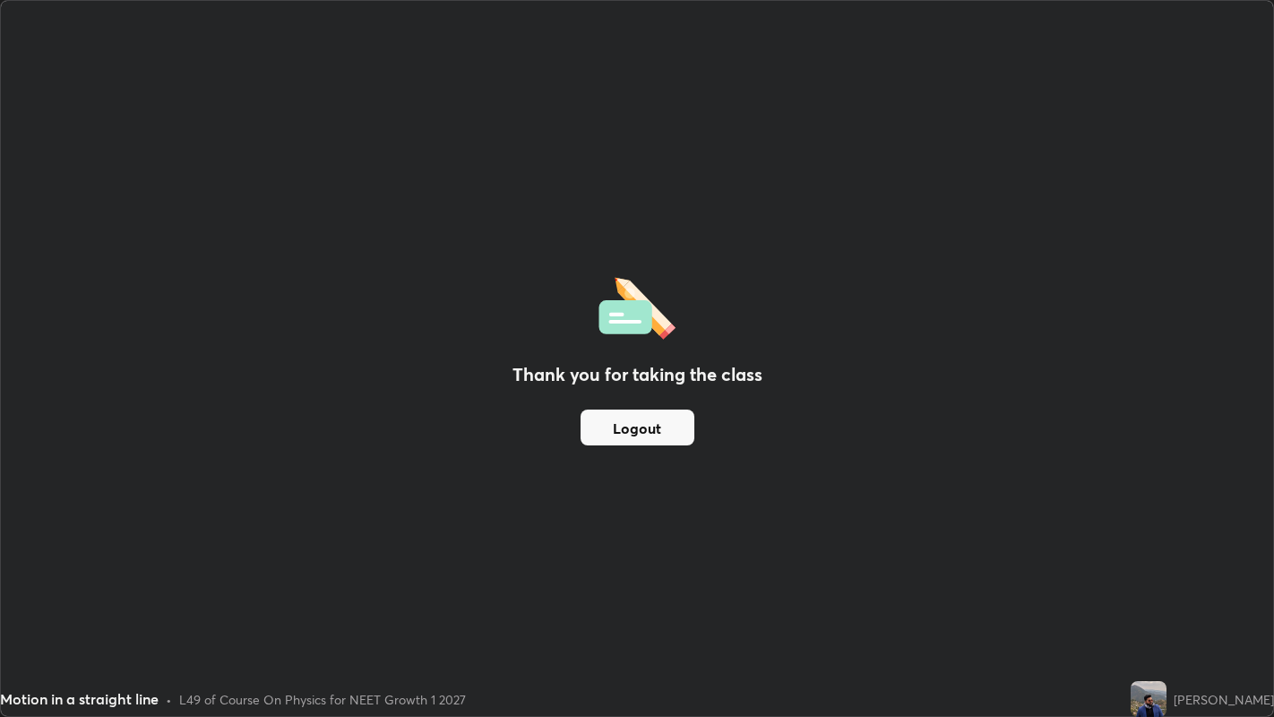
click at [605, 432] on button "Logout" at bounding box center [638, 427] width 114 height 36
click at [604, 429] on button "Logout" at bounding box center [638, 427] width 114 height 36
click at [605, 430] on button "Logout" at bounding box center [638, 427] width 114 height 36
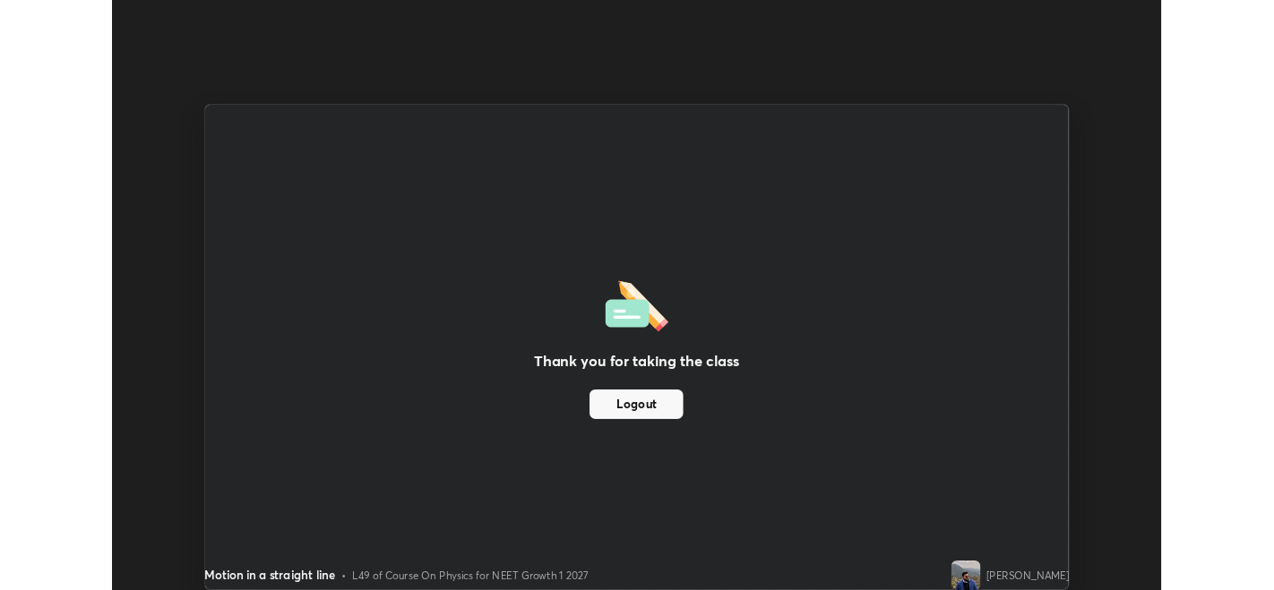
scroll to position [89014, 88329]
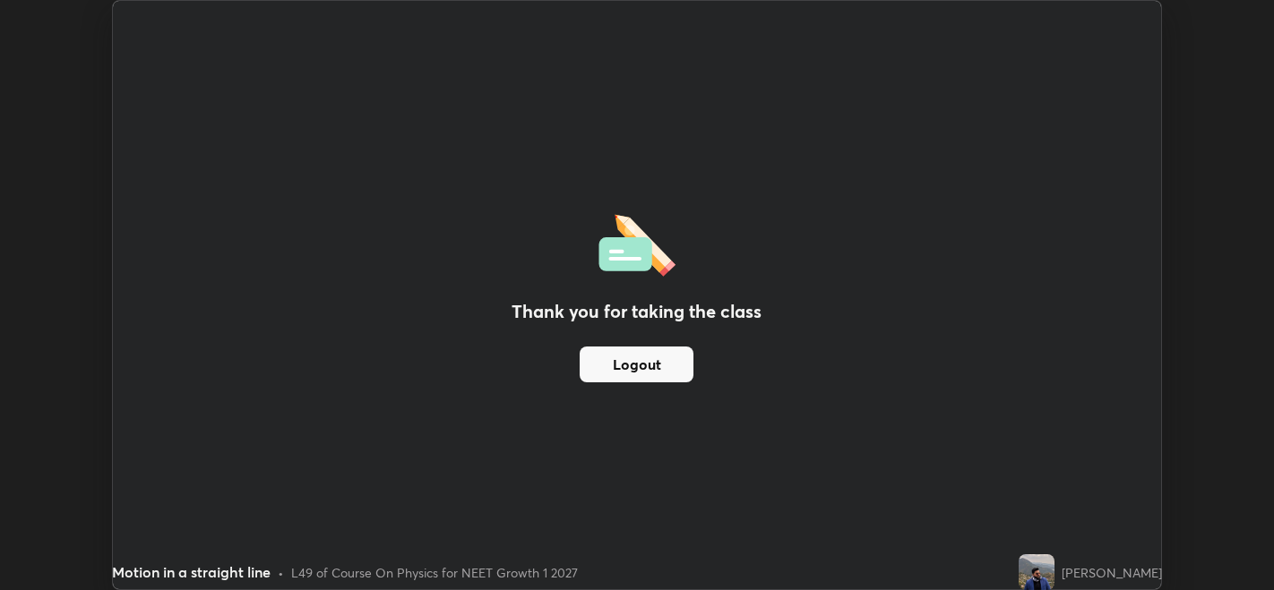
click at [623, 373] on button "Logout" at bounding box center [637, 365] width 114 height 36
click at [641, 363] on button "Logout" at bounding box center [637, 365] width 114 height 36
click at [647, 364] on button "Logout" at bounding box center [637, 365] width 114 height 36
click at [648, 368] on button "Logout" at bounding box center [637, 365] width 114 height 36
click at [625, 448] on div "Thank you for taking the class Logout" at bounding box center [636, 295] width 1047 height 589
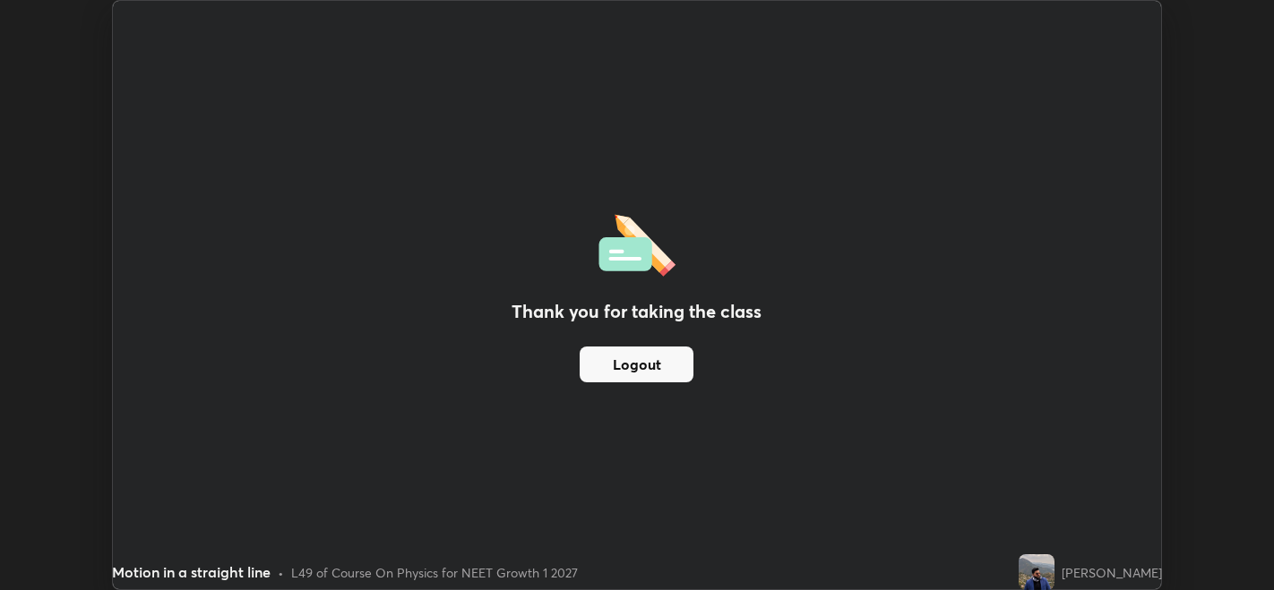
click at [647, 364] on button "Logout" at bounding box center [637, 365] width 114 height 36
click at [647, 359] on button "Logout" at bounding box center [637, 365] width 114 height 36
click at [650, 359] on button "Logout" at bounding box center [637, 365] width 114 height 36
click at [635, 361] on button "Logout" at bounding box center [637, 365] width 114 height 36
